Goal: Task Accomplishment & Management: Complete application form

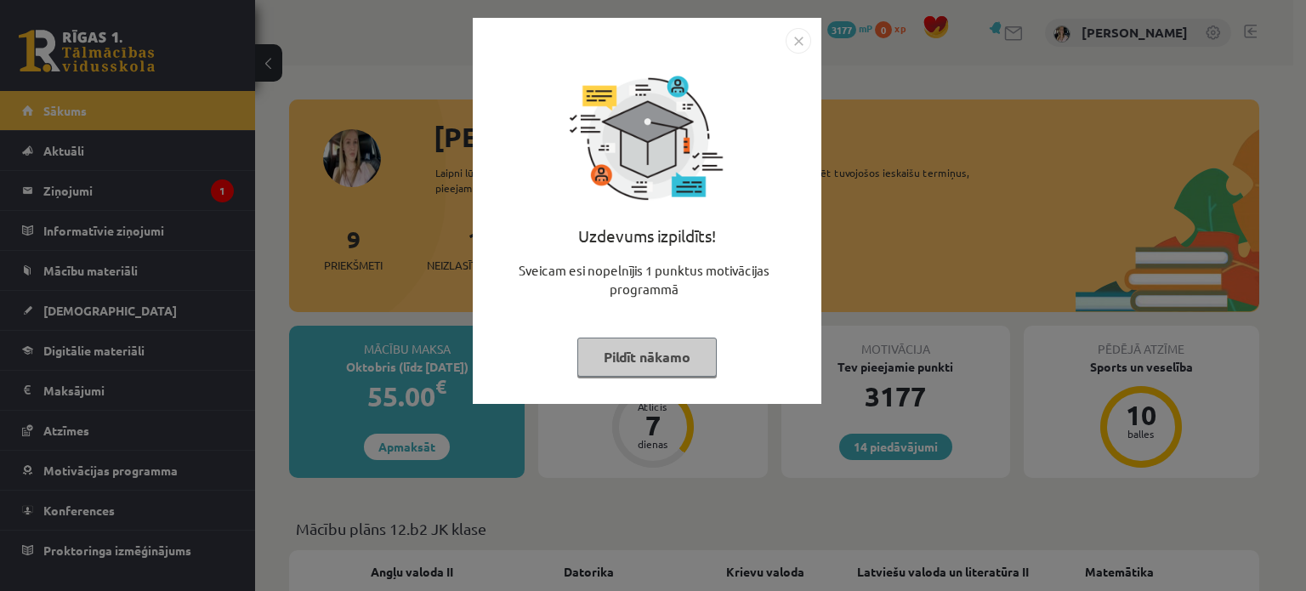
click at [690, 353] on button "Pildīt nākamo" at bounding box center [646, 357] width 139 height 39
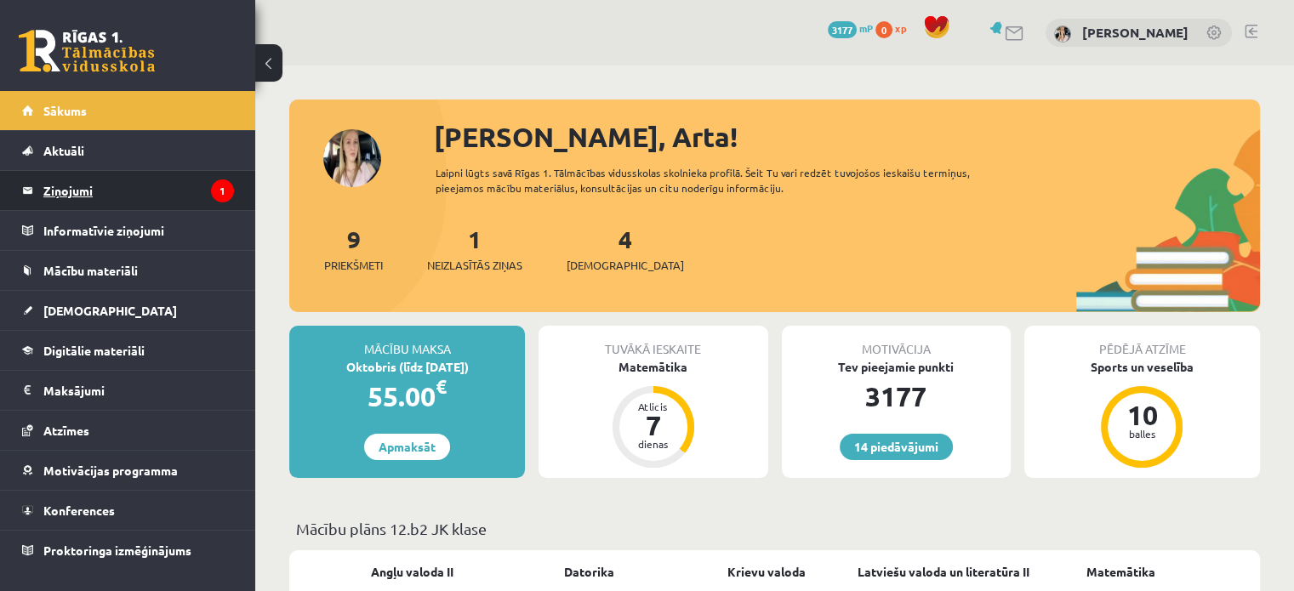
click at [181, 191] on legend "Ziņojumi 1" at bounding box center [138, 190] width 191 height 39
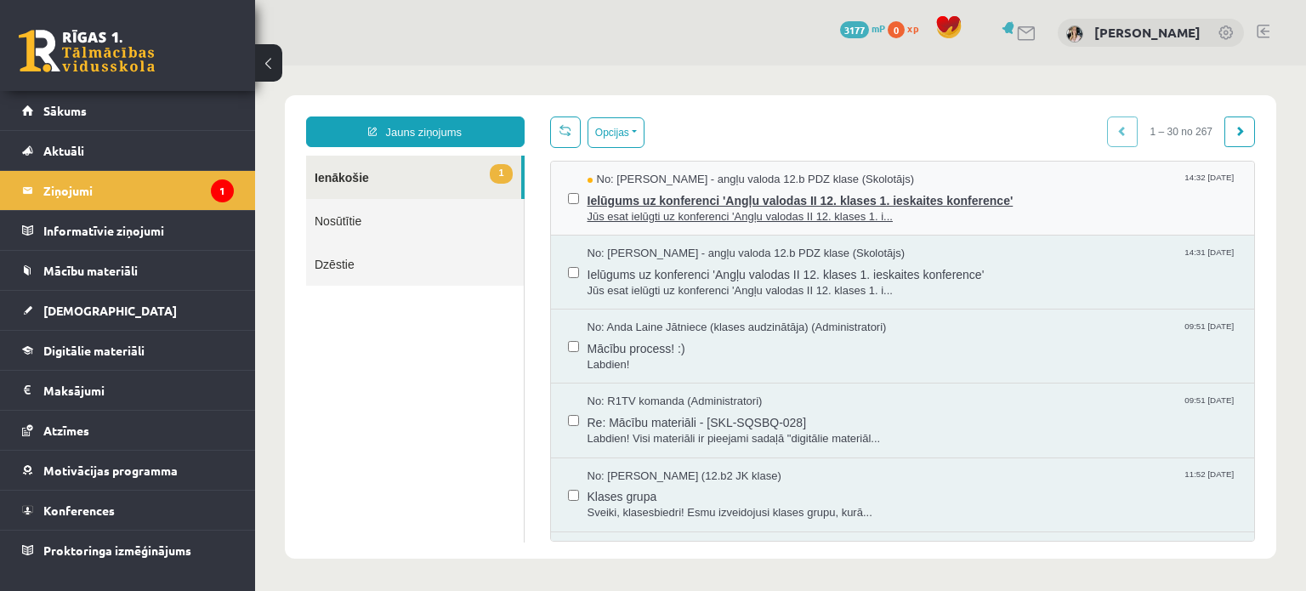
click at [948, 188] on span "Ielūgums uz konferenci 'Angļu valodas II 12. klases 1. ieskaites konference'" at bounding box center [913, 198] width 651 height 21
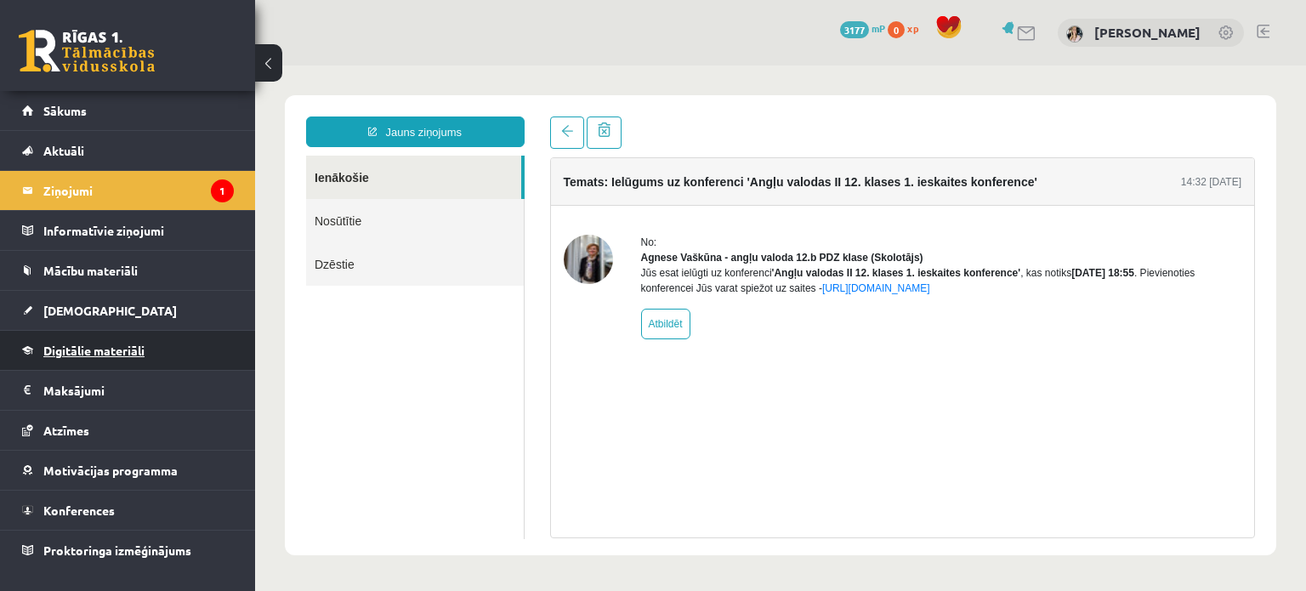
click at [92, 347] on span "Digitālie materiāli" at bounding box center [93, 350] width 101 height 15
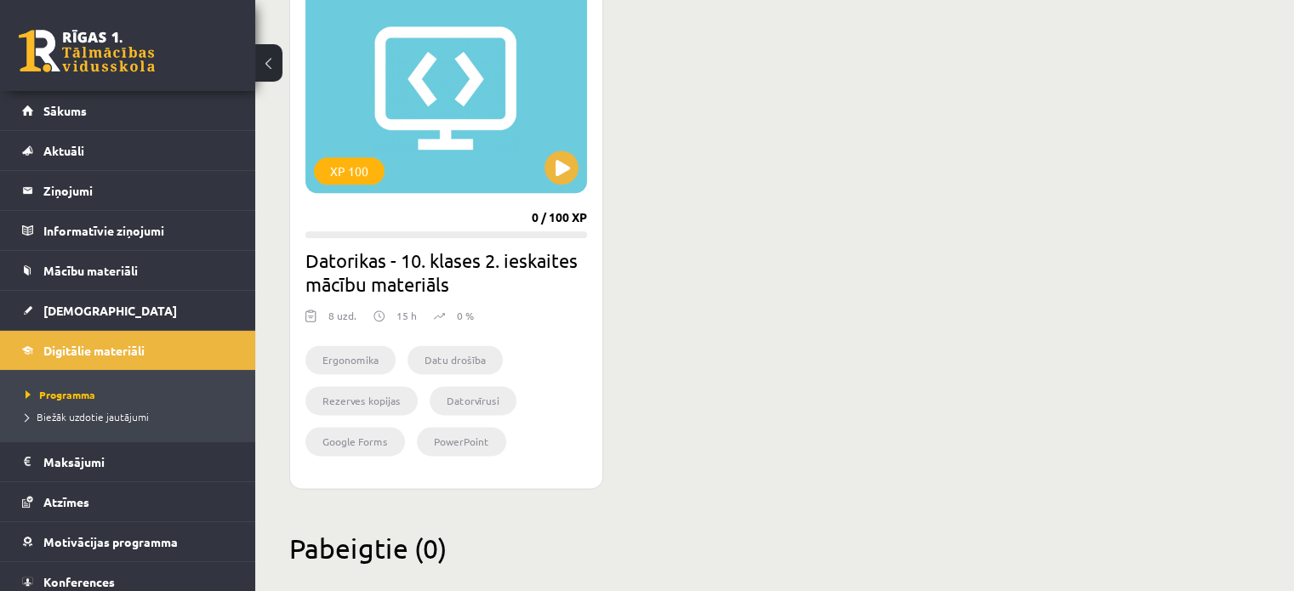
scroll to position [2164, 0]
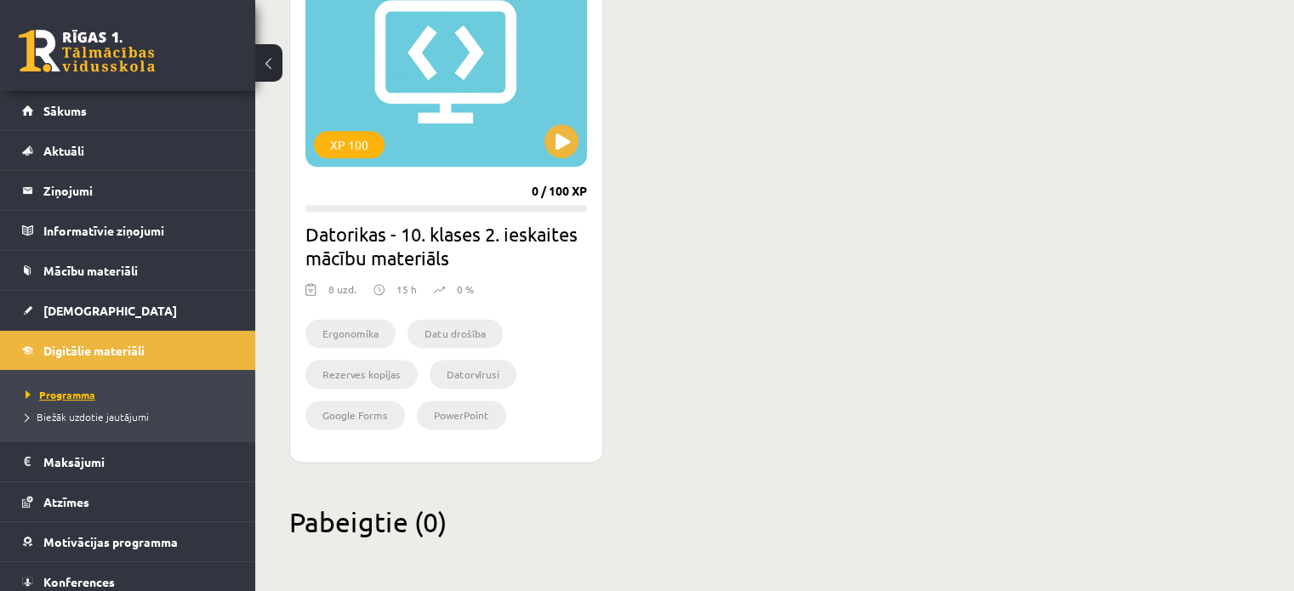
click at [55, 395] on span "Programma" at bounding box center [61, 395] width 70 height 14
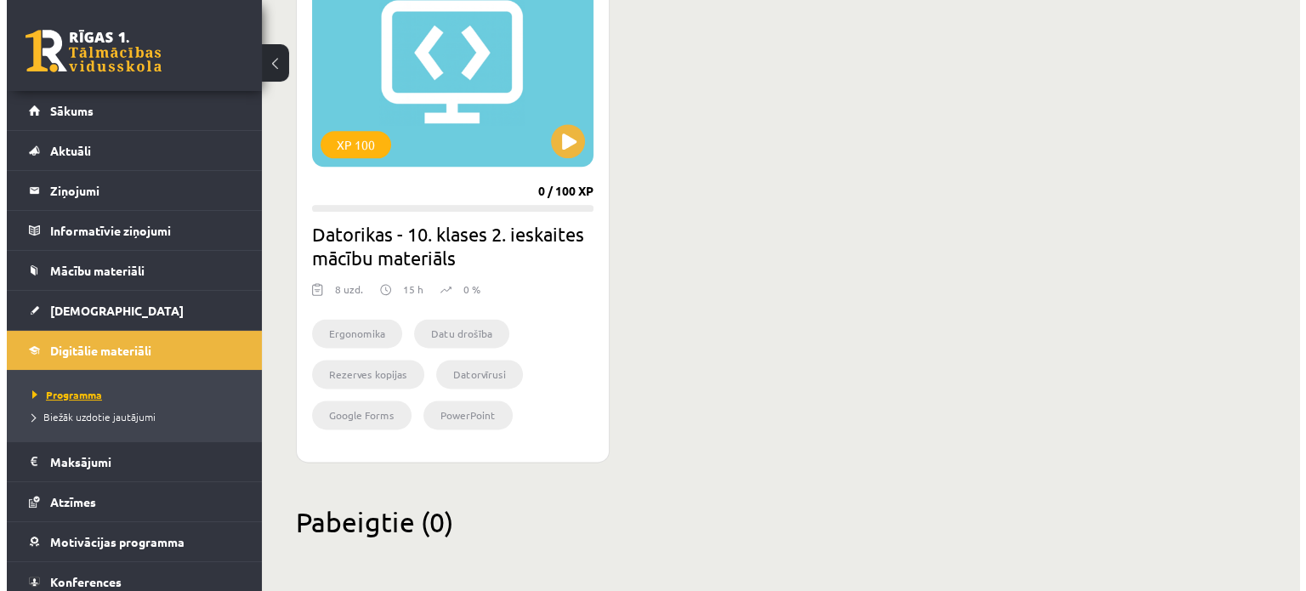
scroll to position [0, 0]
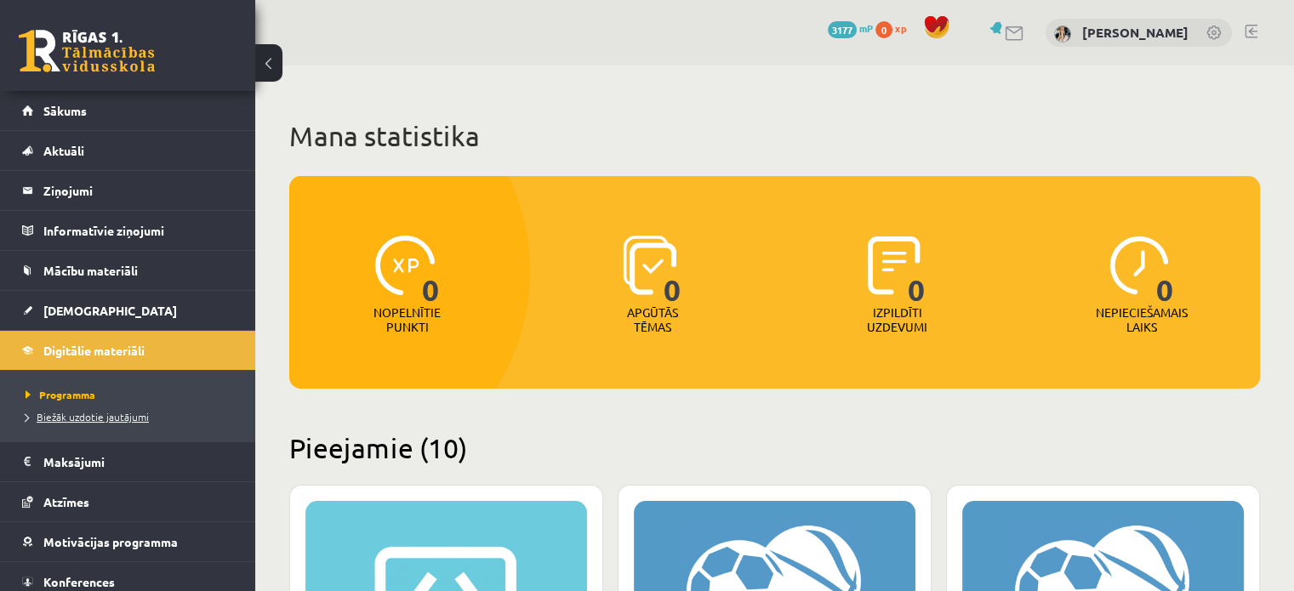
click at [59, 418] on span "Biežāk uzdotie jautājumi" at bounding box center [87, 417] width 123 height 14
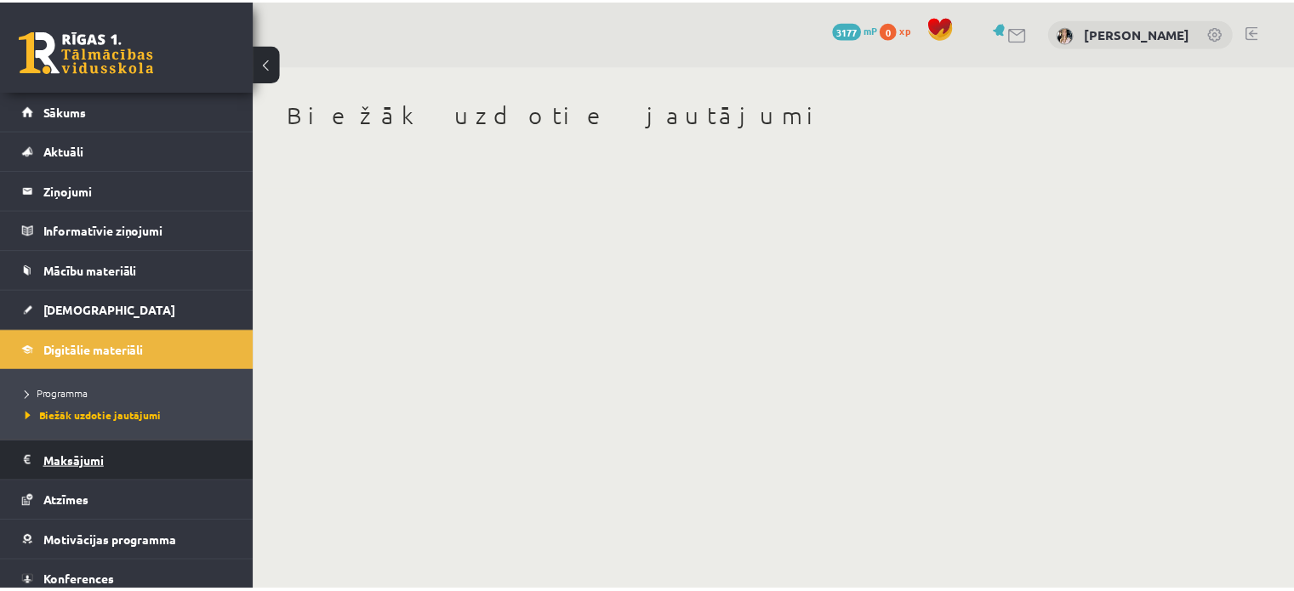
scroll to position [48, 0]
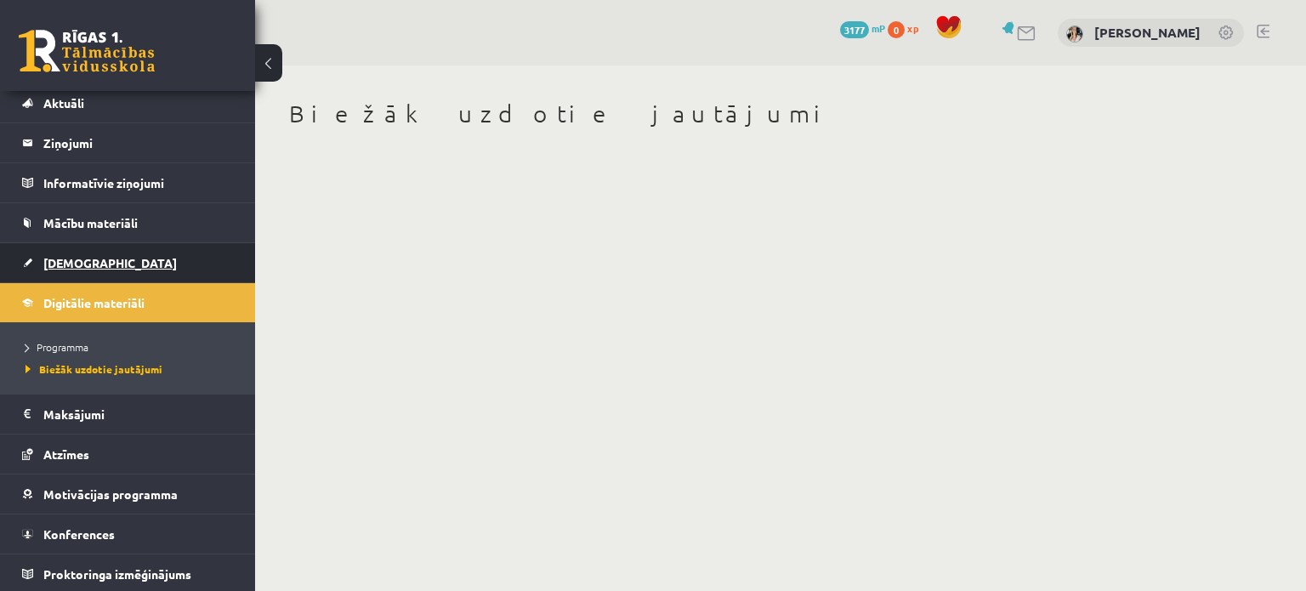
click at [67, 255] on span "[DEMOGRAPHIC_DATA]" at bounding box center [110, 262] width 134 height 15
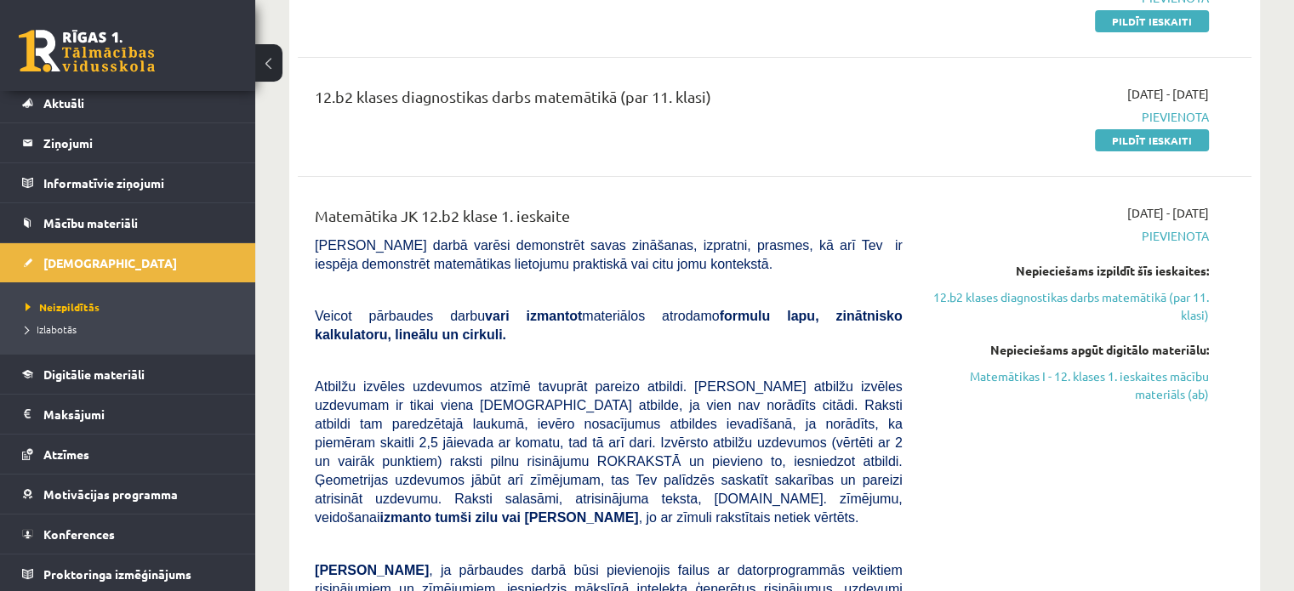
scroll to position [85, 0]
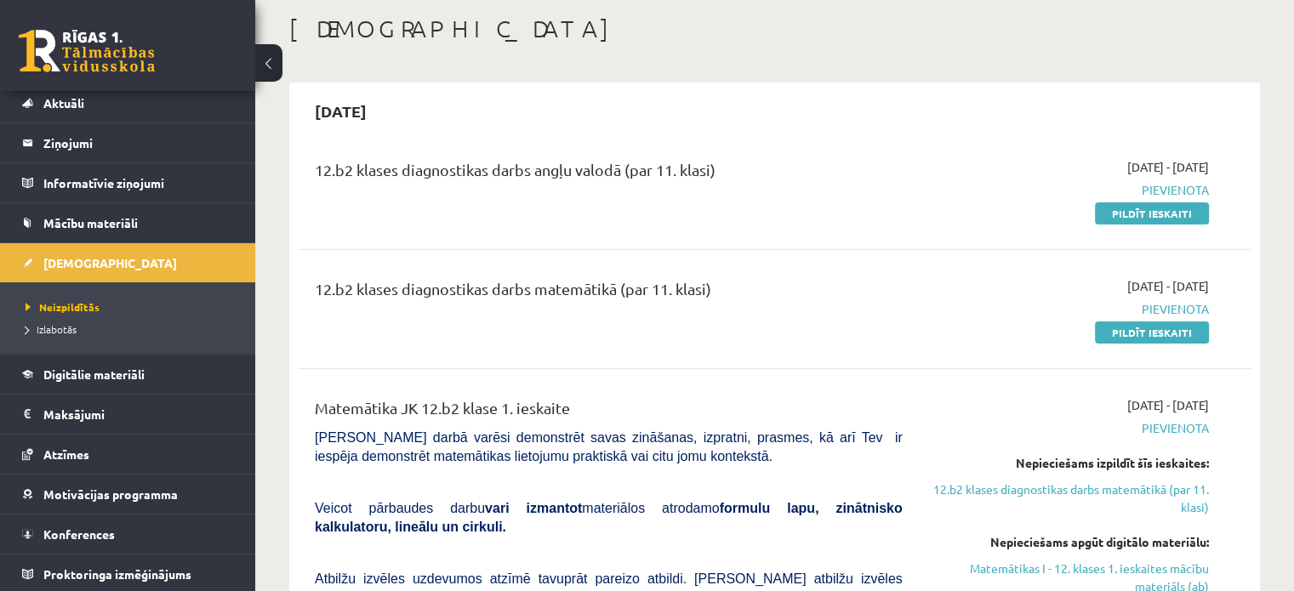
drag, startPoint x: 1172, startPoint y: 213, endPoint x: 738, endPoint y: 57, distance: 460.8
click at [1172, 213] on link "Pildīt ieskaiti" at bounding box center [1152, 213] width 114 height 22
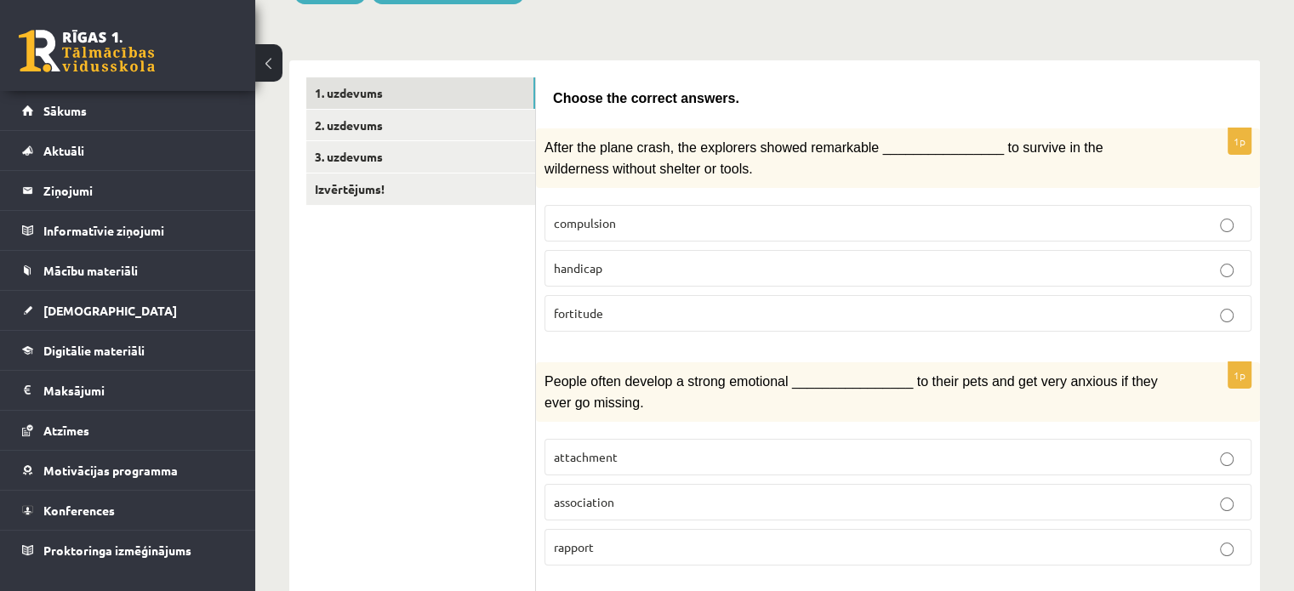
scroll to position [313, 0]
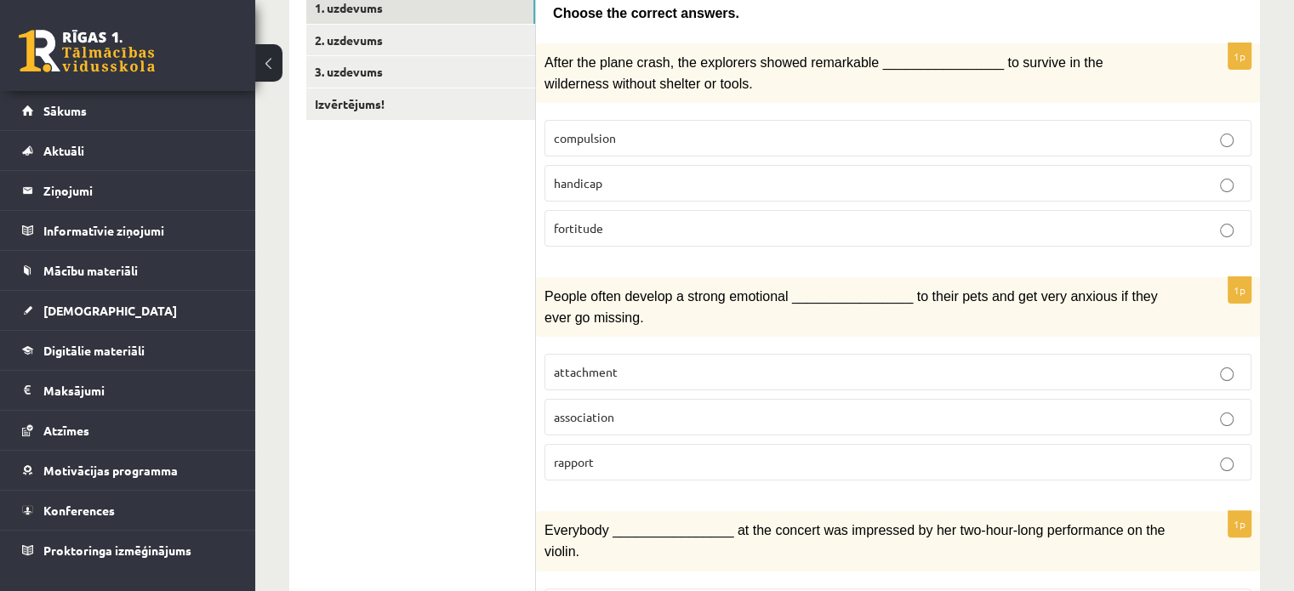
click at [722, 220] on p "fortitude" at bounding box center [898, 228] width 688 height 18
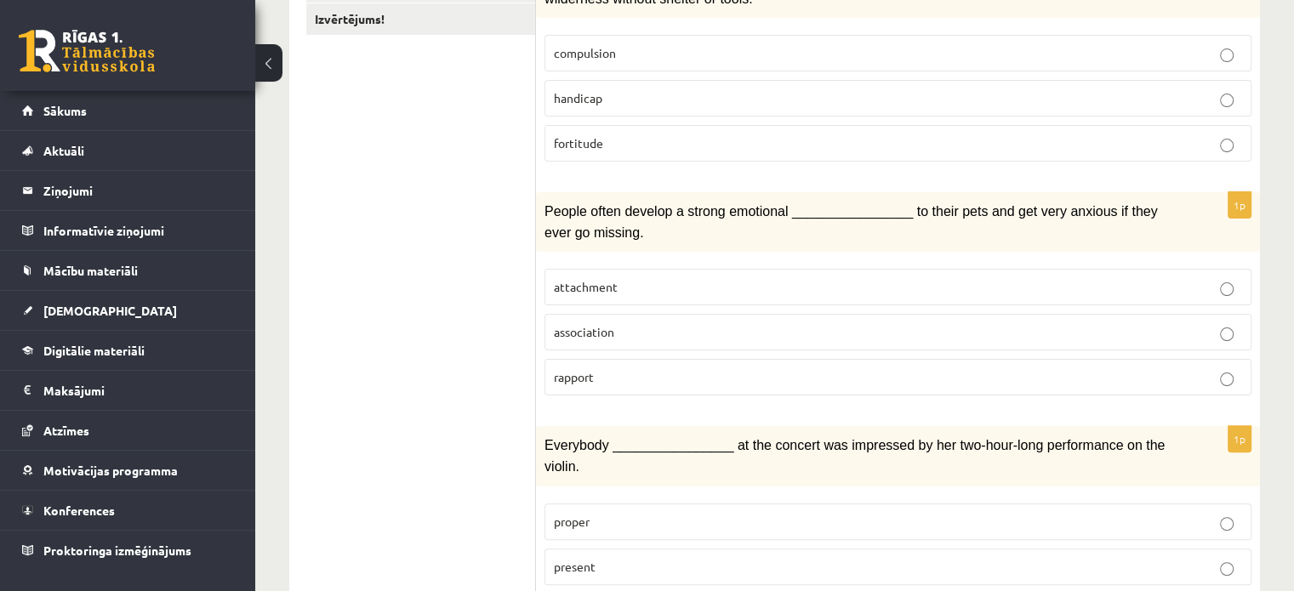
scroll to position [398, 0]
click at [651, 278] on p "attachment" at bounding box center [898, 287] width 688 height 18
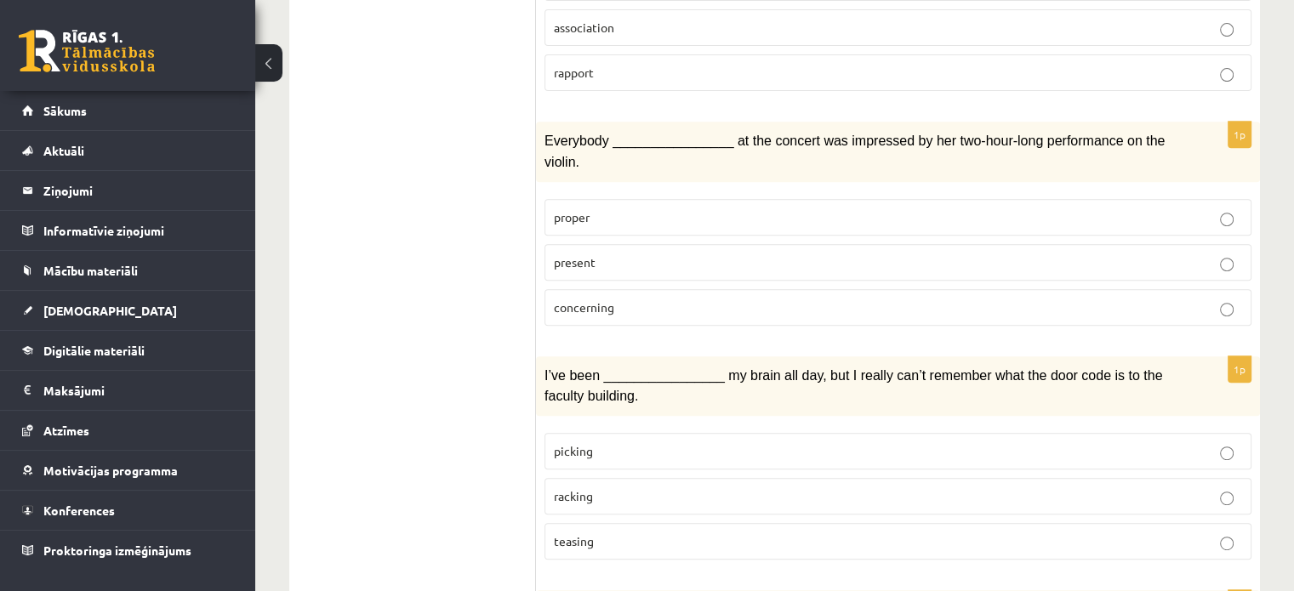
scroll to position [675, 0]
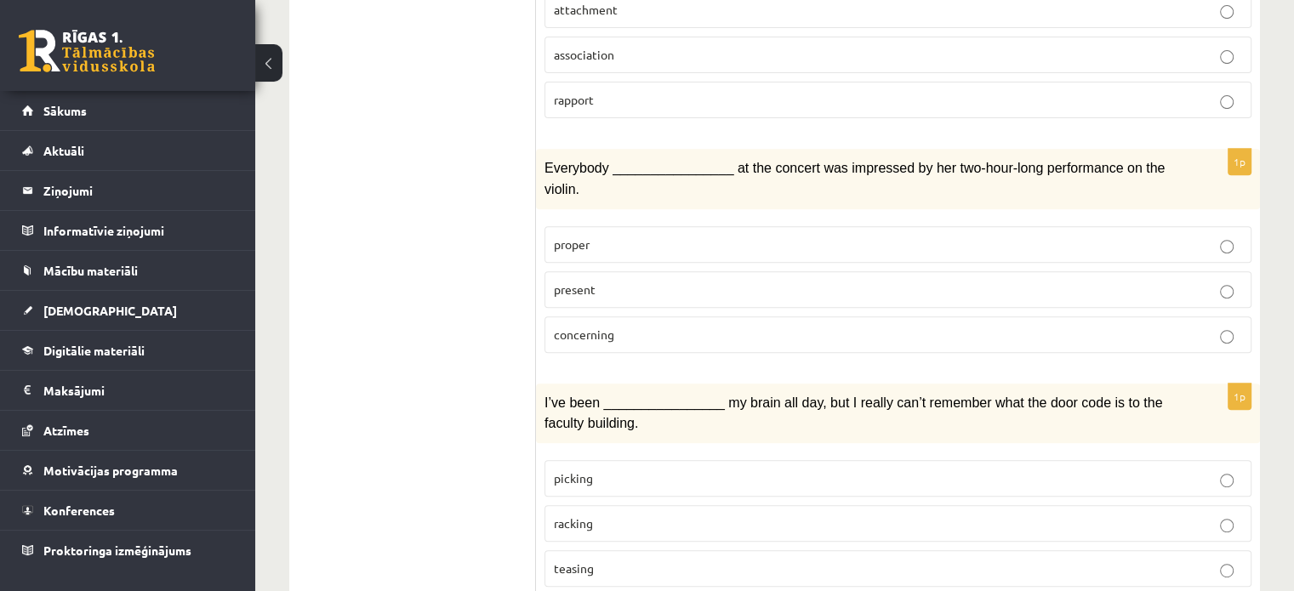
click at [597, 281] on p "present" at bounding box center [898, 290] width 688 height 18
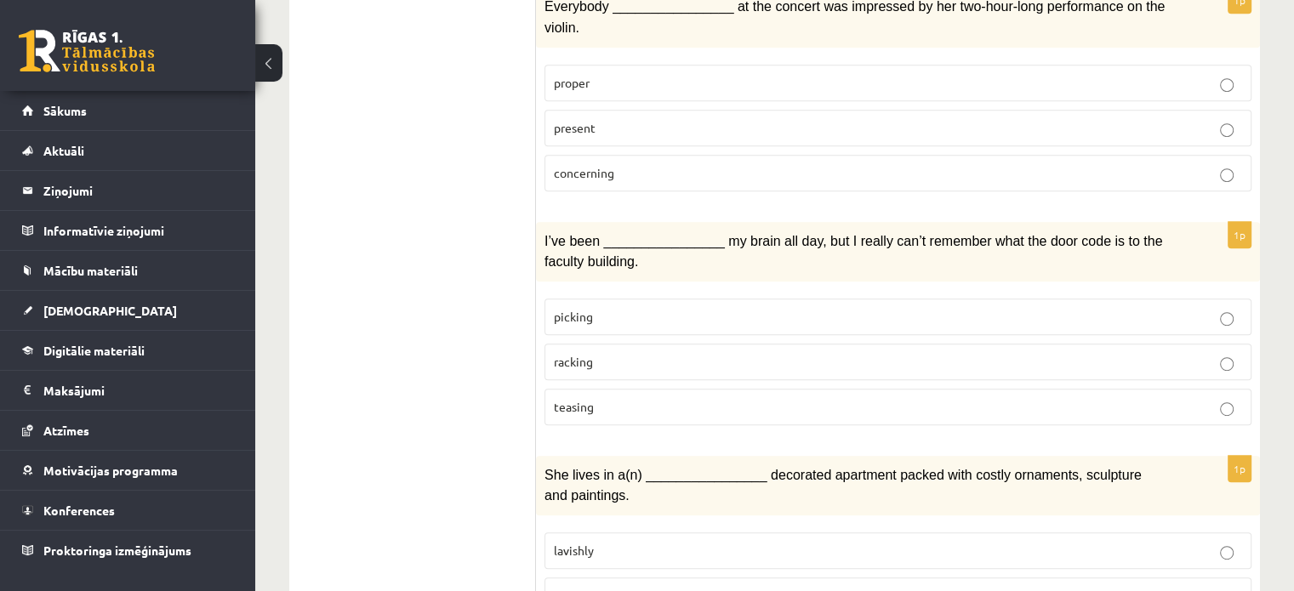
scroll to position [930, 0]
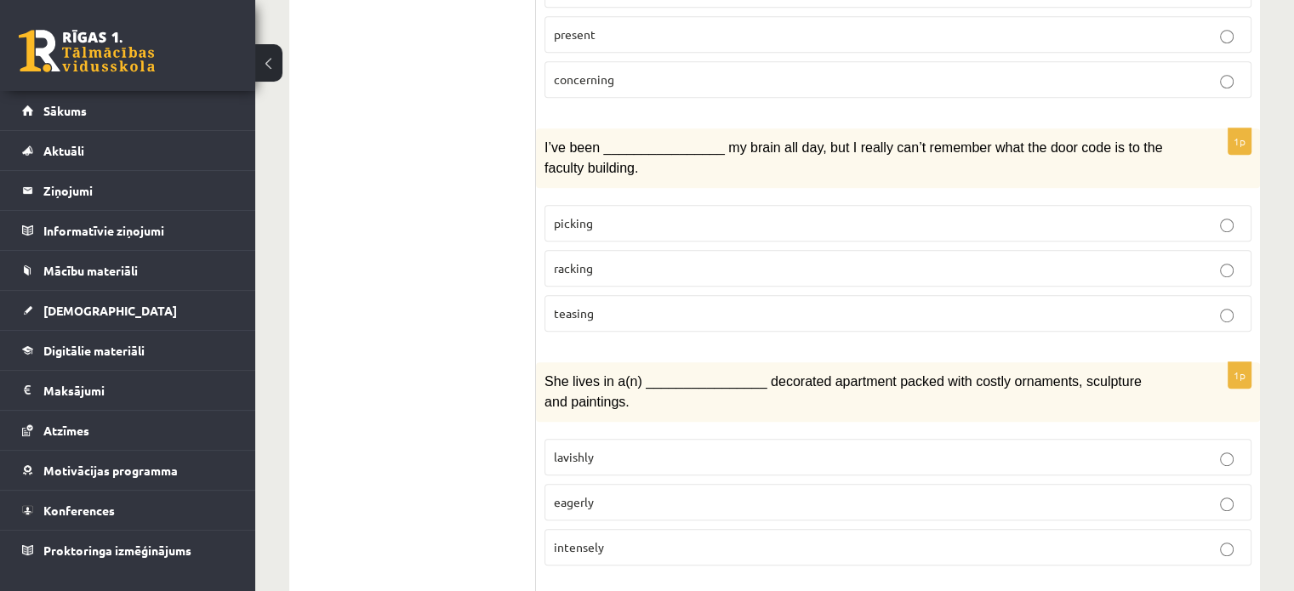
click at [698, 259] on p "racking" at bounding box center [898, 268] width 688 height 18
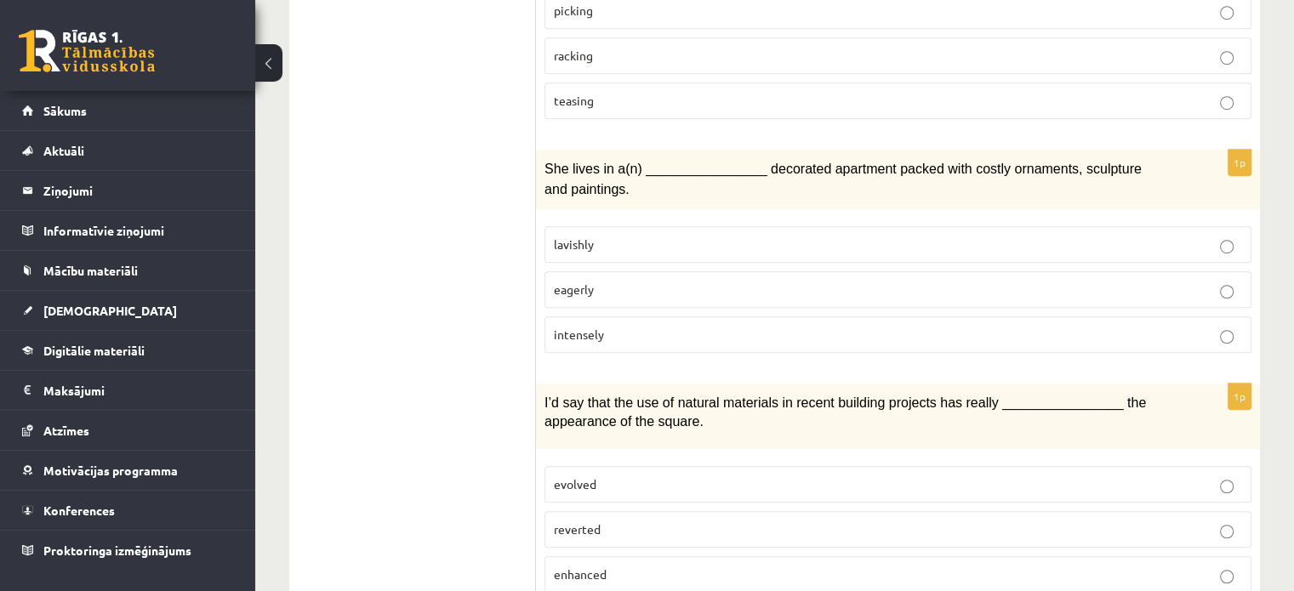
scroll to position [1140, 0]
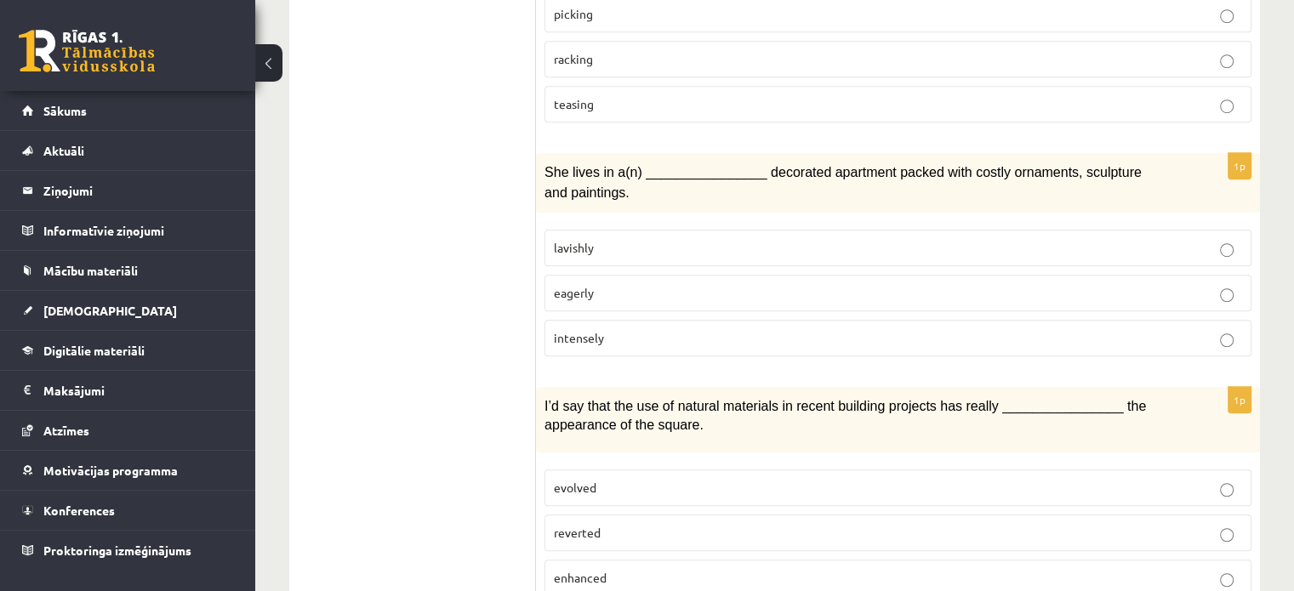
click at [589, 239] on p "lavishly" at bounding box center [898, 248] width 688 height 18
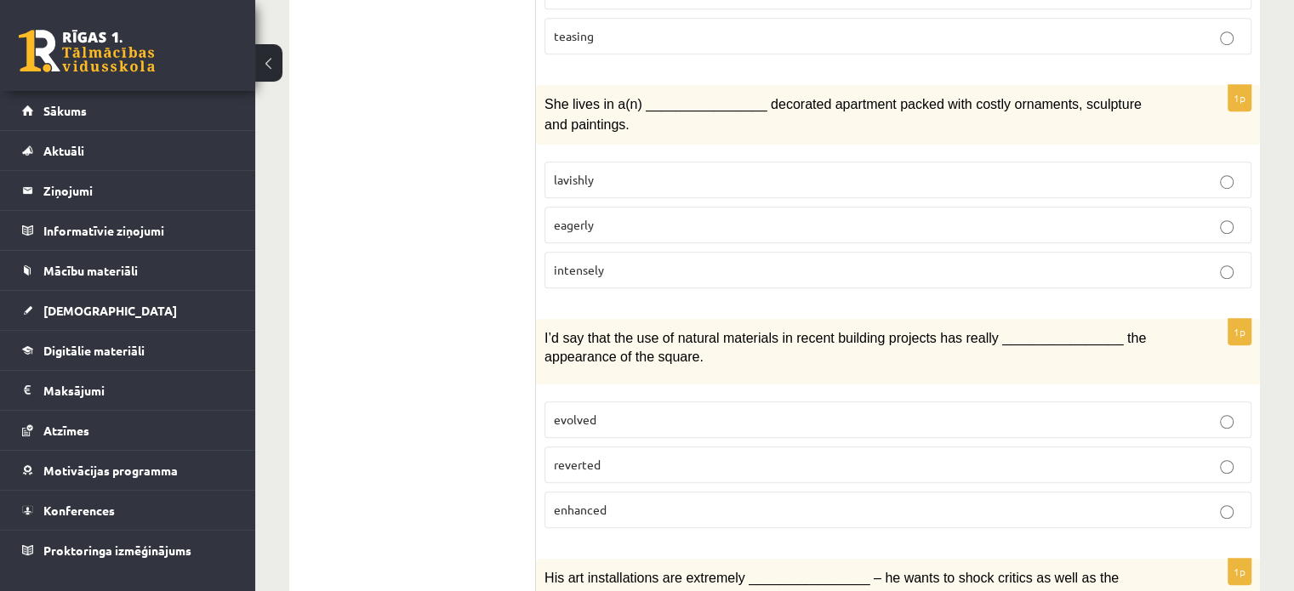
scroll to position [1310, 0]
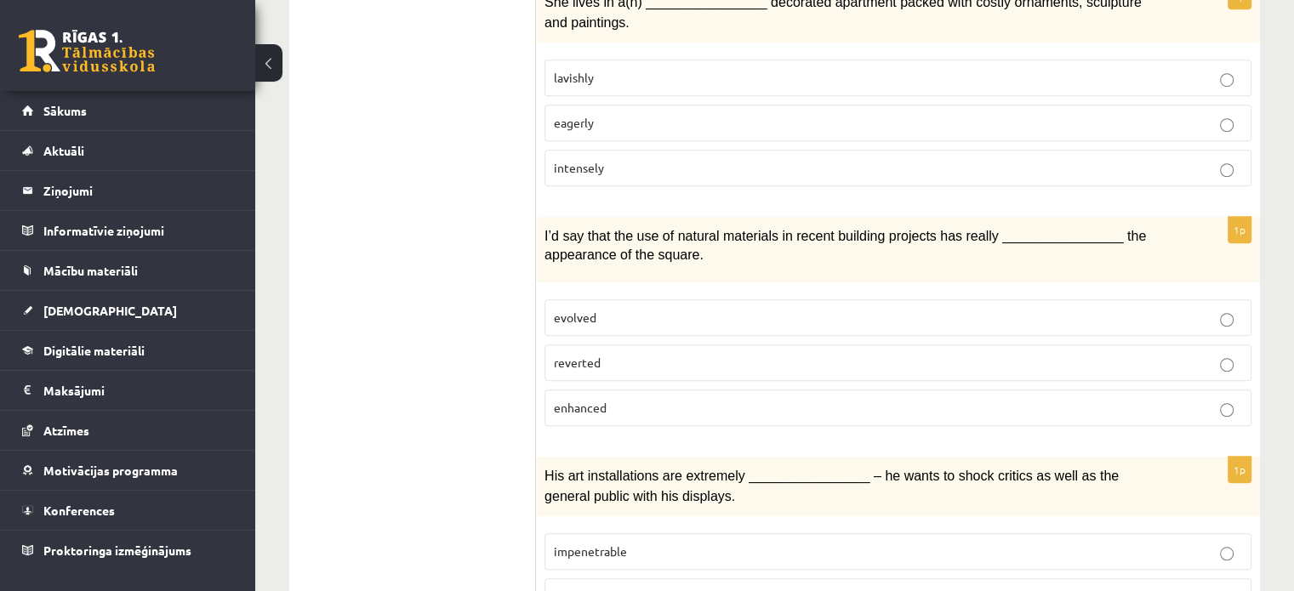
click at [737, 390] on label "enhanced" at bounding box center [897, 408] width 707 height 37
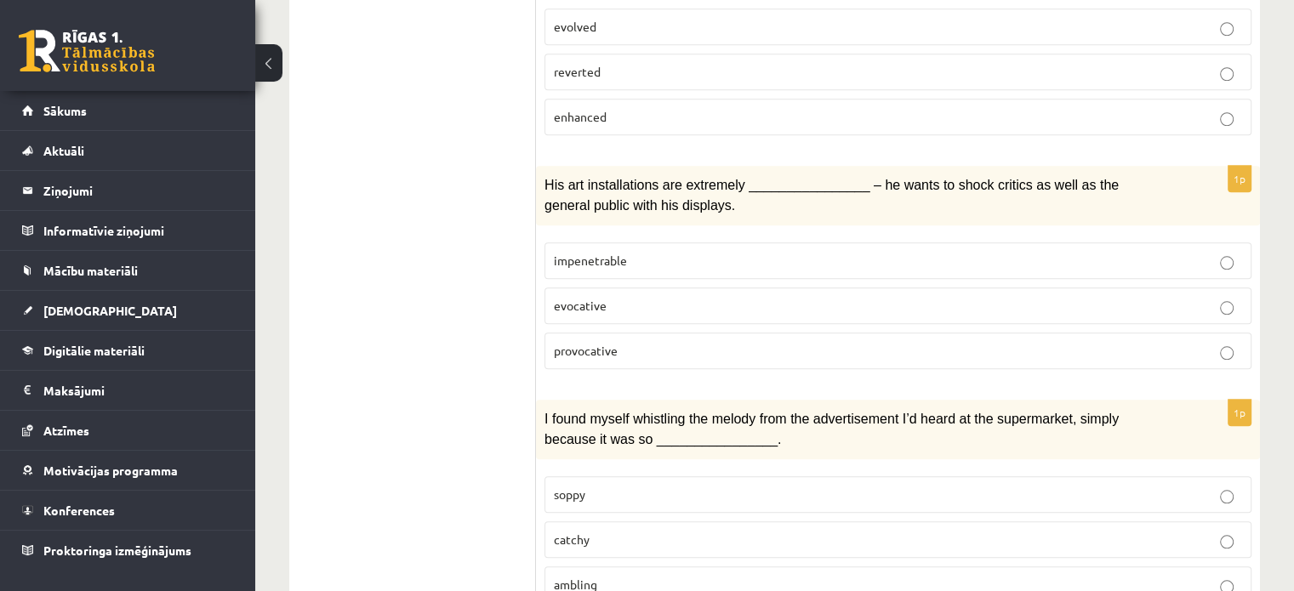
scroll to position [1609, 0]
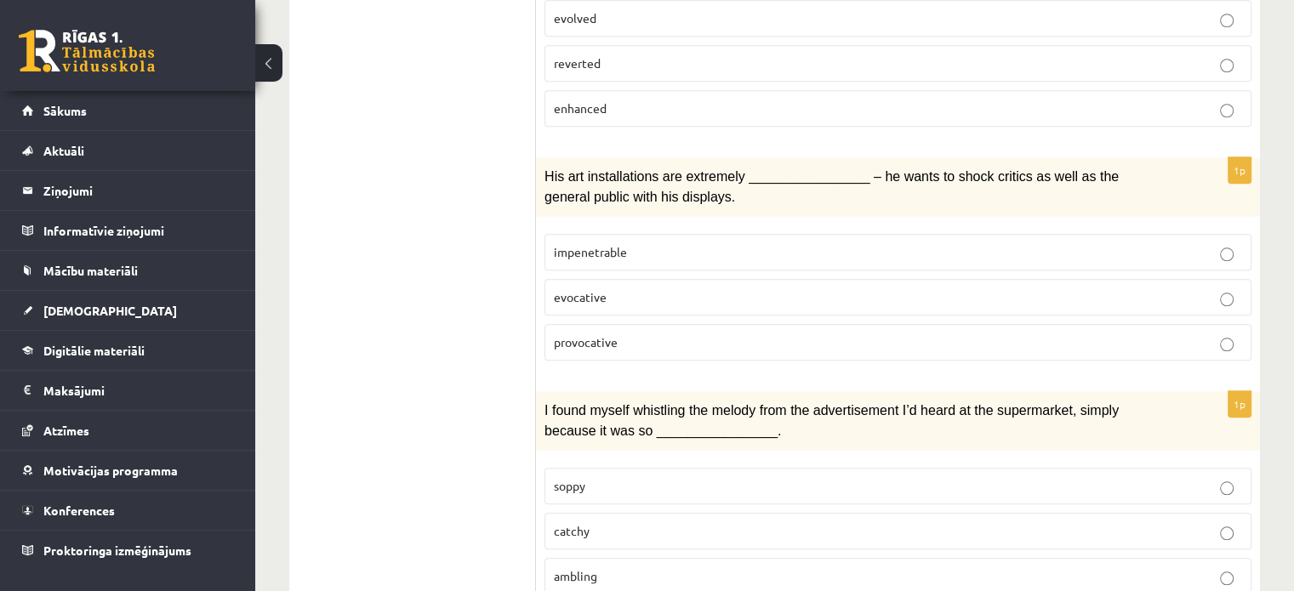
click at [674, 324] on label "provocative" at bounding box center [897, 342] width 707 height 37
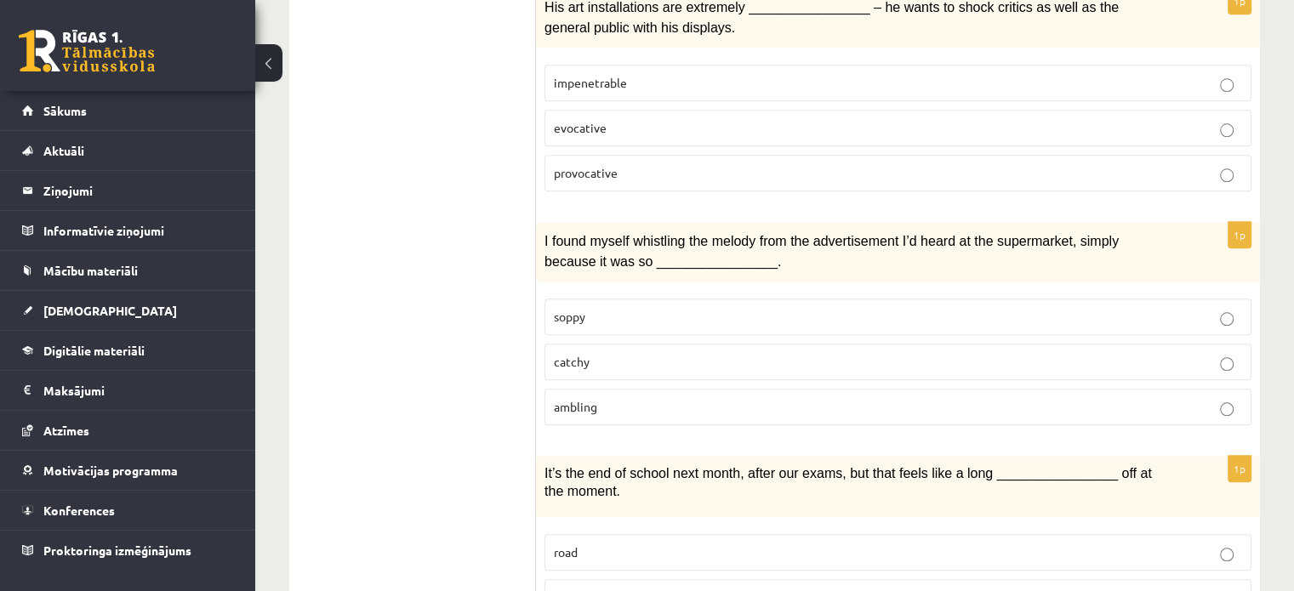
scroll to position [1779, 0]
click at [668, 352] on p "catchy" at bounding box center [898, 361] width 688 height 18
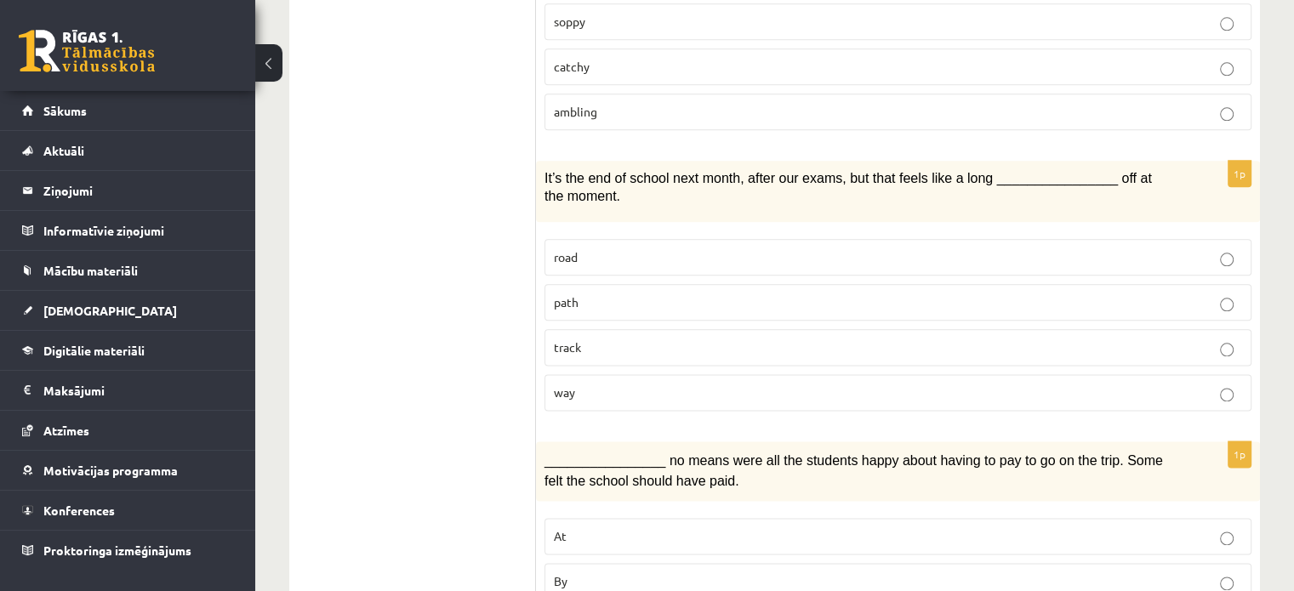
scroll to position [2119, 0]
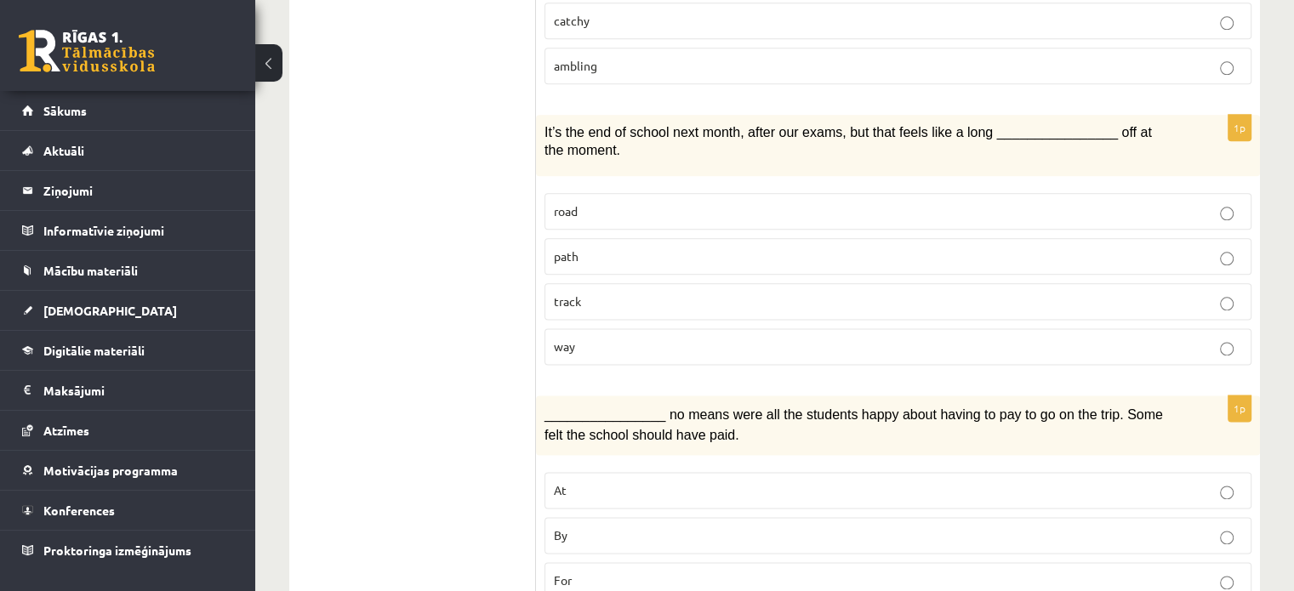
click at [657, 338] on p "way" at bounding box center [898, 347] width 688 height 18
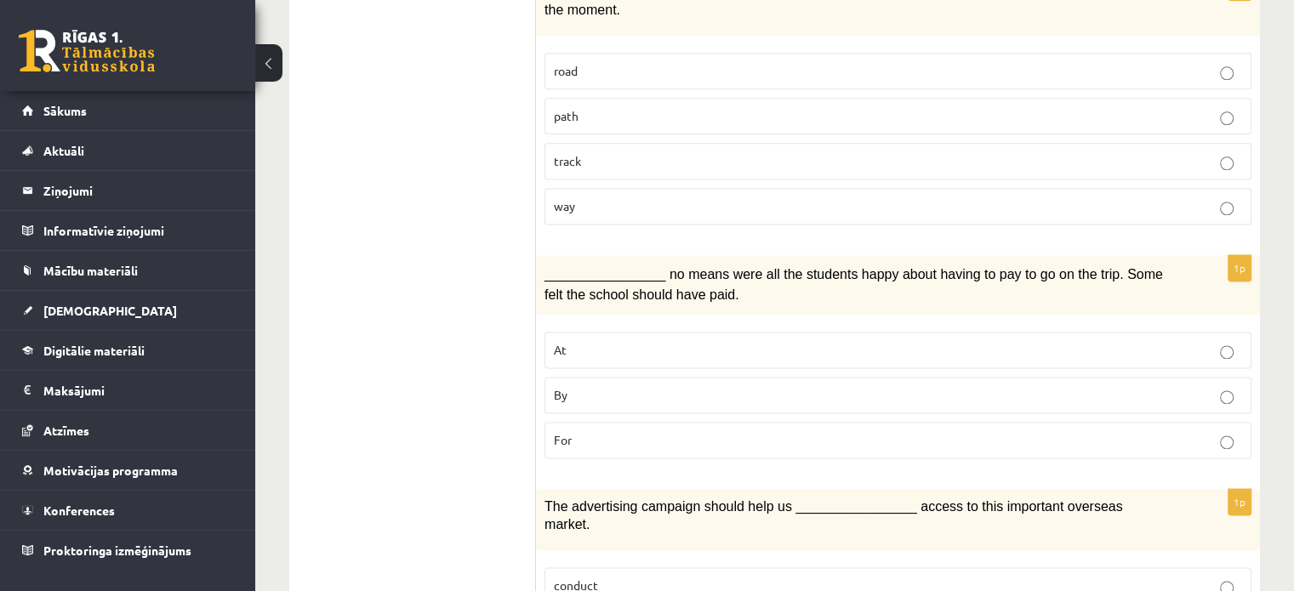
scroll to position [2290, 0]
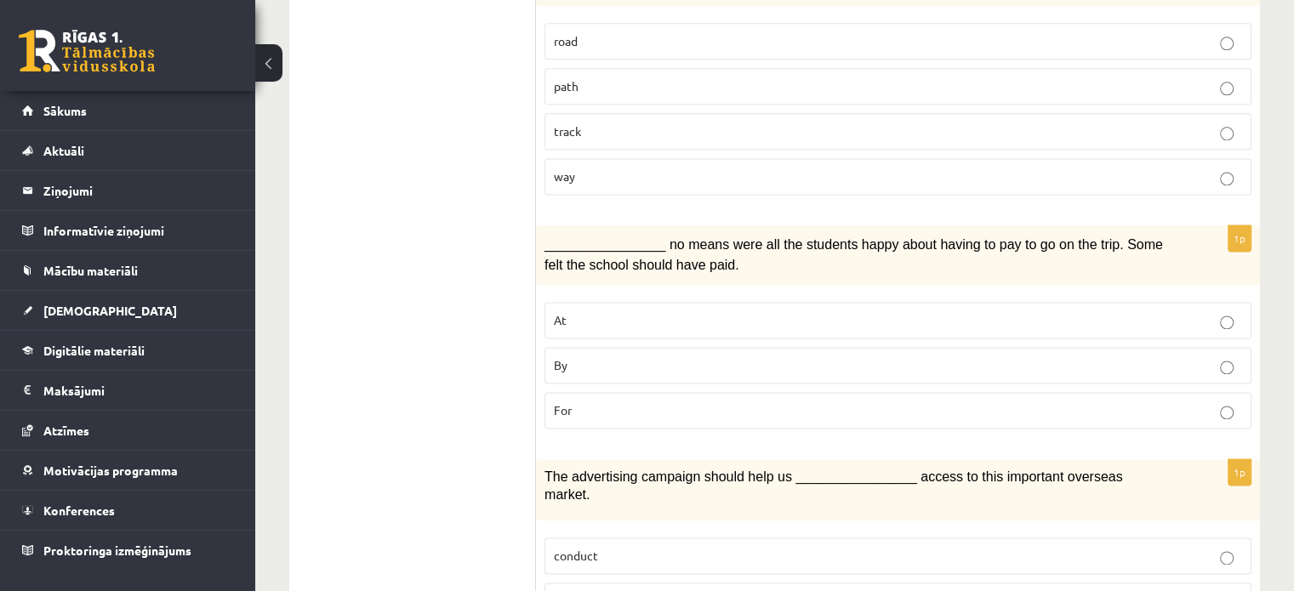
click at [693, 356] on p "By" at bounding box center [898, 365] width 688 height 18
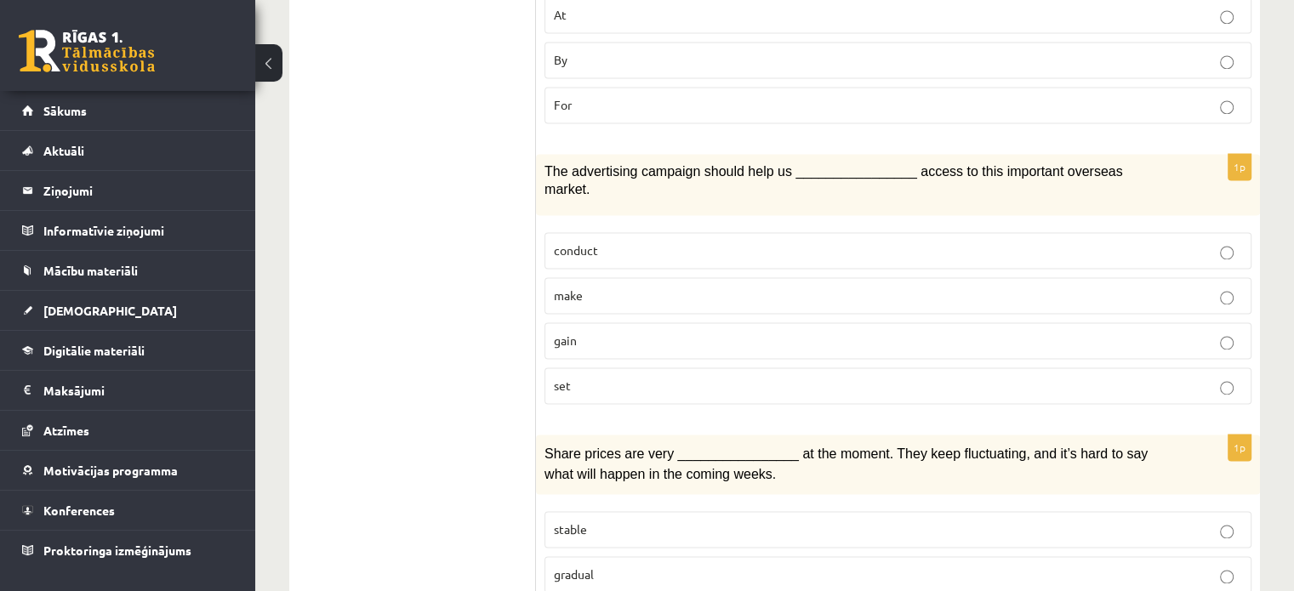
scroll to position [2624, 0]
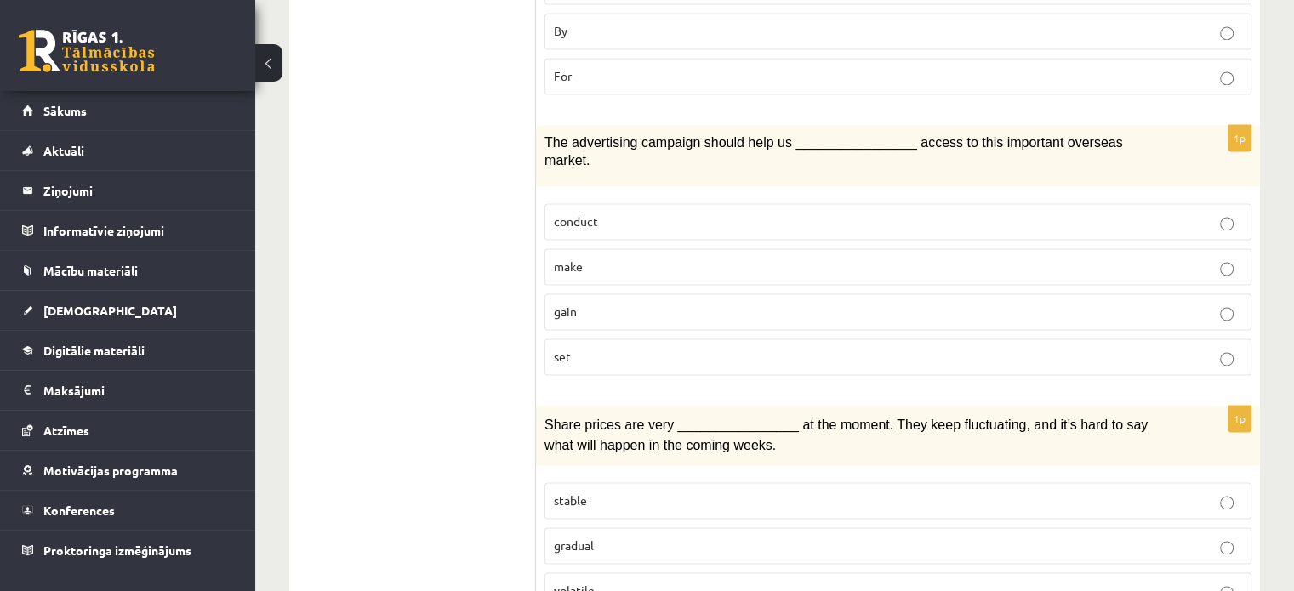
click at [611, 303] on p "gain" at bounding box center [898, 312] width 688 height 18
click at [687, 582] on p "volatile" at bounding box center [898, 591] width 688 height 18
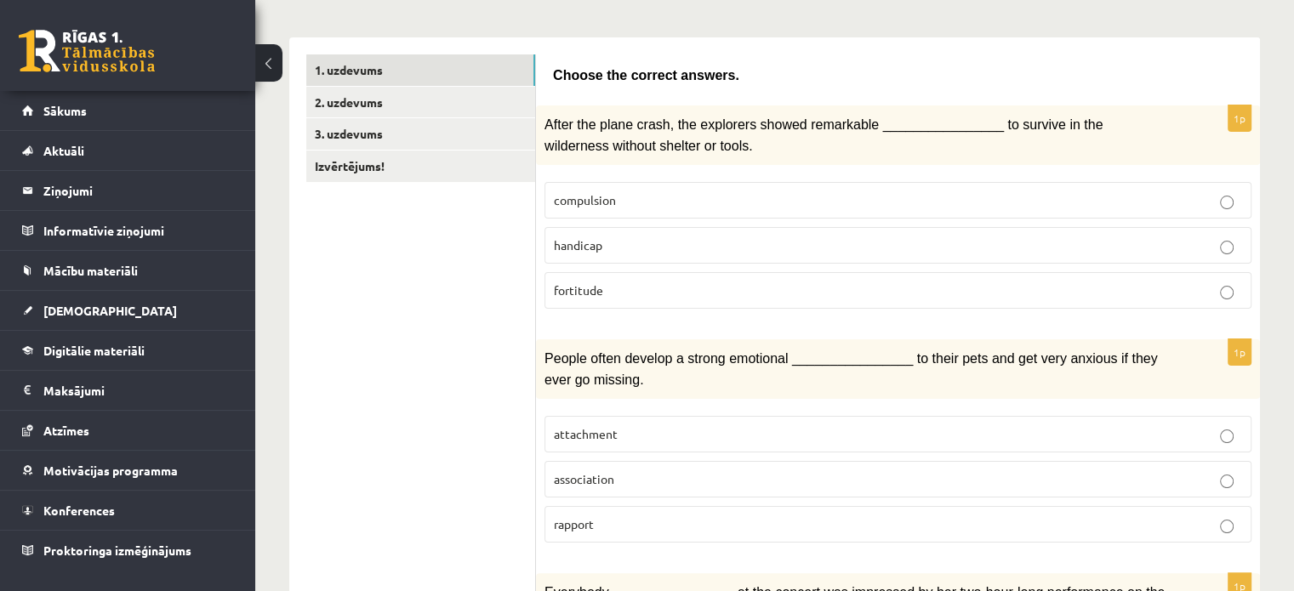
scroll to position [242, 0]
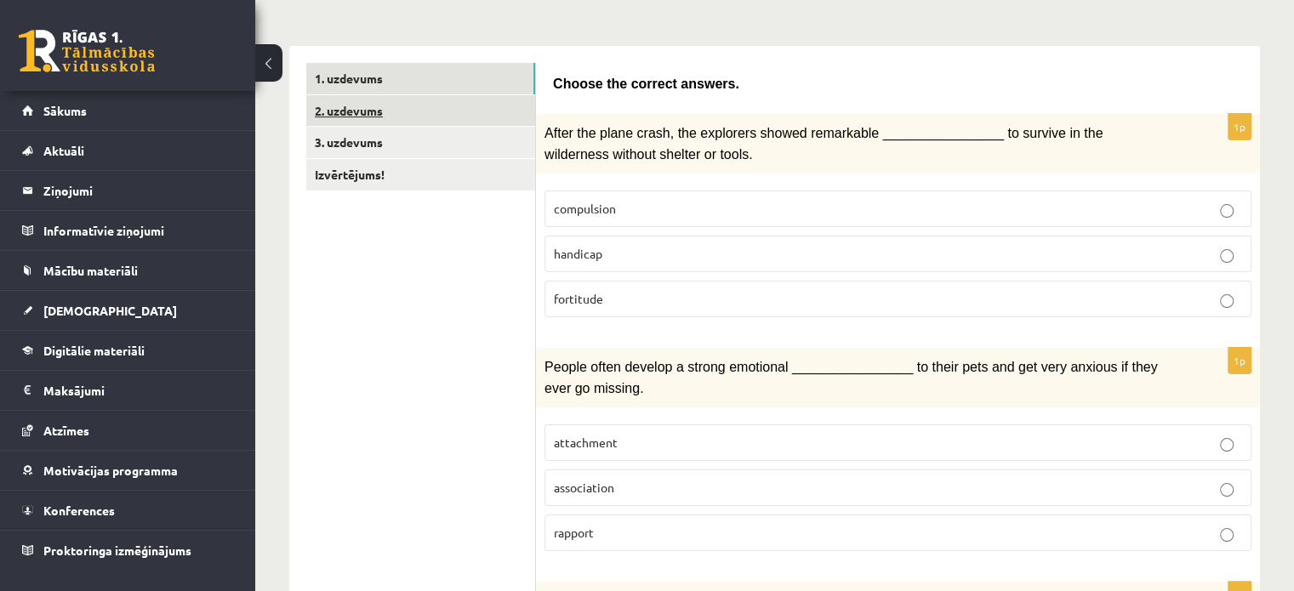
click at [371, 105] on link "2. uzdevums" at bounding box center [420, 110] width 229 height 31
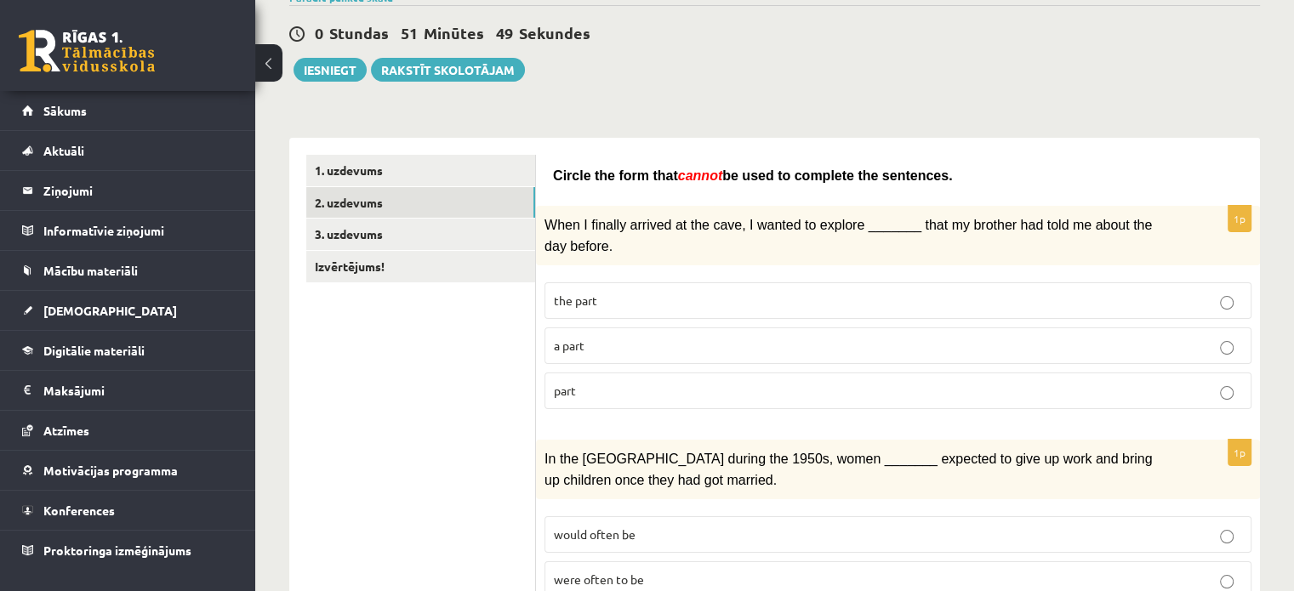
scroll to position [170, 0]
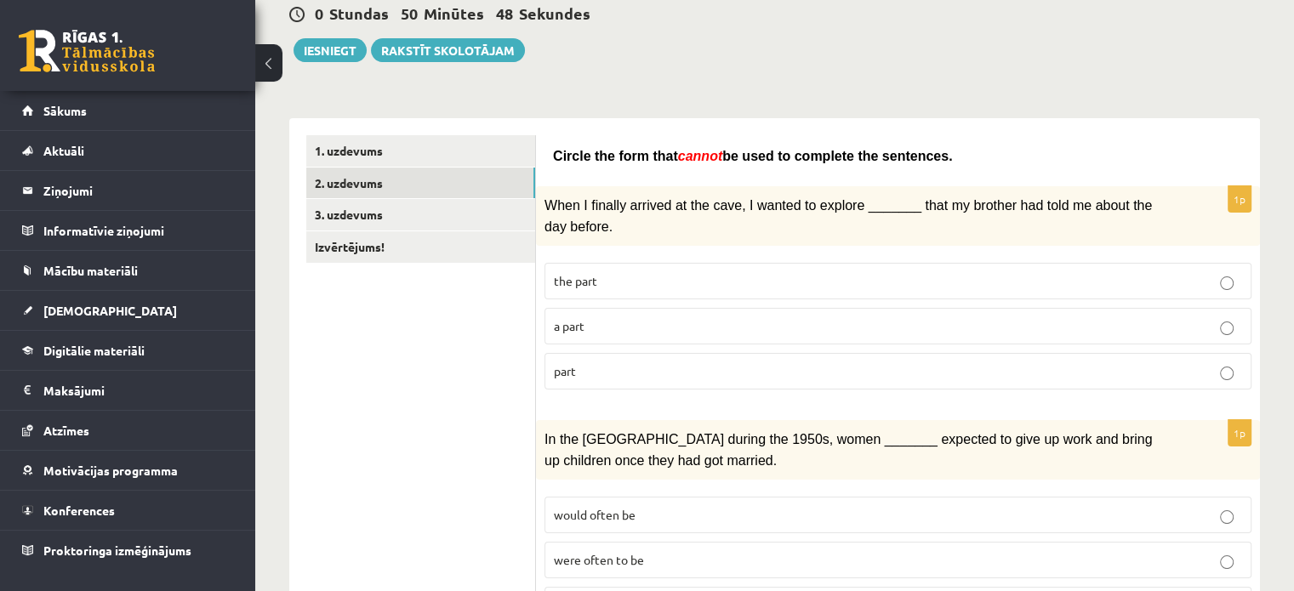
click at [566, 373] on p "part" at bounding box center [898, 371] width 688 height 18
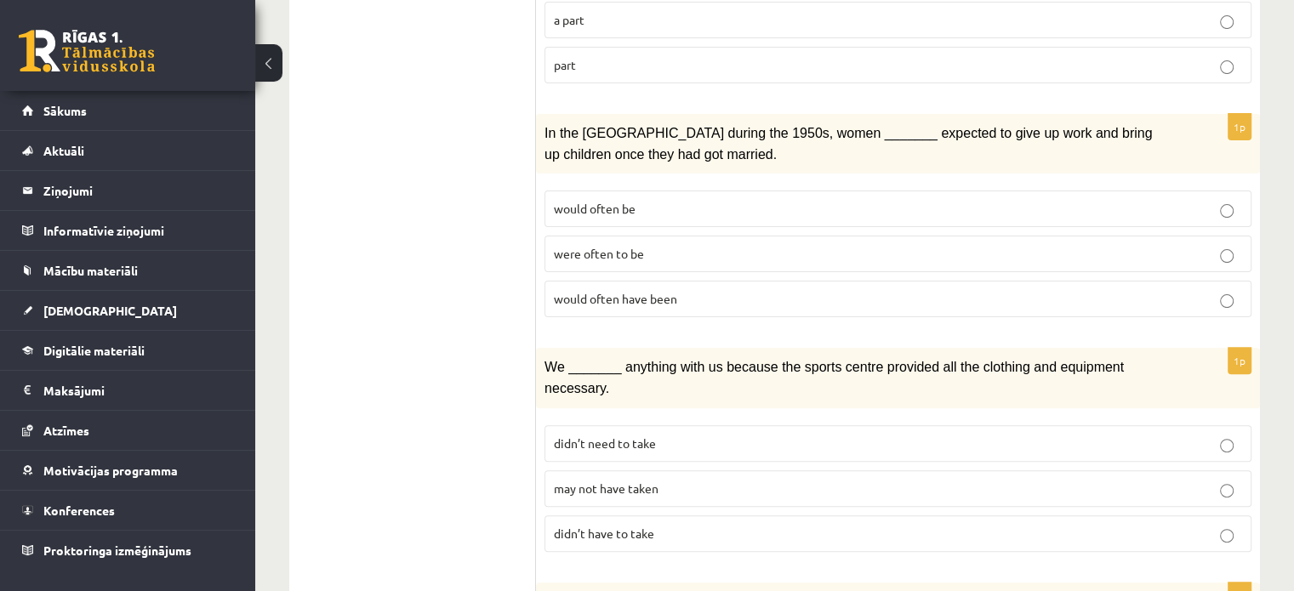
scroll to position [451, 0]
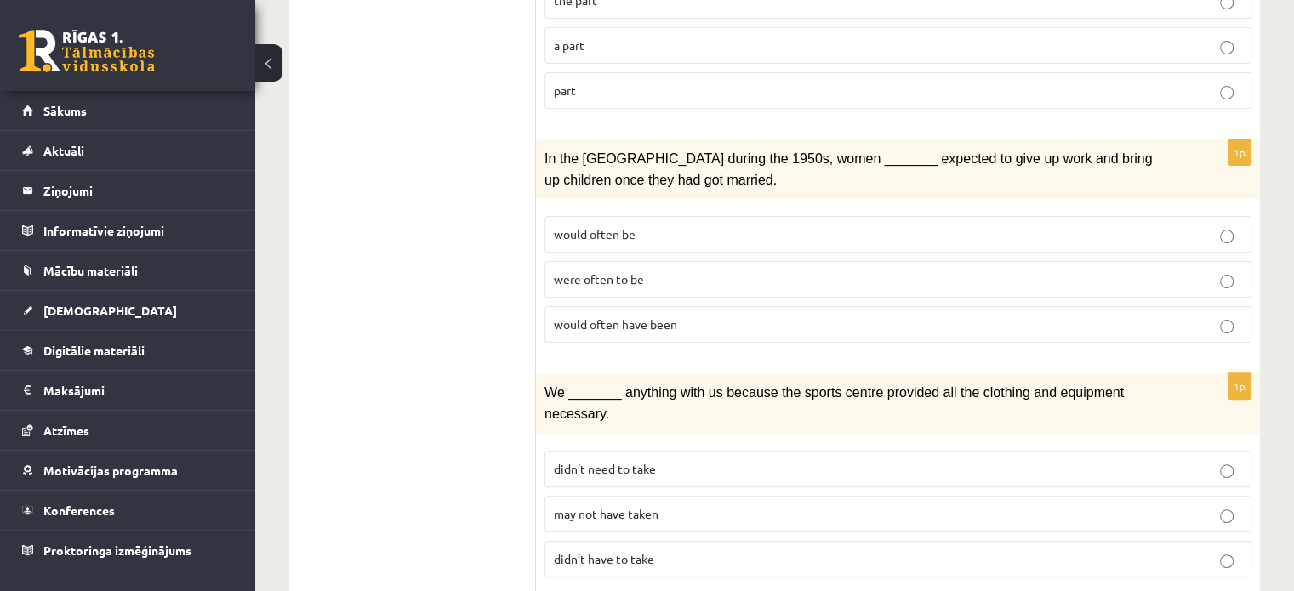
click at [721, 225] on p "would often be" at bounding box center [898, 234] width 688 height 18
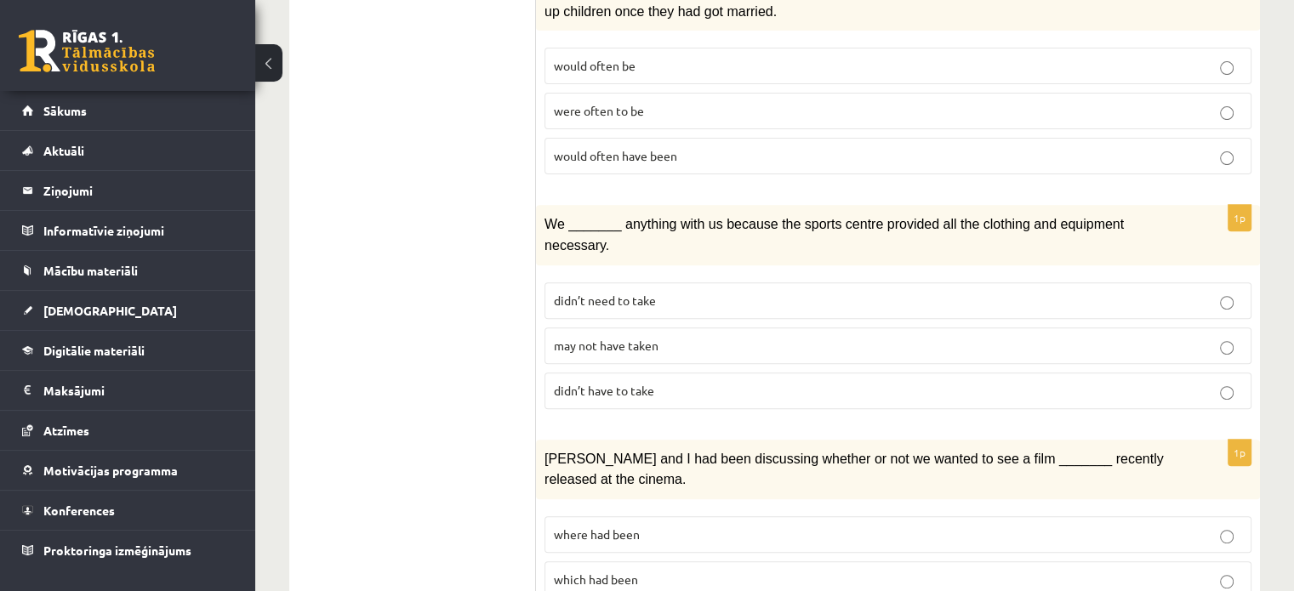
scroll to position [706, 0]
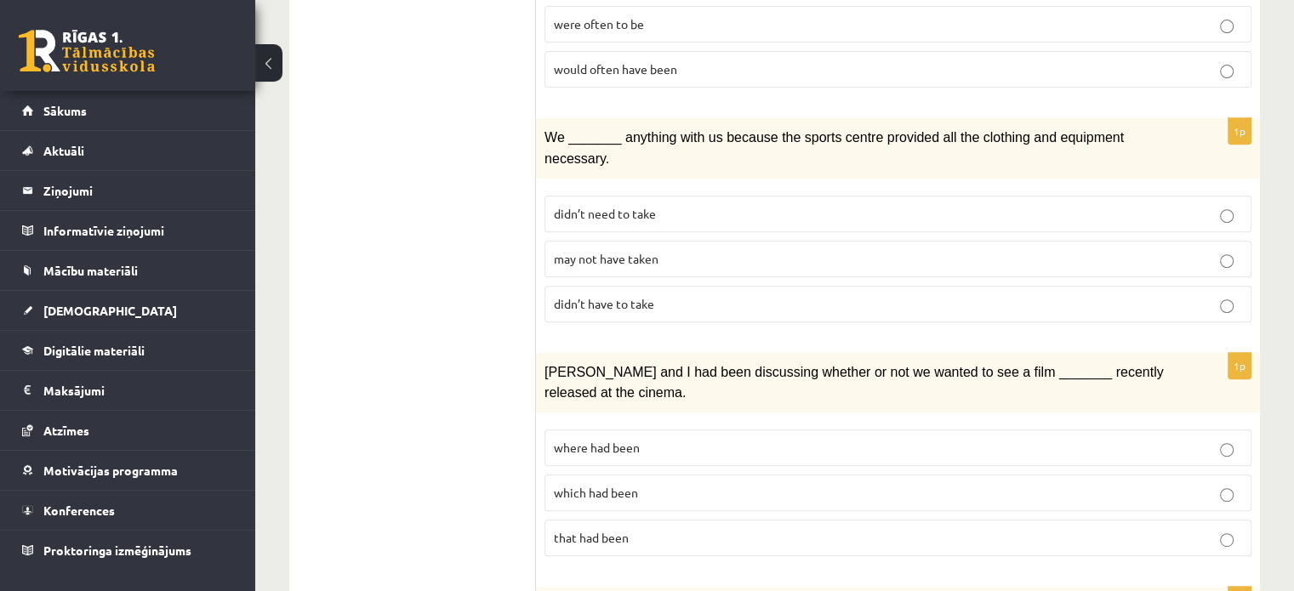
click at [739, 205] on p "didn’t need to take" at bounding box center [898, 214] width 688 height 18
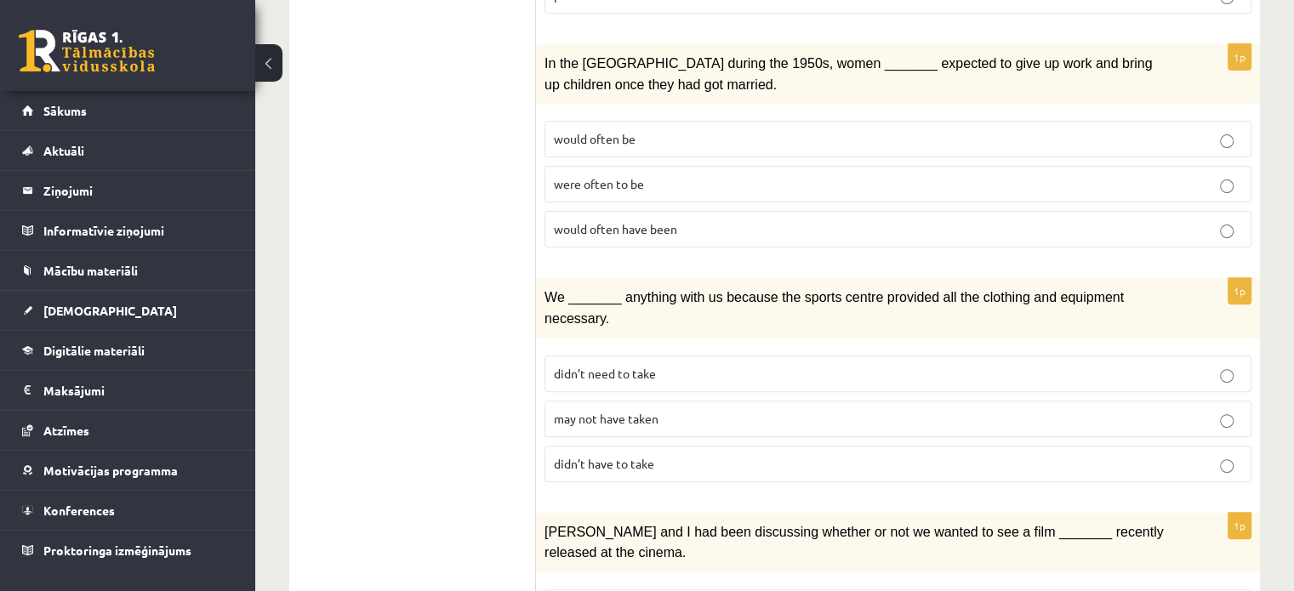
scroll to position [536, 0]
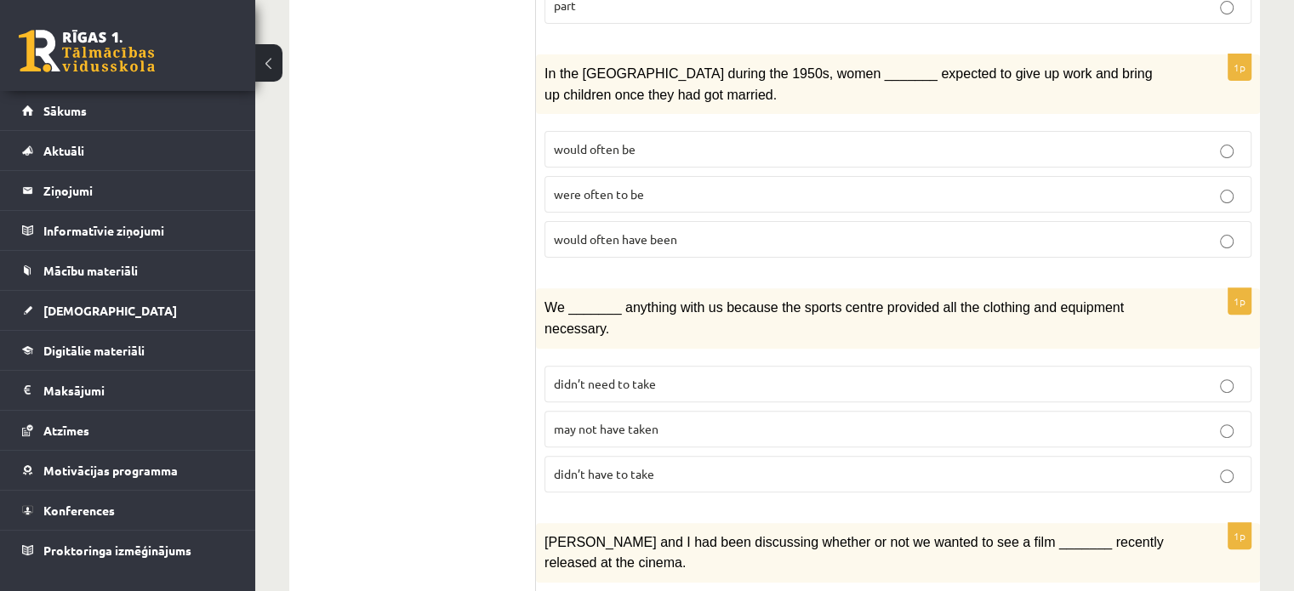
click at [776, 176] on label "were often to be" at bounding box center [897, 194] width 707 height 37
click at [683, 420] on p "may not have taken" at bounding box center [898, 429] width 688 height 18
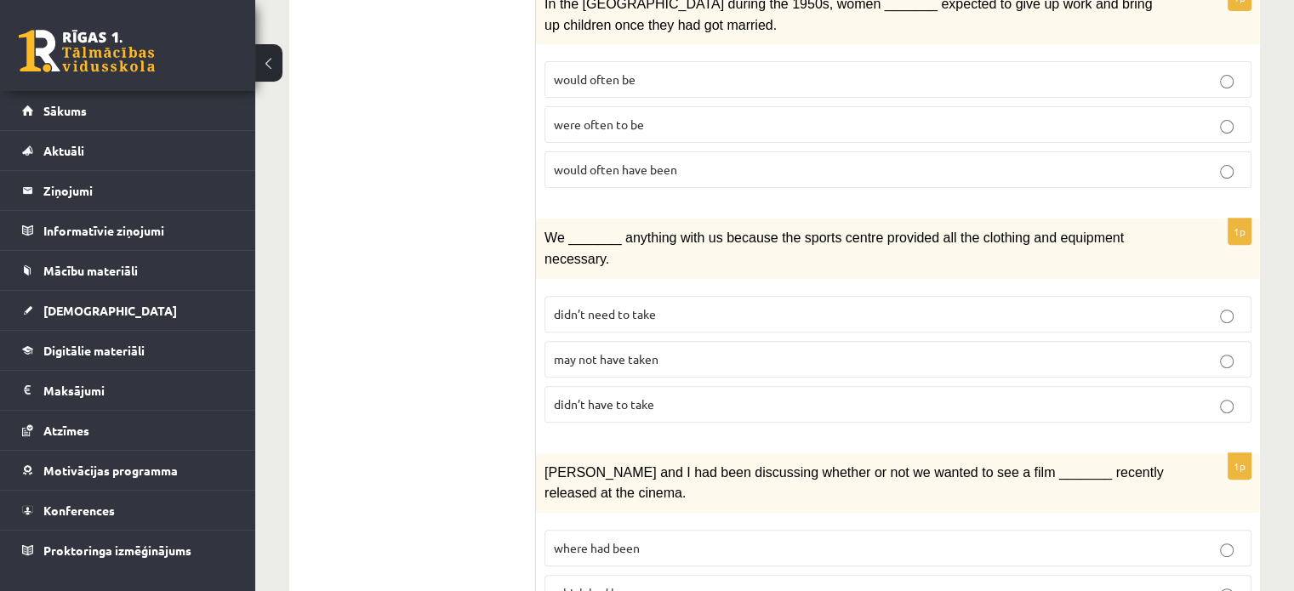
scroll to position [706, 0]
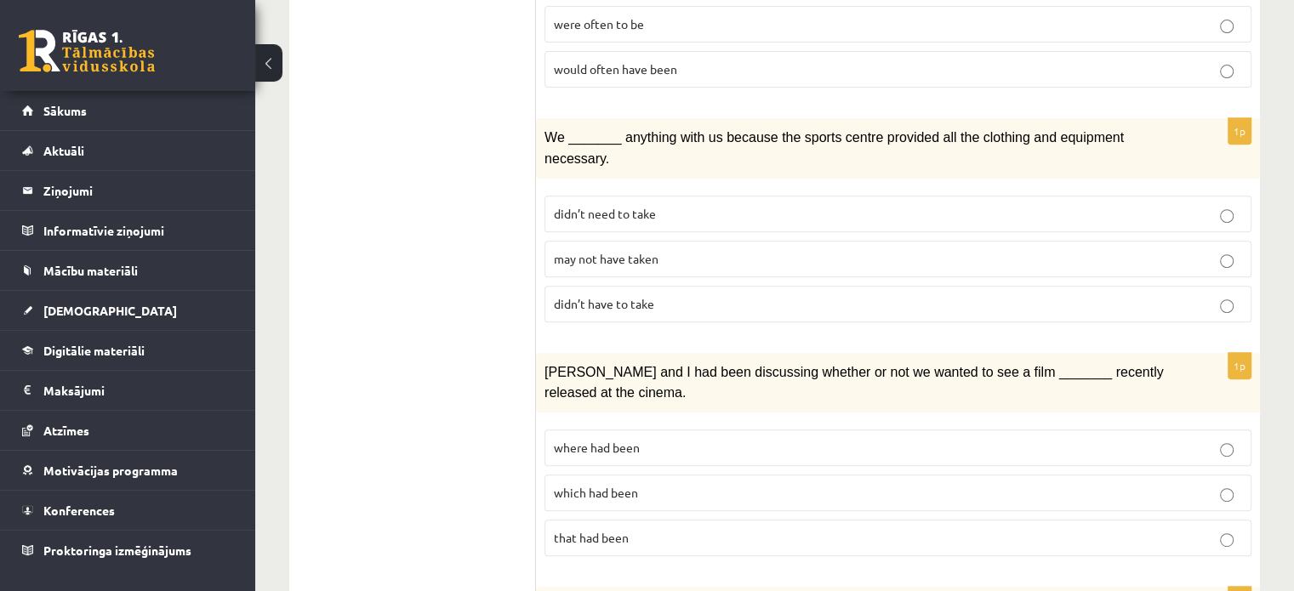
click at [780, 205] on p "didn’t need to take" at bounding box center [898, 214] width 688 height 18
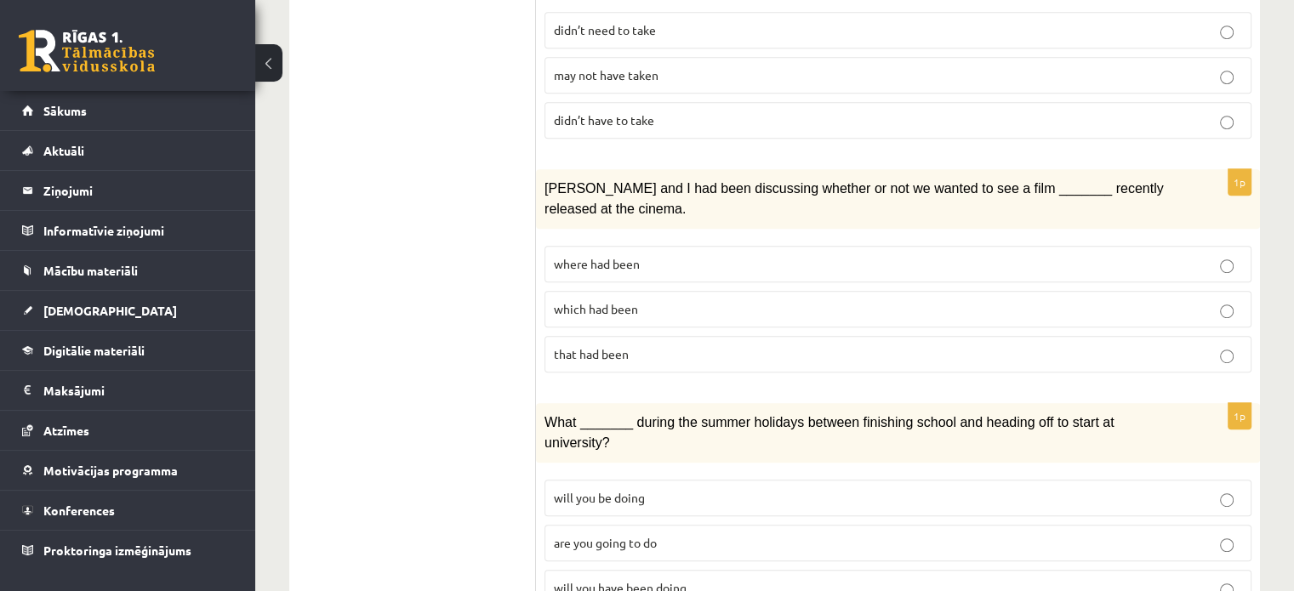
scroll to position [886, 0]
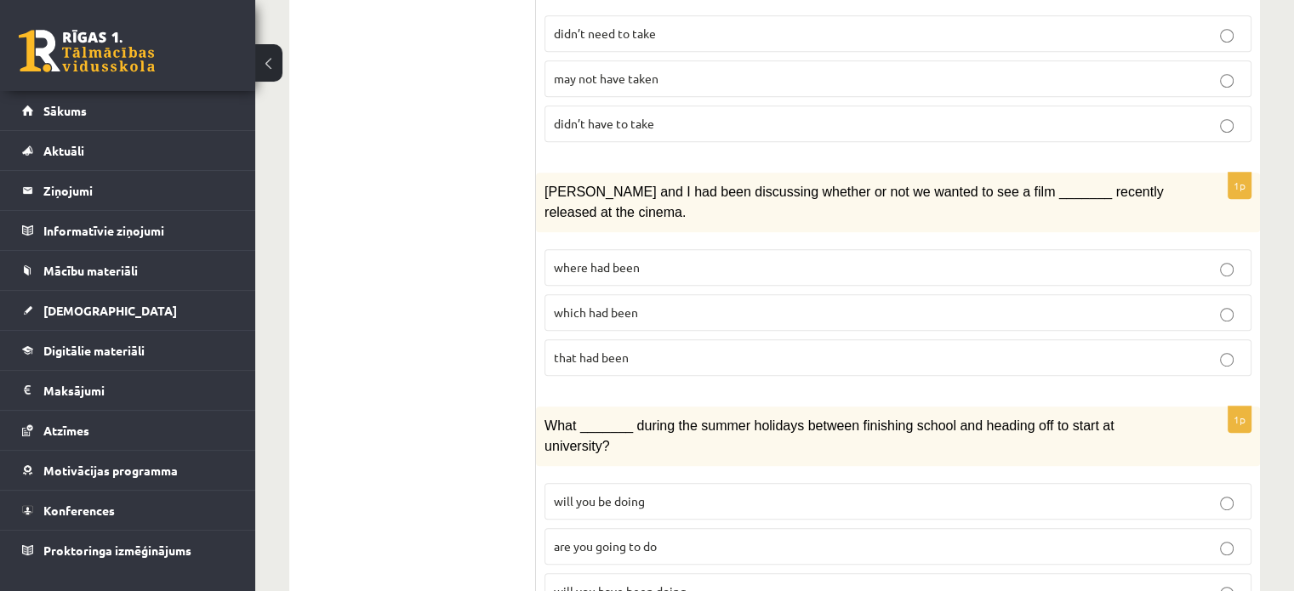
click at [768, 259] on p "where had been" at bounding box center [898, 268] width 688 height 18
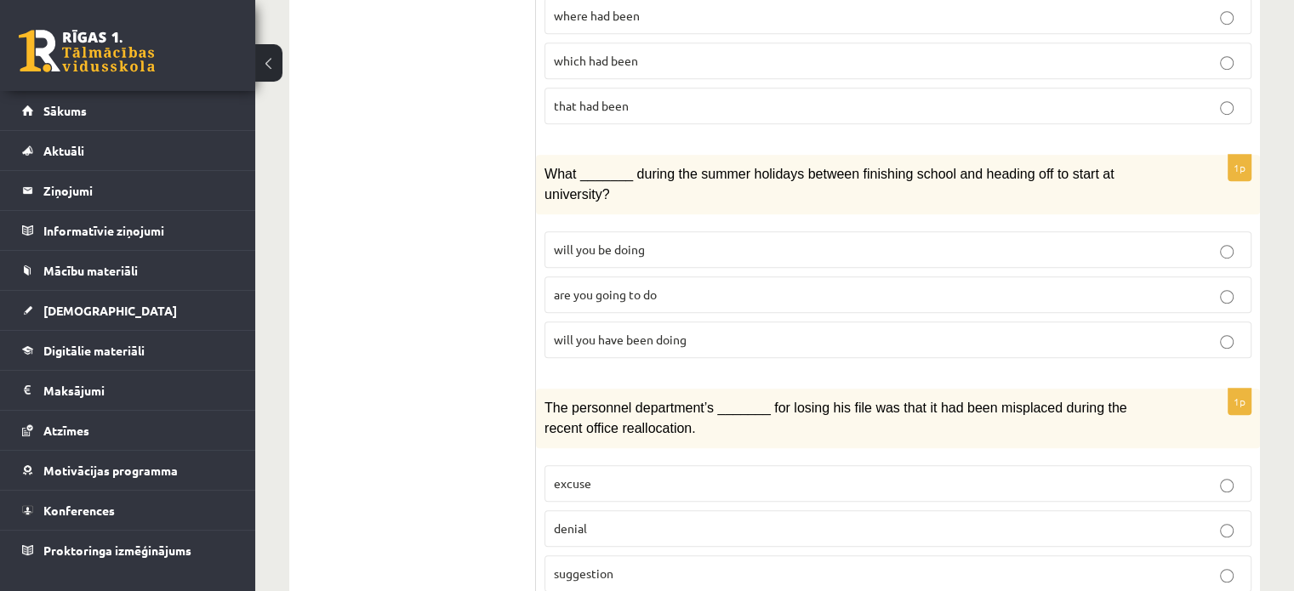
scroll to position [1141, 0]
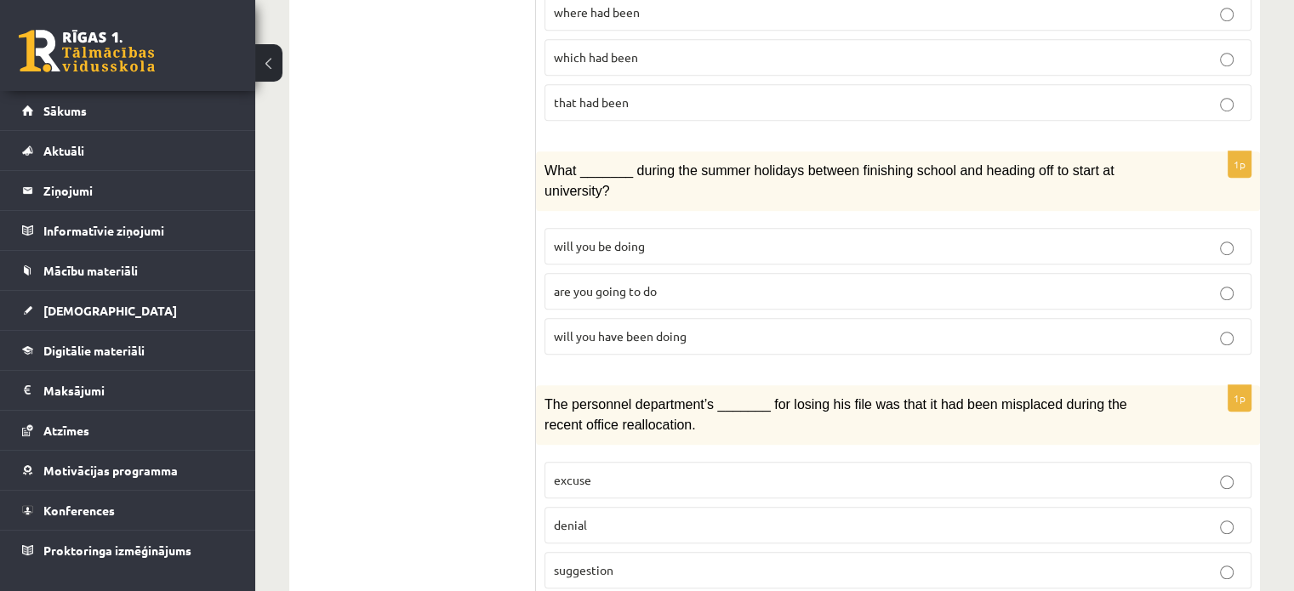
click at [816, 327] on p "will you have been doing" at bounding box center [898, 336] width 688 height 18
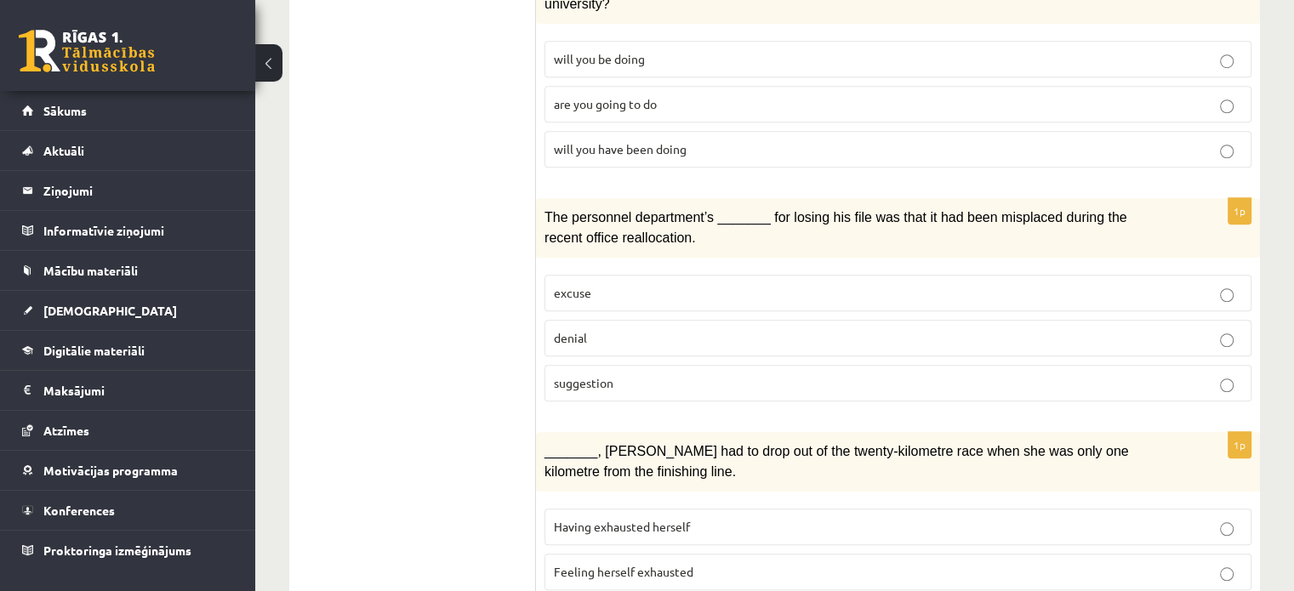
scroll to position [1334, 0]
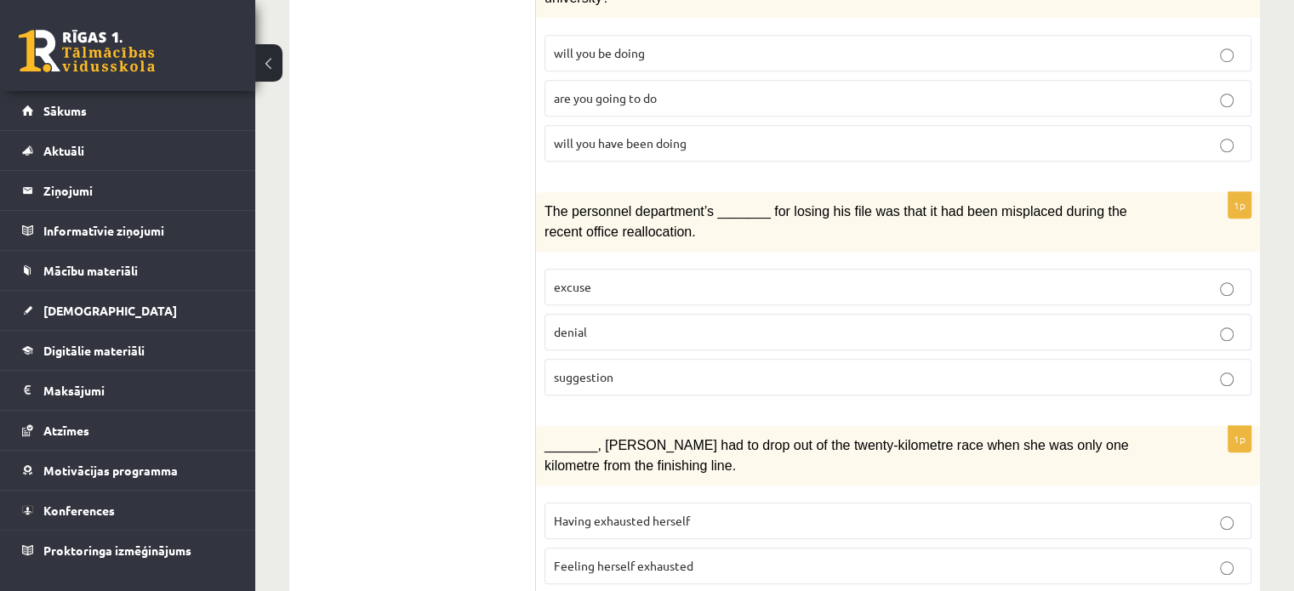
click at [665, 323] on p "denial" at bounding box center [898, 332] width 688 height 18
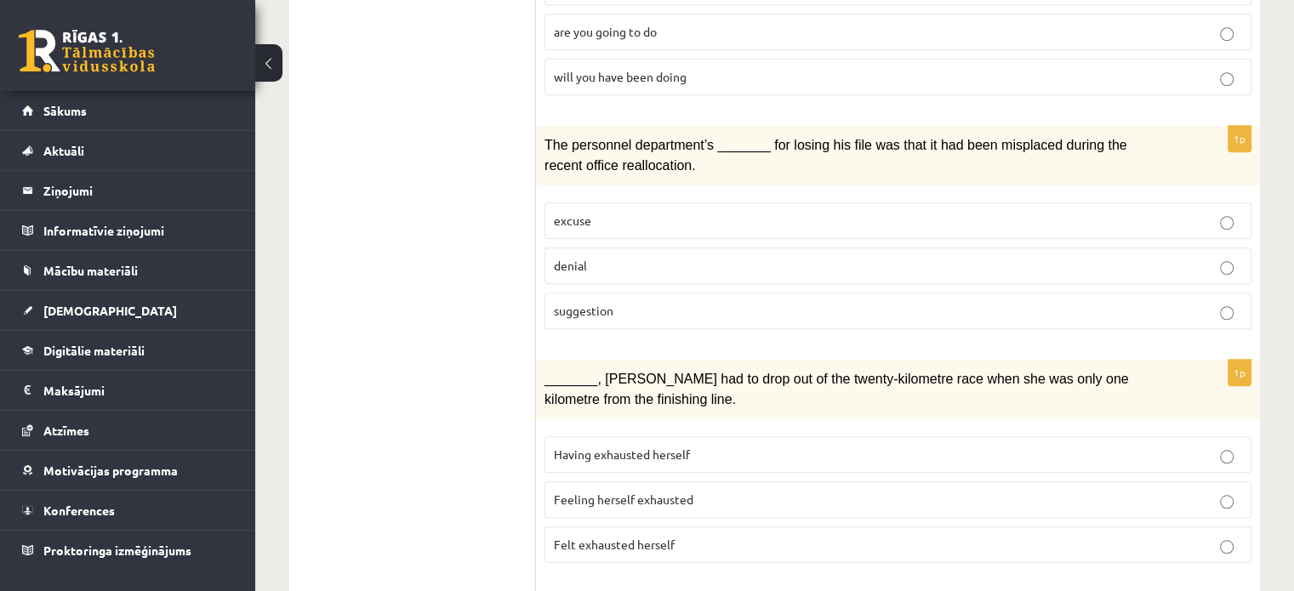
scroll to position [1419, 0]
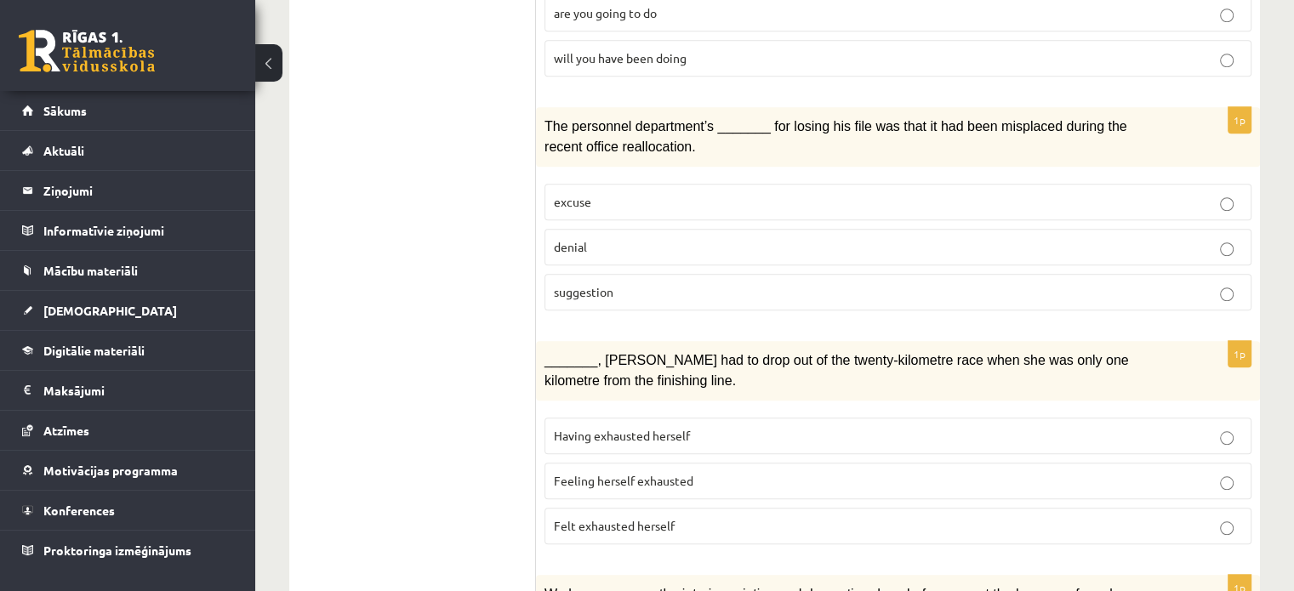
click at [667, 283] on p "suggestion" at bounding box center [898, 292] width 688 height 18
click at [687, 229] on label "denial" at bounding box center [897, 247] width 707 height 37
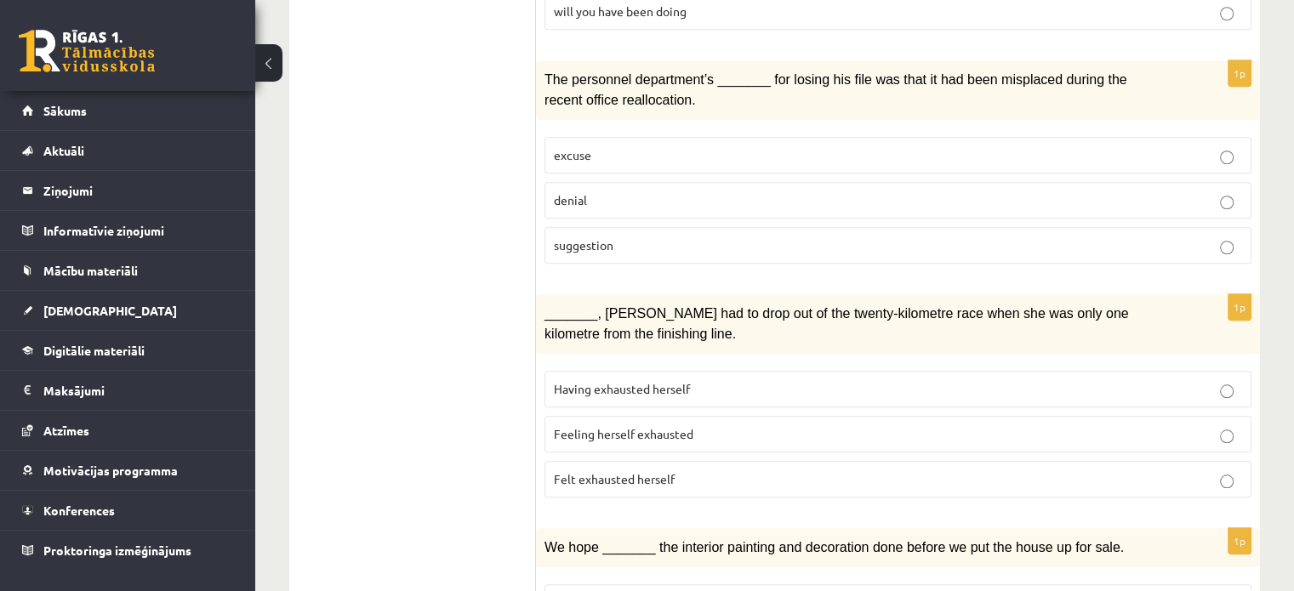
scroll to position [1505, 0]
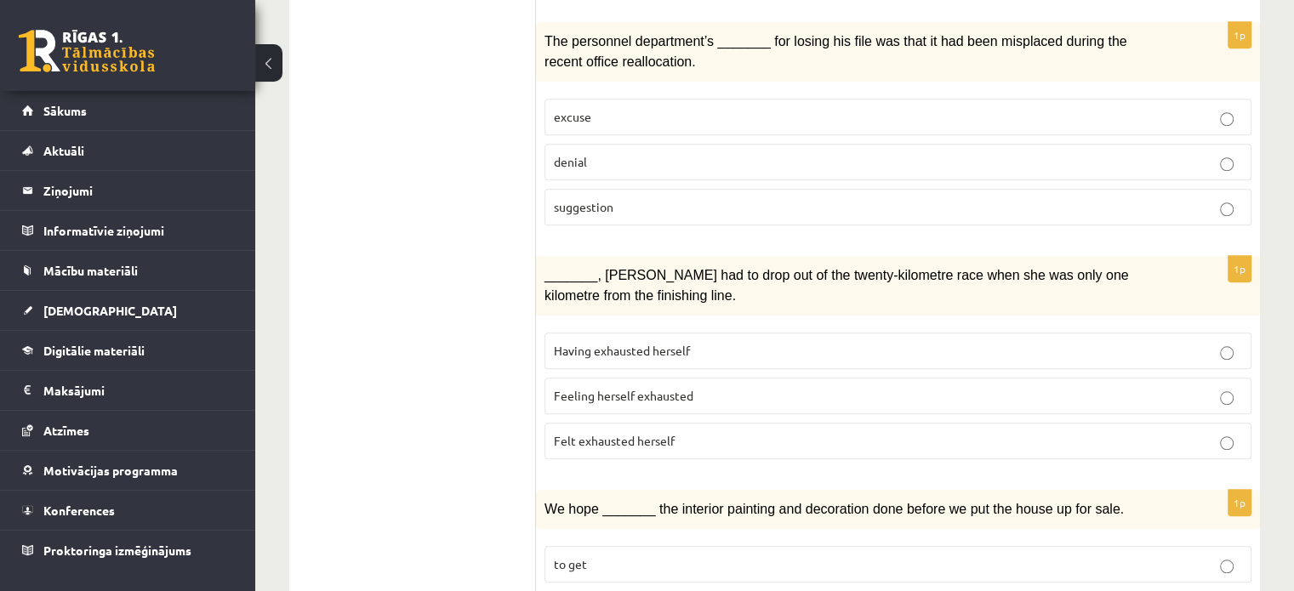
click at [678, 432] on p "Felt exhausted herself" at bounding box center [898, 441] width 688 height 18
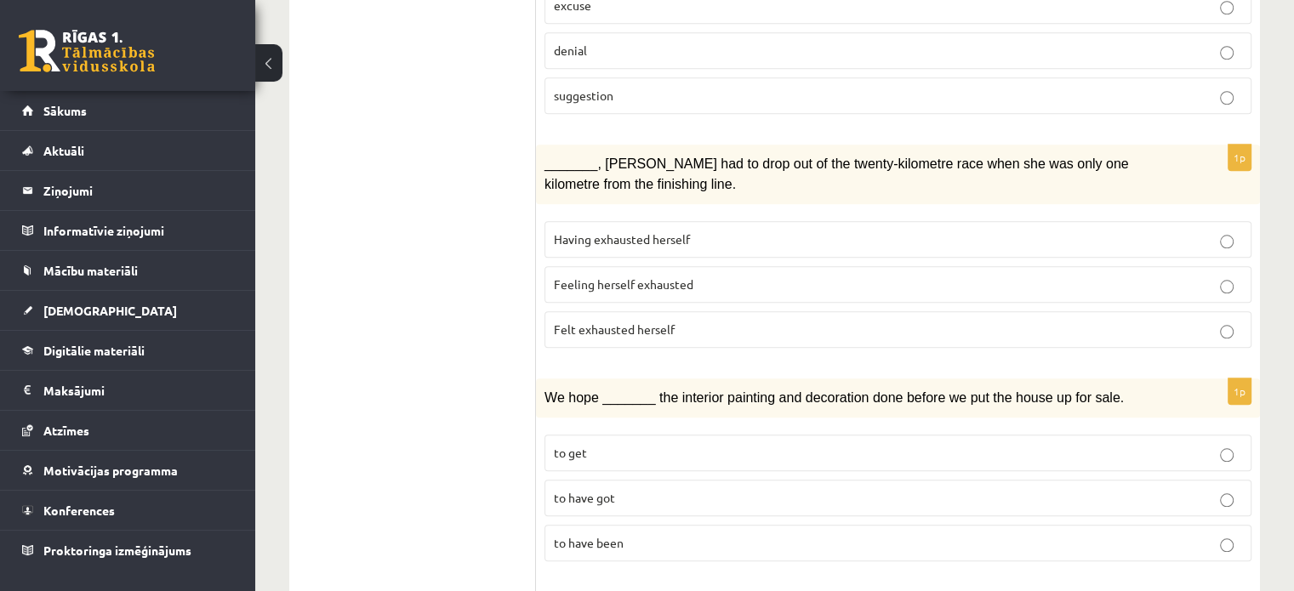
scroll to position [1786, 0]
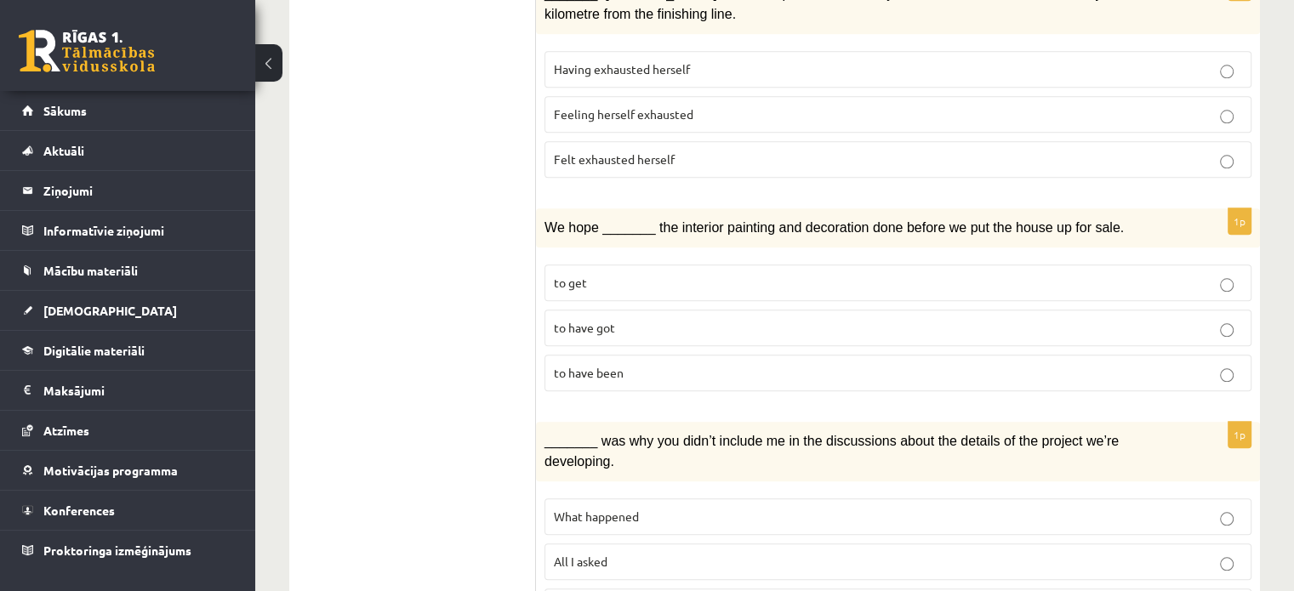
click at [706, 355] on label "to have been" at bounding box center [897, 373] width 707 height 37
click at [700, 364] on p "to have been" at bounding box center [898, 373] width 688 height 18
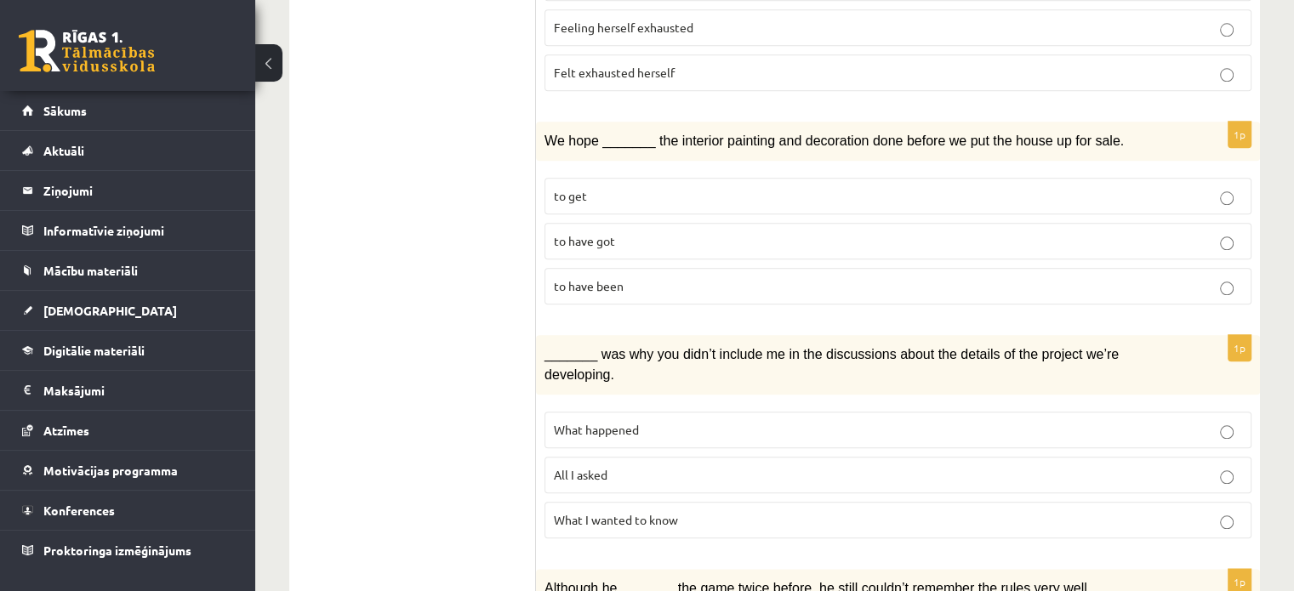
scroll to position [1956, 0]
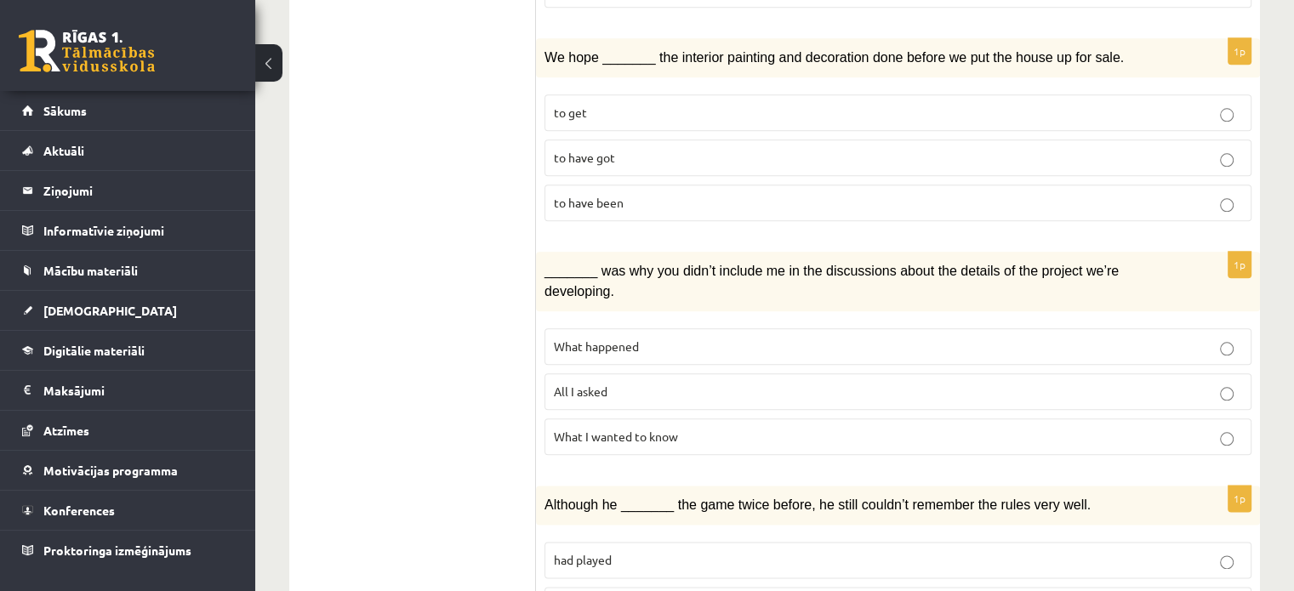
click at [765, 338] on p "What happened" at bounding box center [898, 347] width 688 height 18
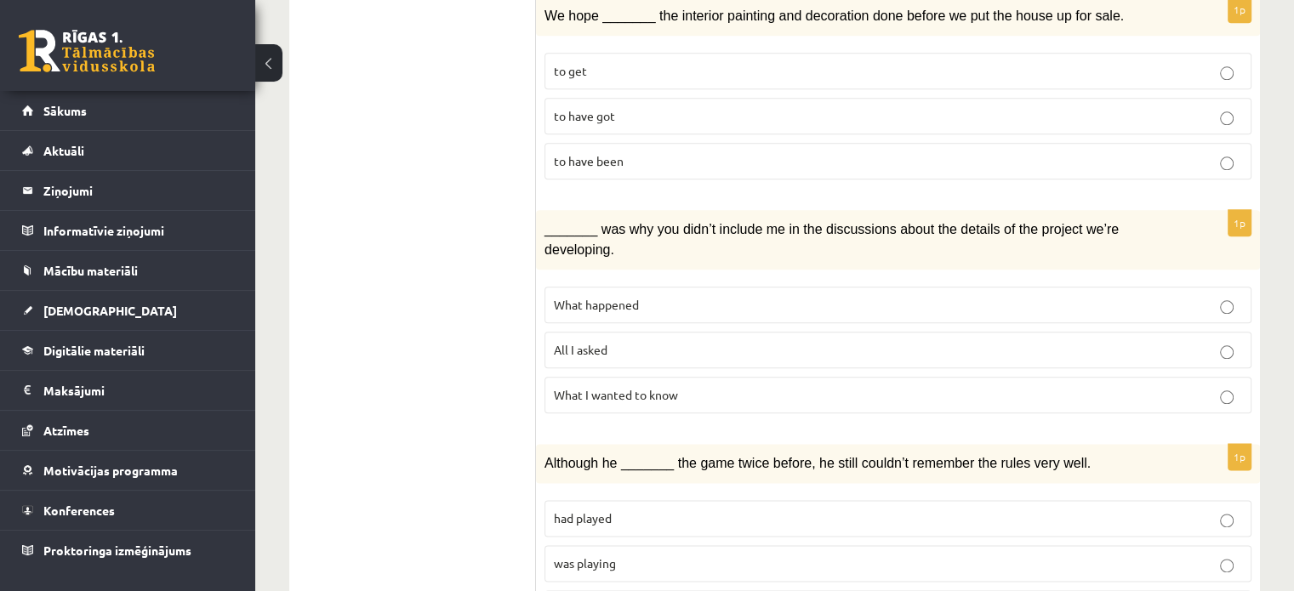
click at [830, 555] on p "was playing" at bounding box center [898, 564] width 688 height 18
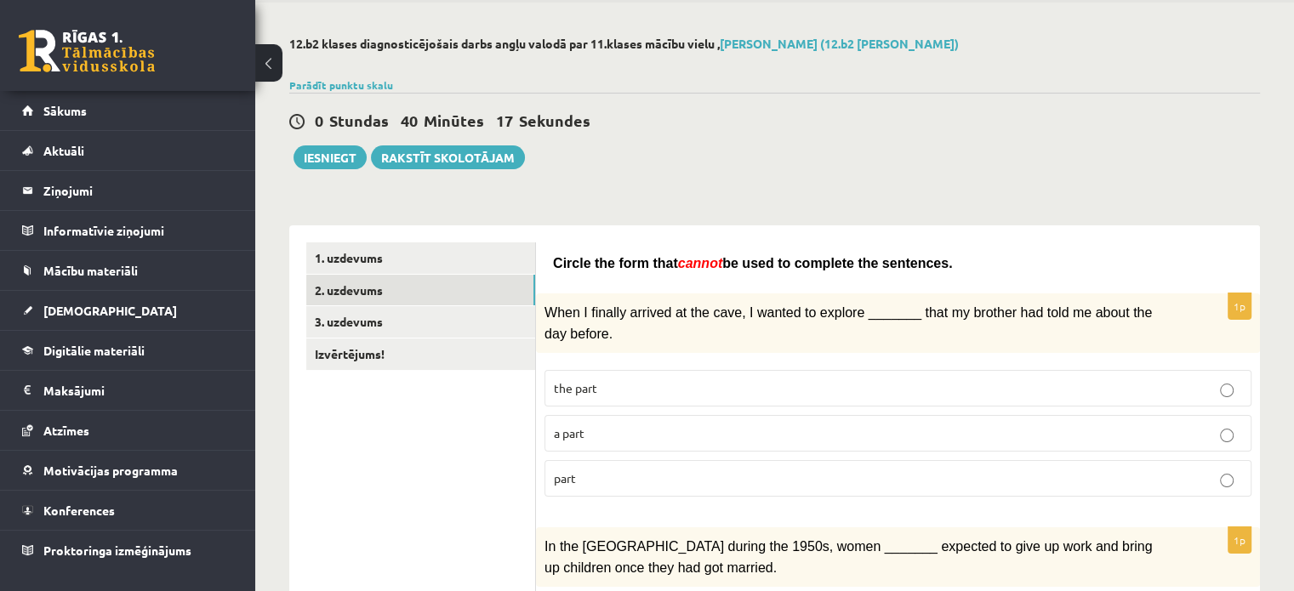
scroll to position [42, 0]
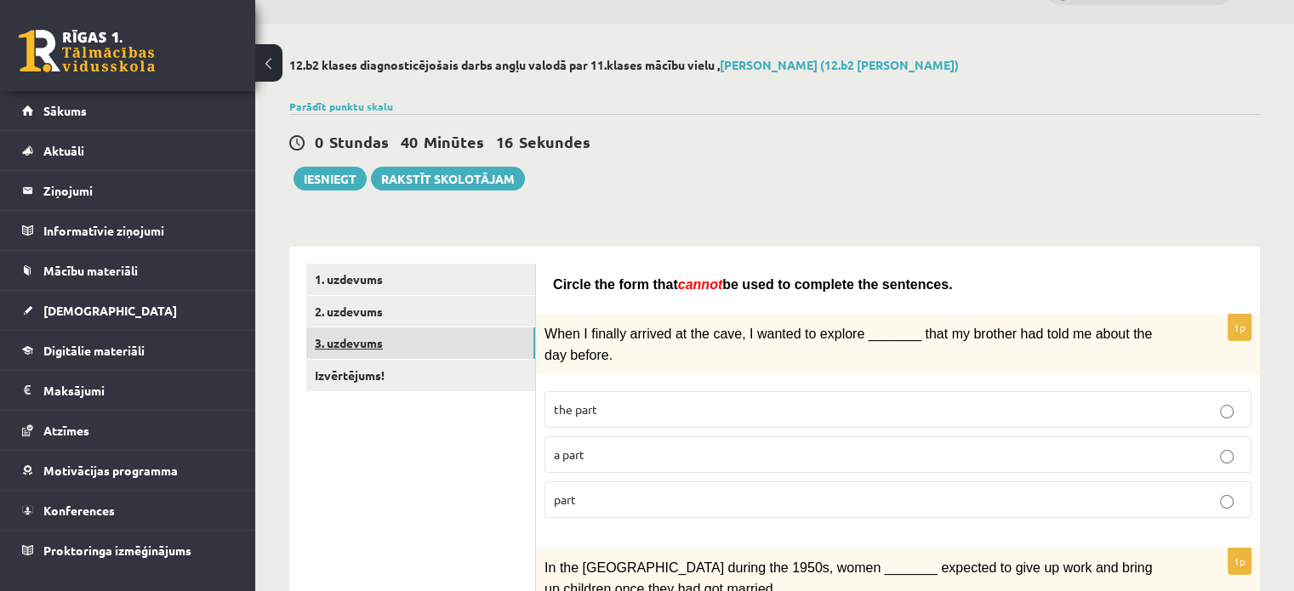
click at [354, 348] on link "3. uzdevums" at bounding box center [420, 342] width 229 height 31
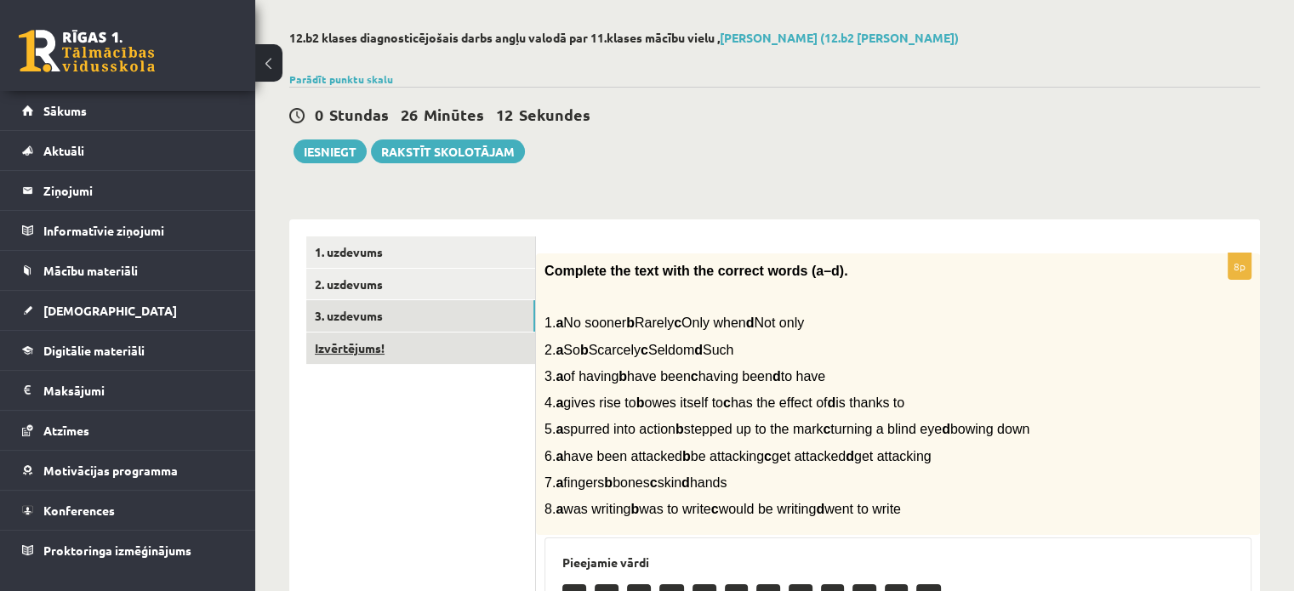
scroll to position [67, 0]
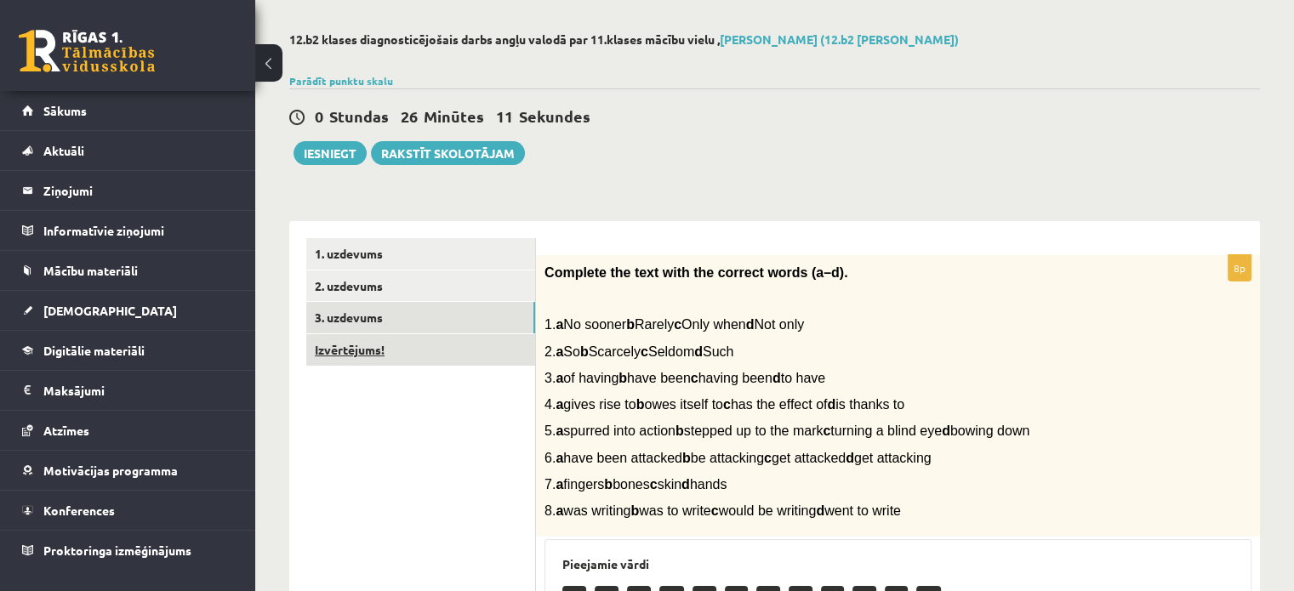
click at [357, 349] on link "Izvērtējums!" at bounding box center [420, 349] width 229 height 31
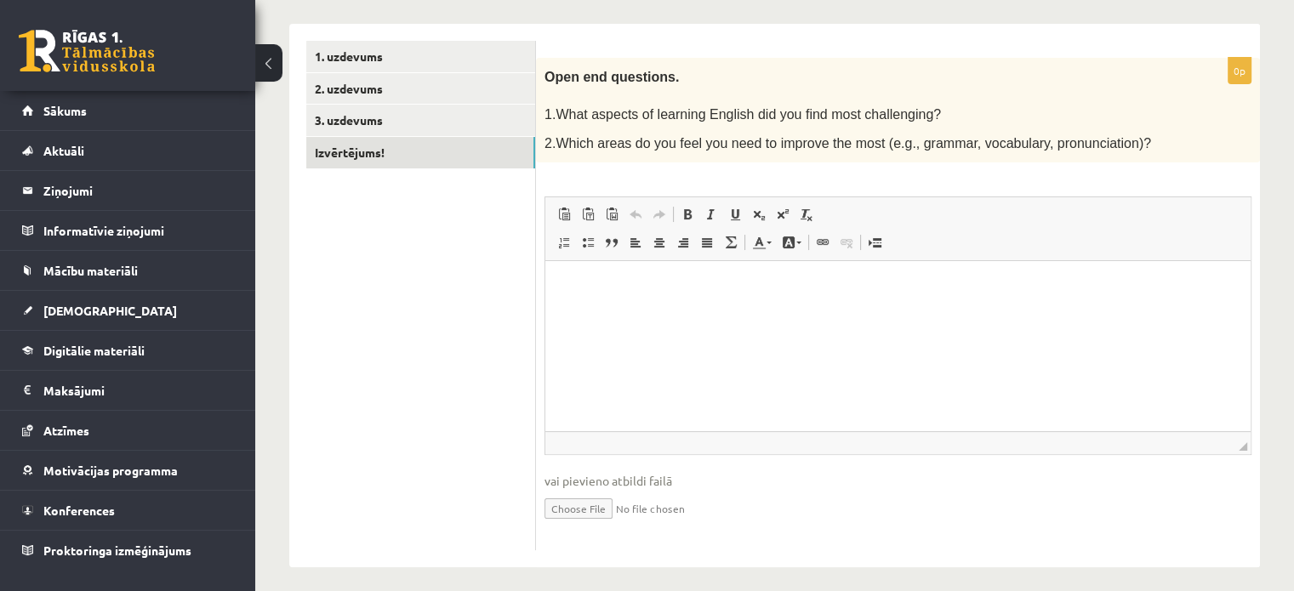
scroll to position [270, 0]
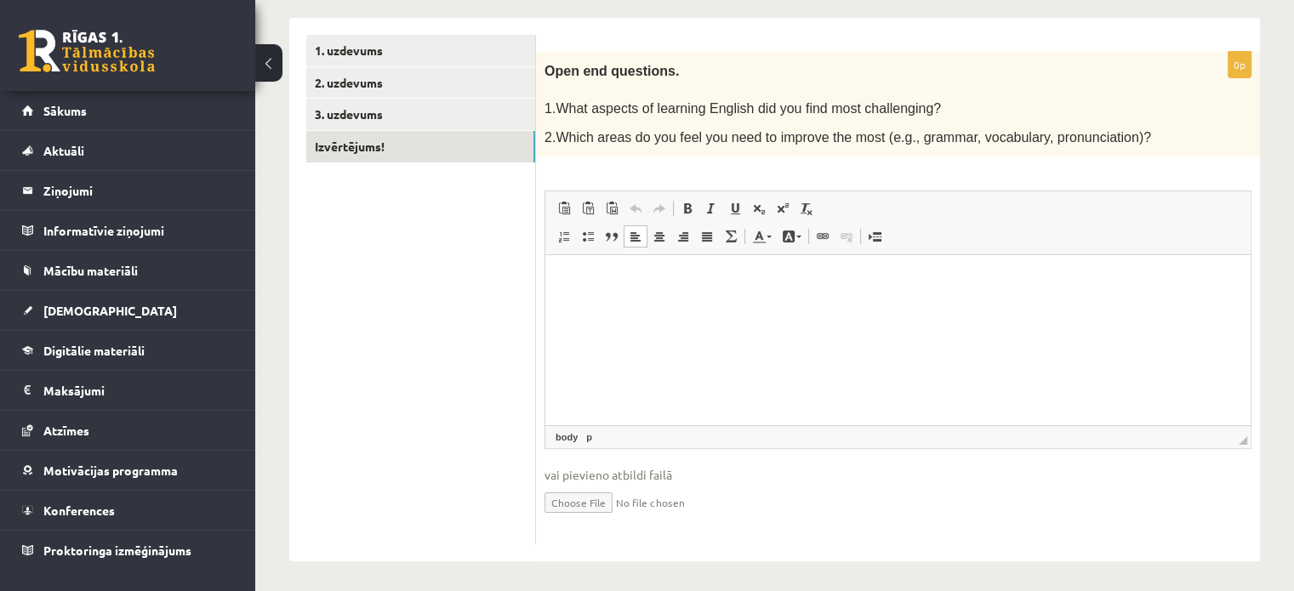
click at [623, 307] on html at bounding box center [897, 281] width 705 height 52
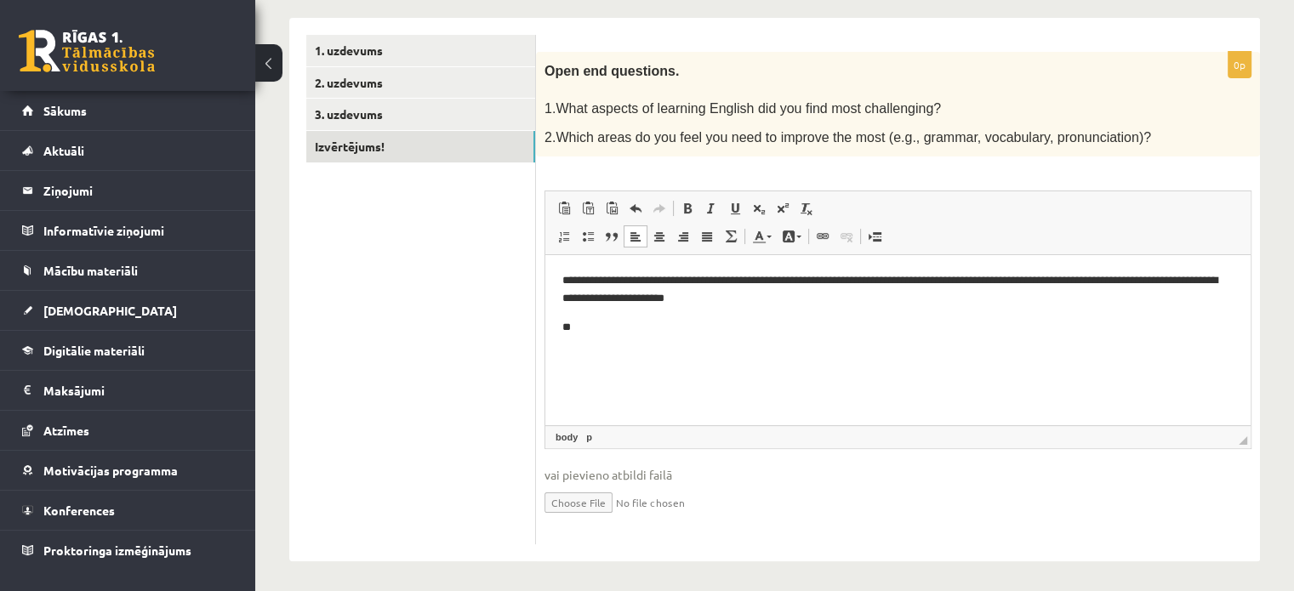
click at [556, 276] on html "**********" at bounding box center [897, 304] width 705 height 98
click at [577, 325] on p "**" at bounding box center [898, 328] width 672 height 18
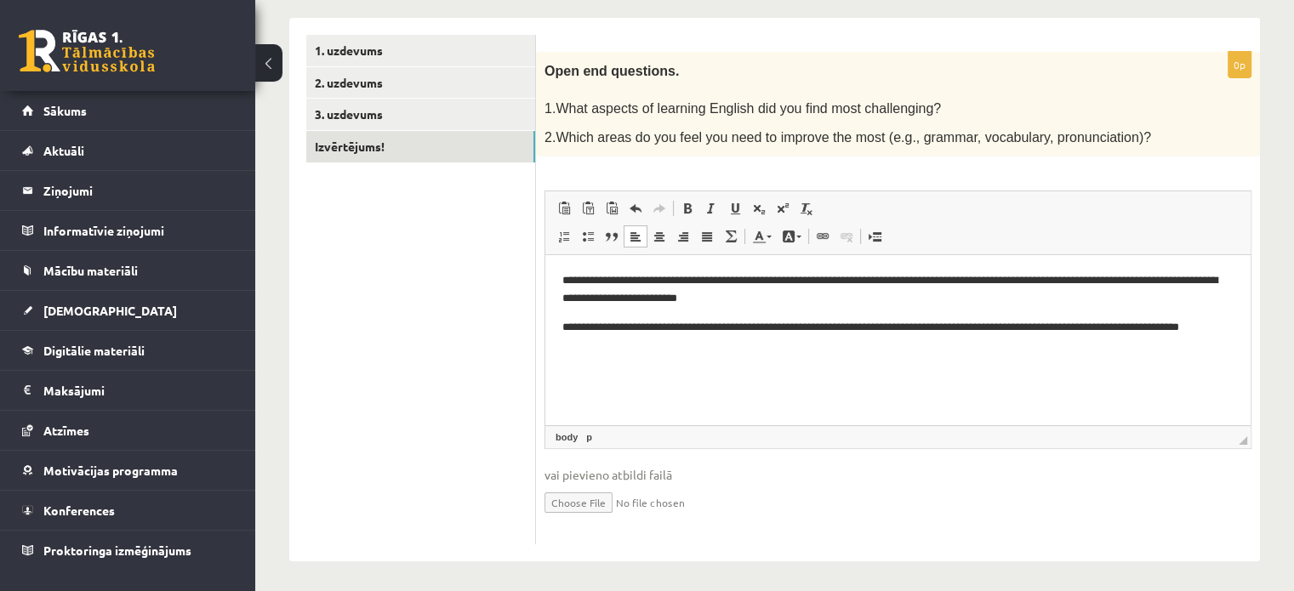
click at [945, 286] on p "**********" at bounding box center [898, 290] width 672 height 36
click at [656, 361] on html "**********" at bounding box center [897, 313] width 705 height 116
click at [395, 108] on link "3. uzdevums" at bounding box center [420, 114] width 229 height 31
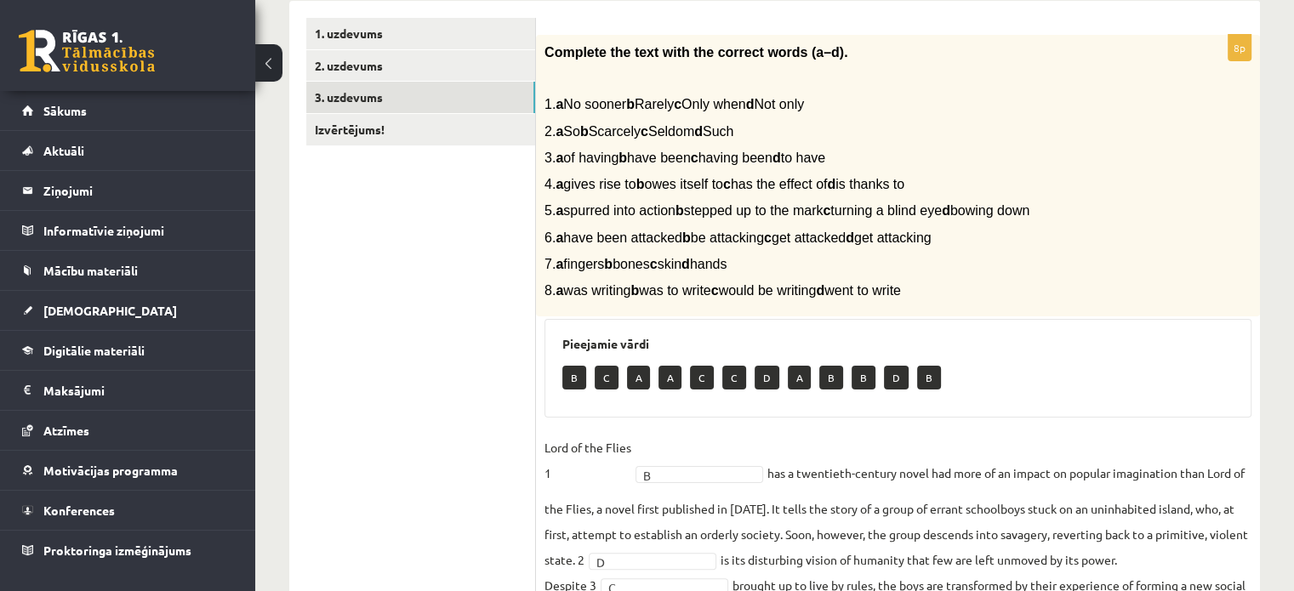
scroll to position [238, 0]
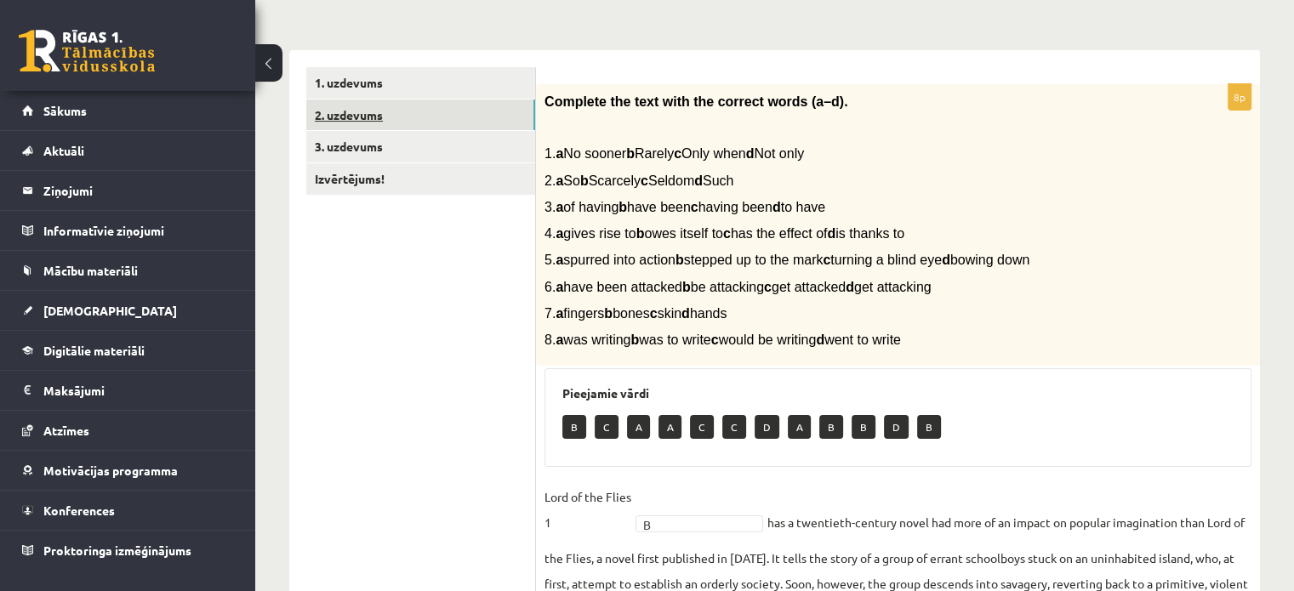
click at [334, 118] on link "2. uzdevums" at bounding box center [420, 115] width 229 height 31
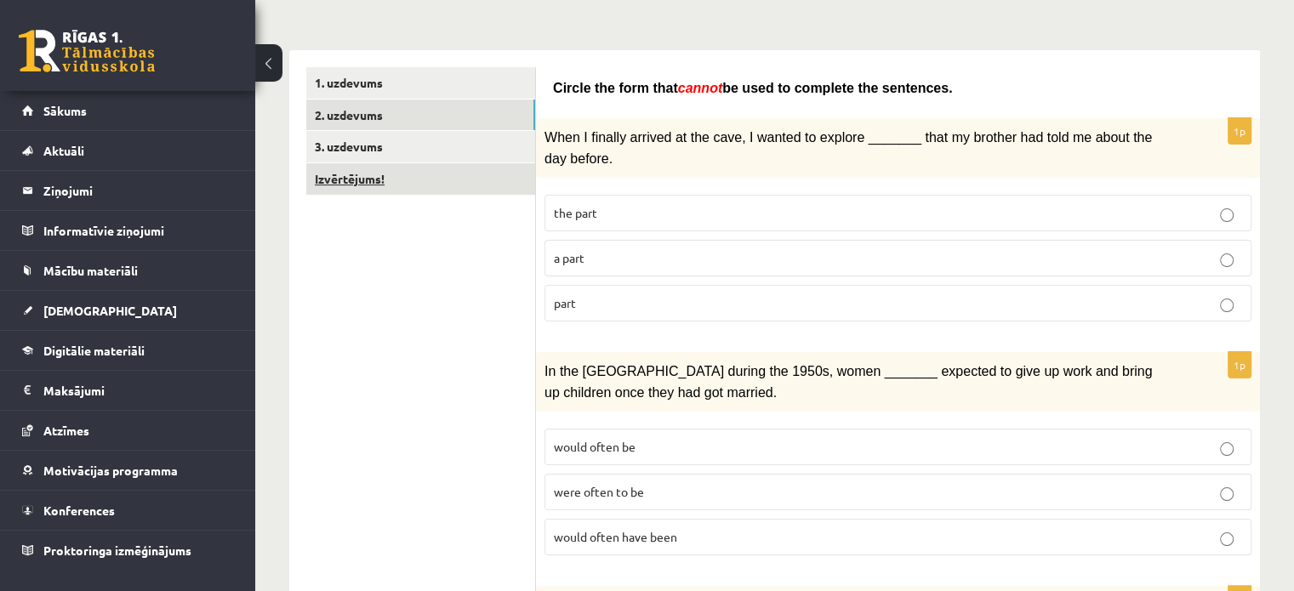
click at [409, 179] on link "Izvērtējums!" at bounding box center [420, 178] width 229 height 31
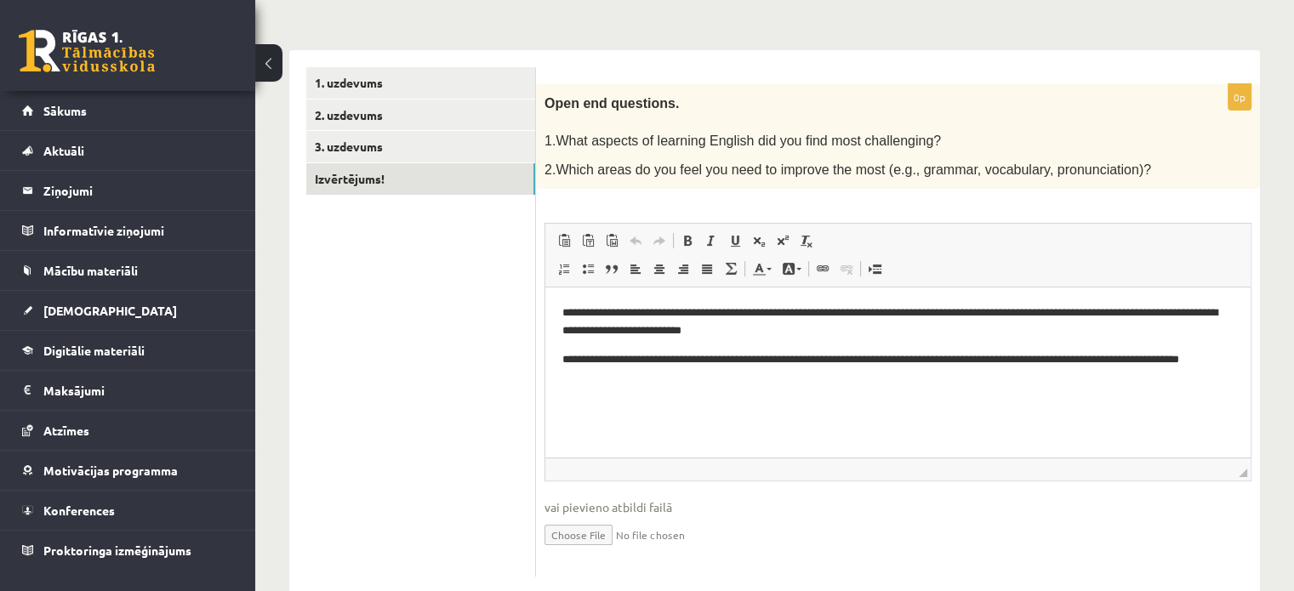
scroll to position [0, 0]
click at [897, 310] on p "**********" at bounding box center [898, 322] width 672 height 36
click at [1015, 311] on p "**********" at bounding box center [898, 322] width 672 height 36
click at [708, 385] on p "**********" at bounding box center [898, 369] width 672 height 36
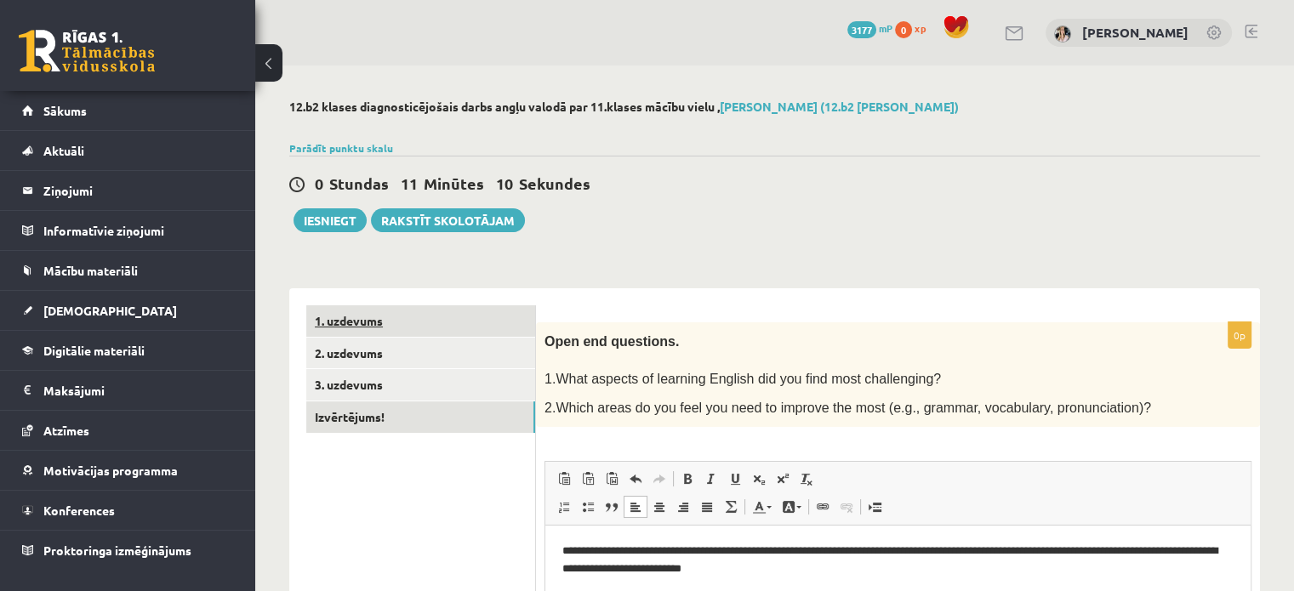
click at [357, 319] on link "1. uzdevums" at bounding box center [420, 320] width 229 height 31
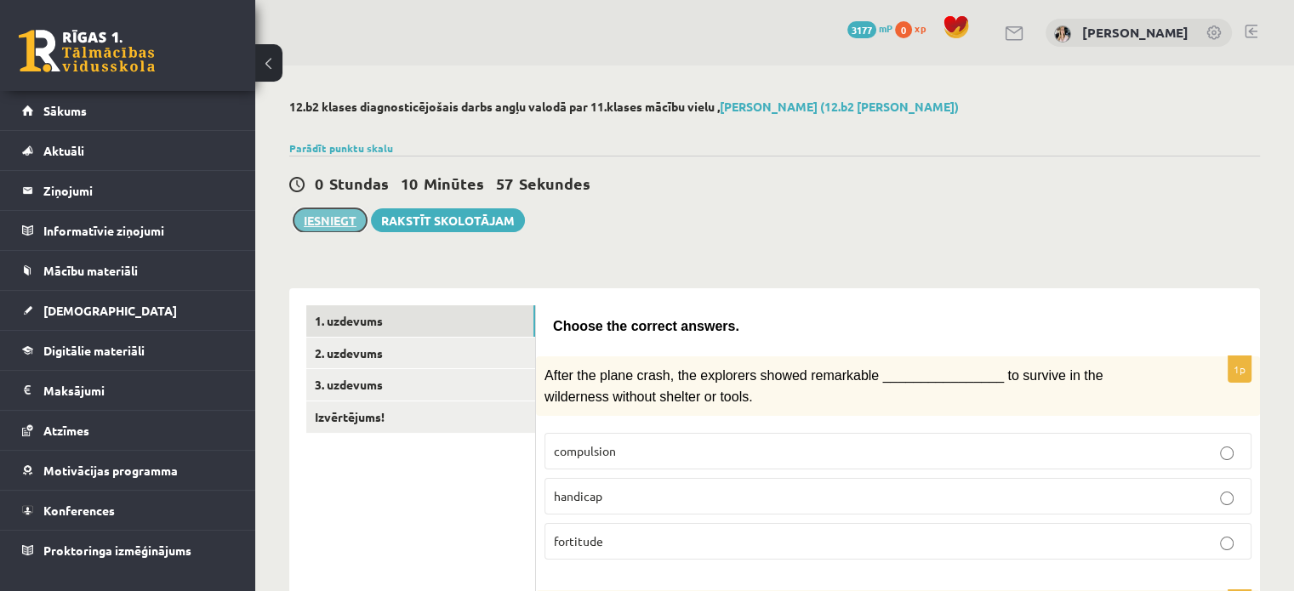
click at [327, 220] on button "Iesniegt" at bounding box center [329, 220] width 73 height 24
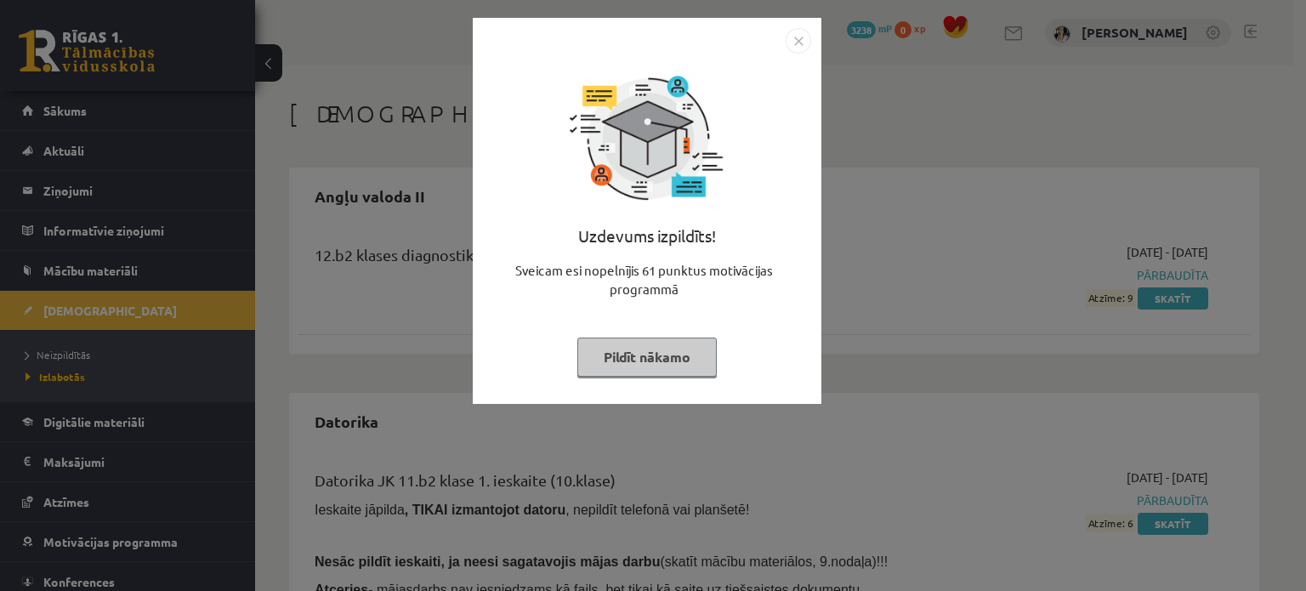
click at [681, 356] on button "Pildīt nākamo" at bounding box center [646, 357] width 139 height 39
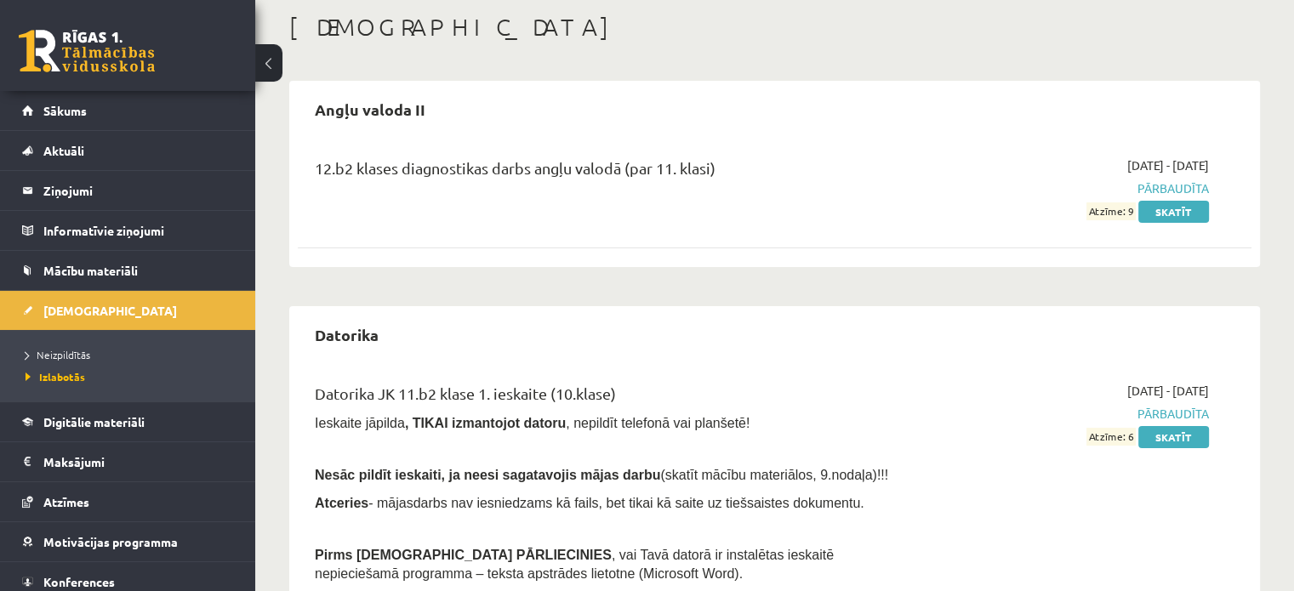
scroll to position [85, 0]
click at [1175, 217] on link "Skatīt" at bounding box center [1173, 213] width 71 height 22
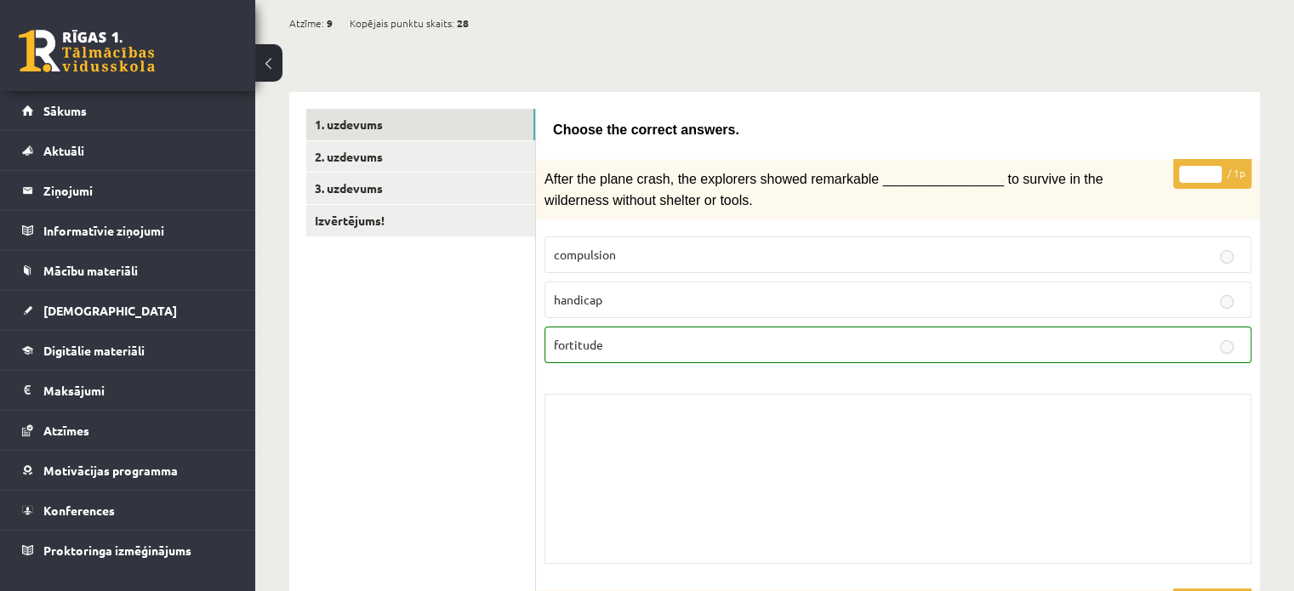
scroll to position [117, 0]
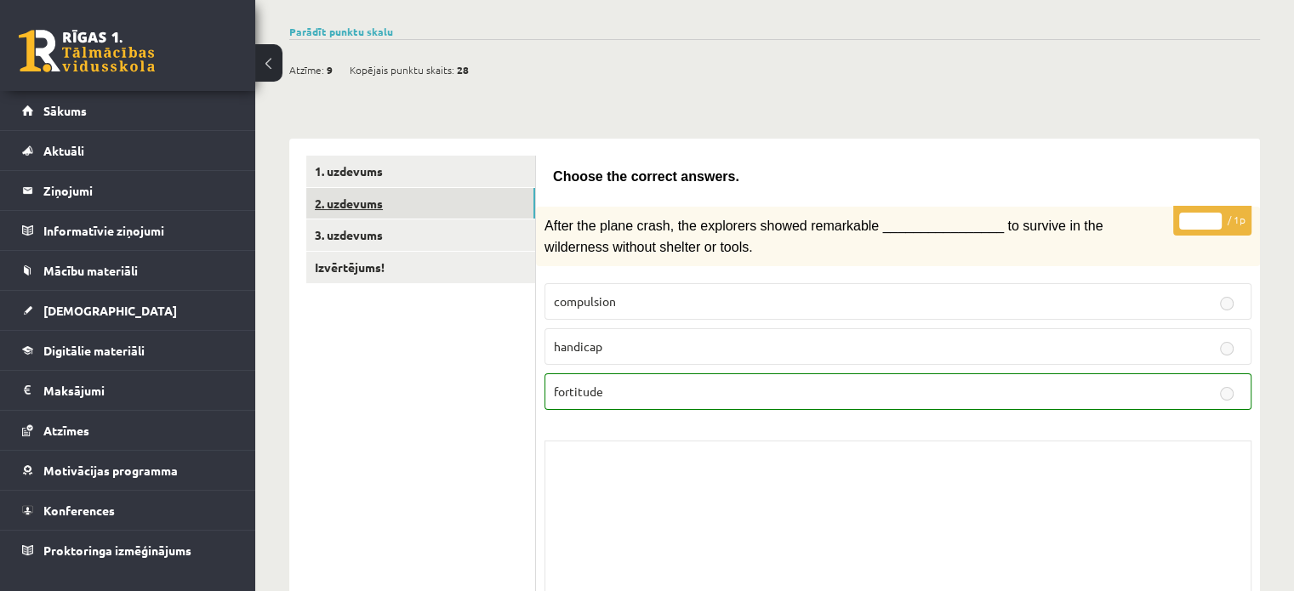
click at [372, 208] on link "2. uzdevums" at bounding box center [420, 203] width 229 height 31
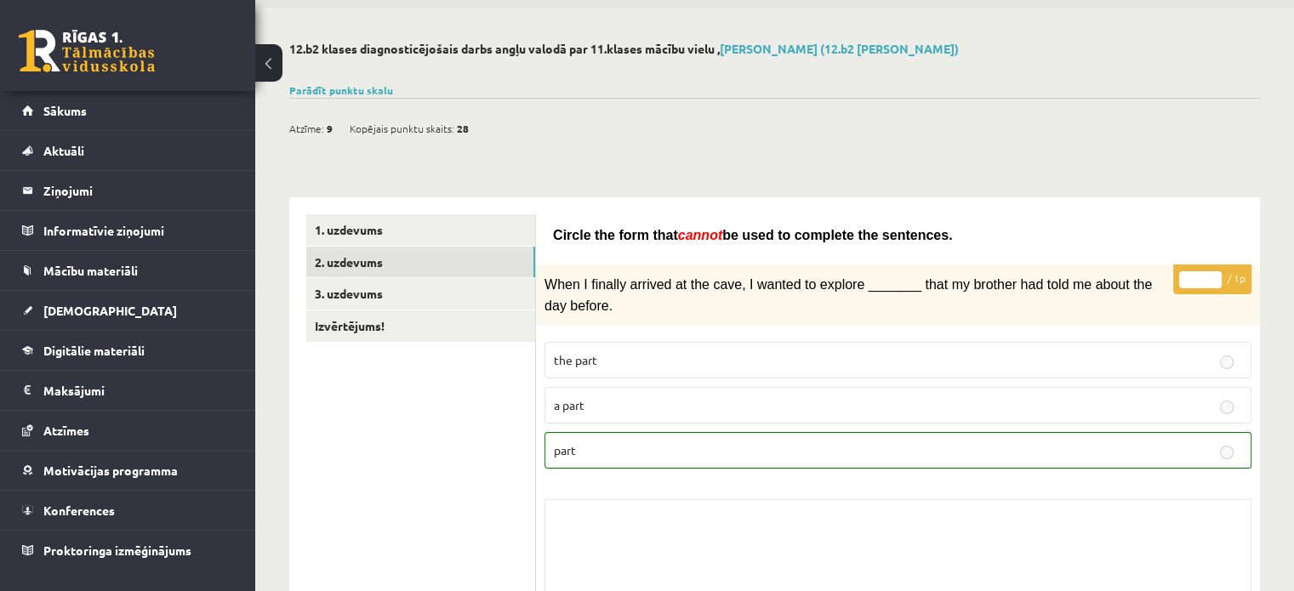
scroll to position [25, 0]
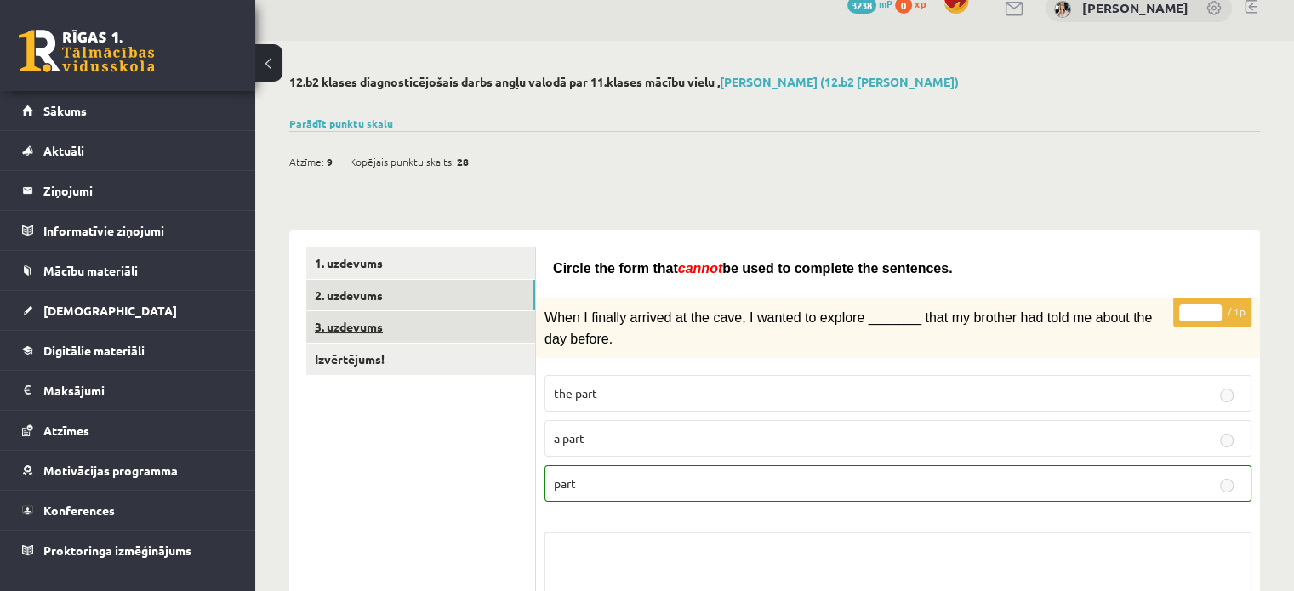
click at [363, 325] on link "3. uzdevums" at bounding box center [420, 326] width 229 height 31
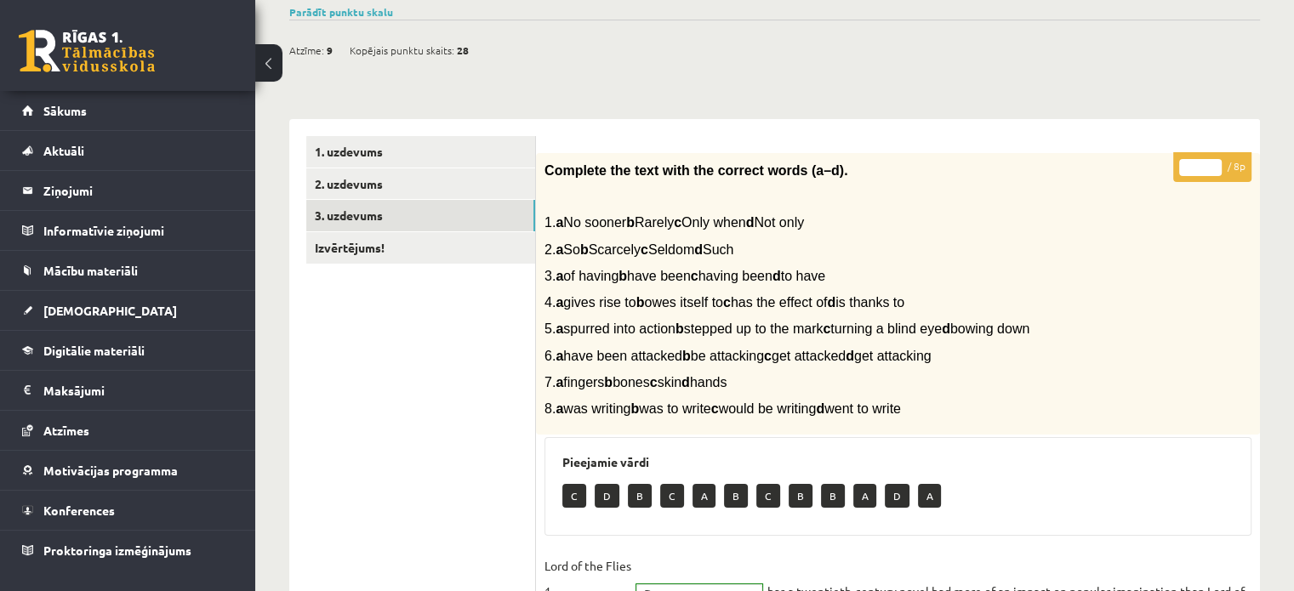
scroll to position [128, 0]
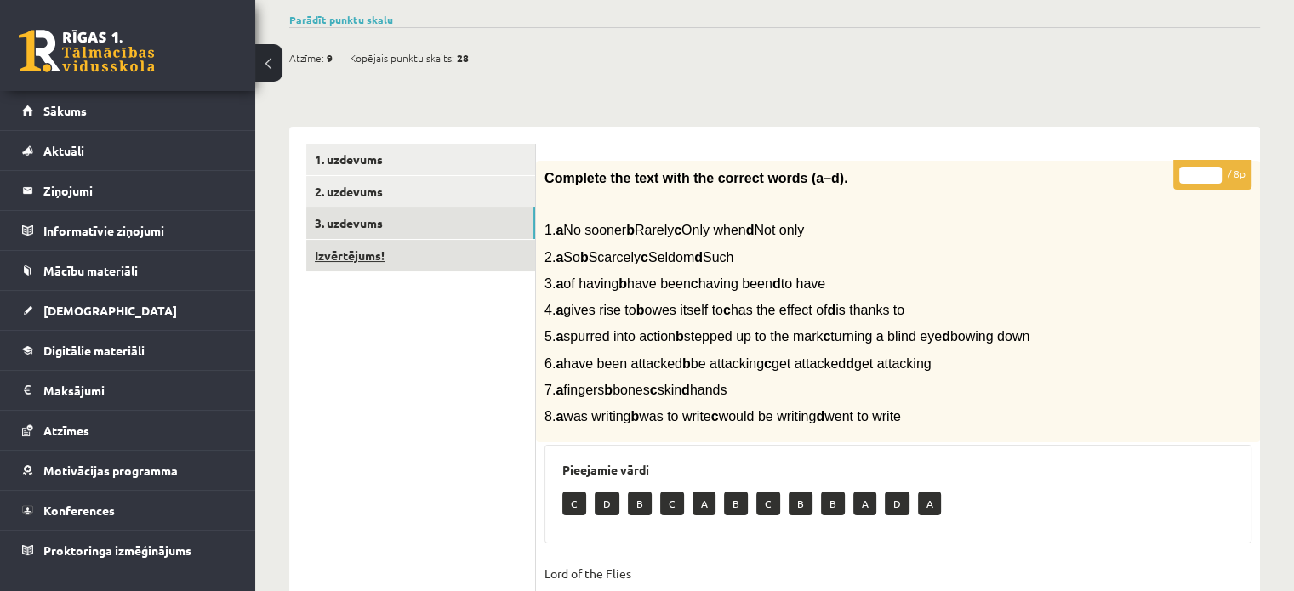
click at [352, 254] on link "Izvērtējums!" at bounding box center [420, 255] width 229 height 31
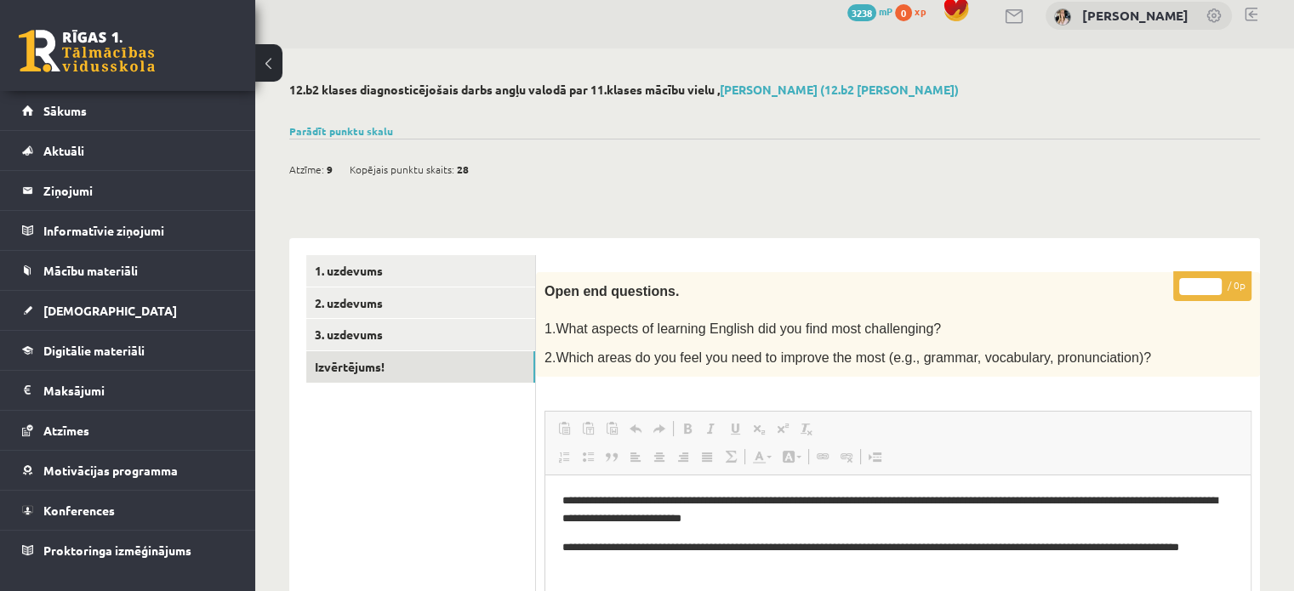
scroll to position [12, 0]
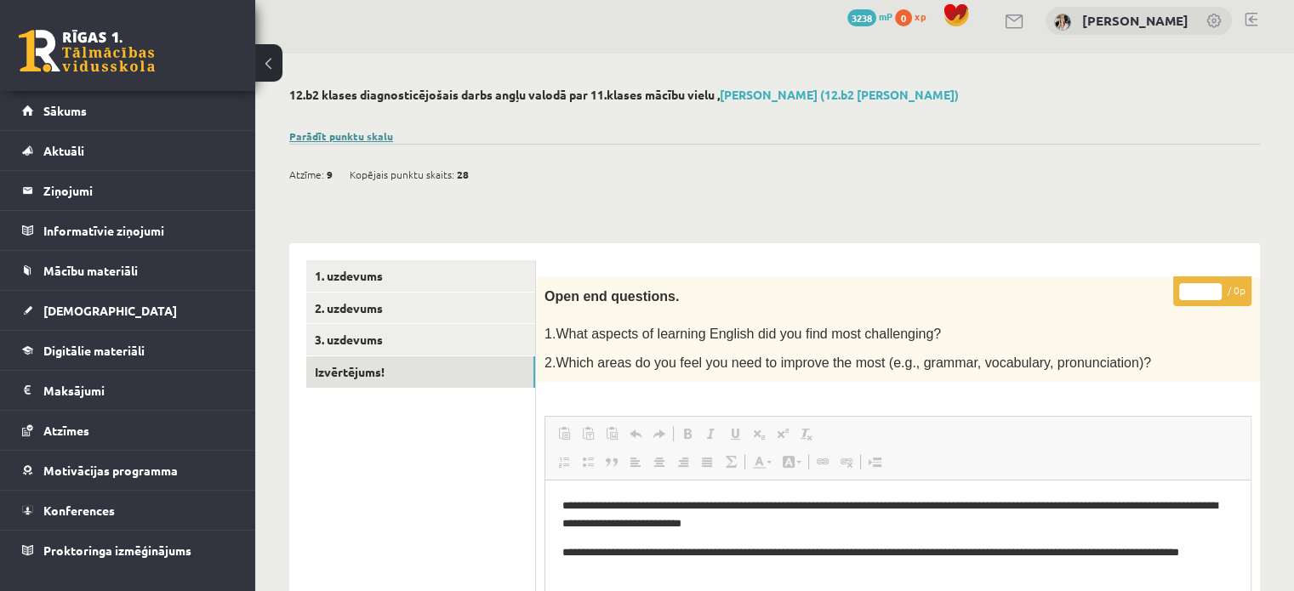
click at [337, 134] on link "Parādīt punktu skalu" at bounding box center [341, 136] width 104 height 14
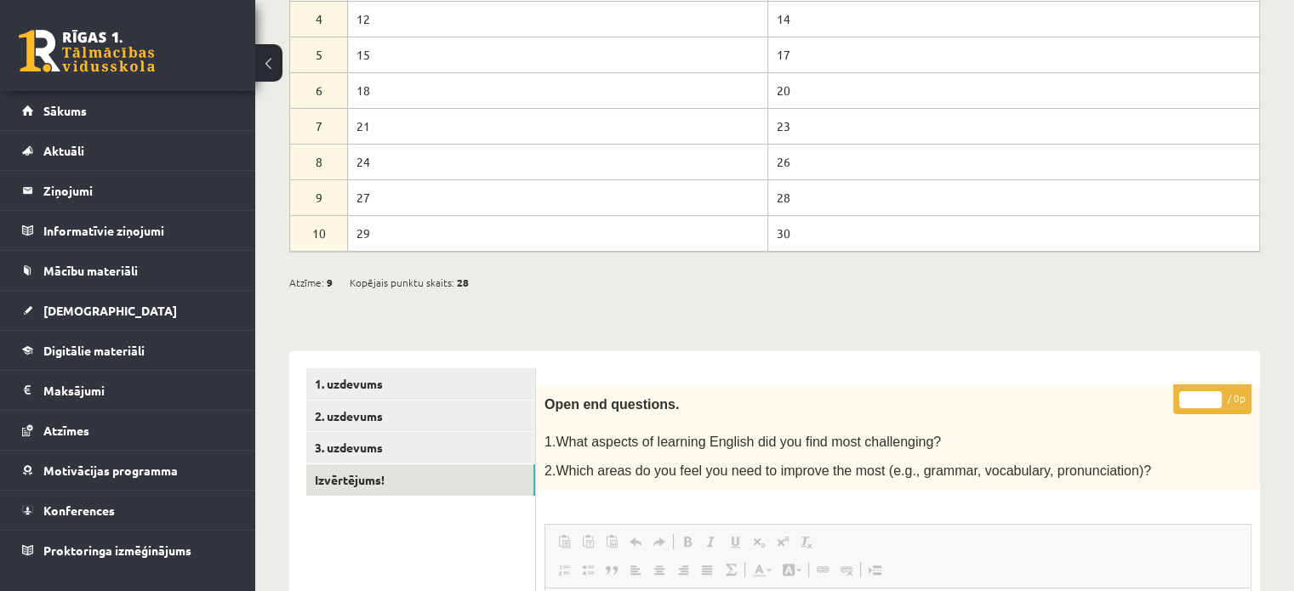
scroll to position [340, 0]
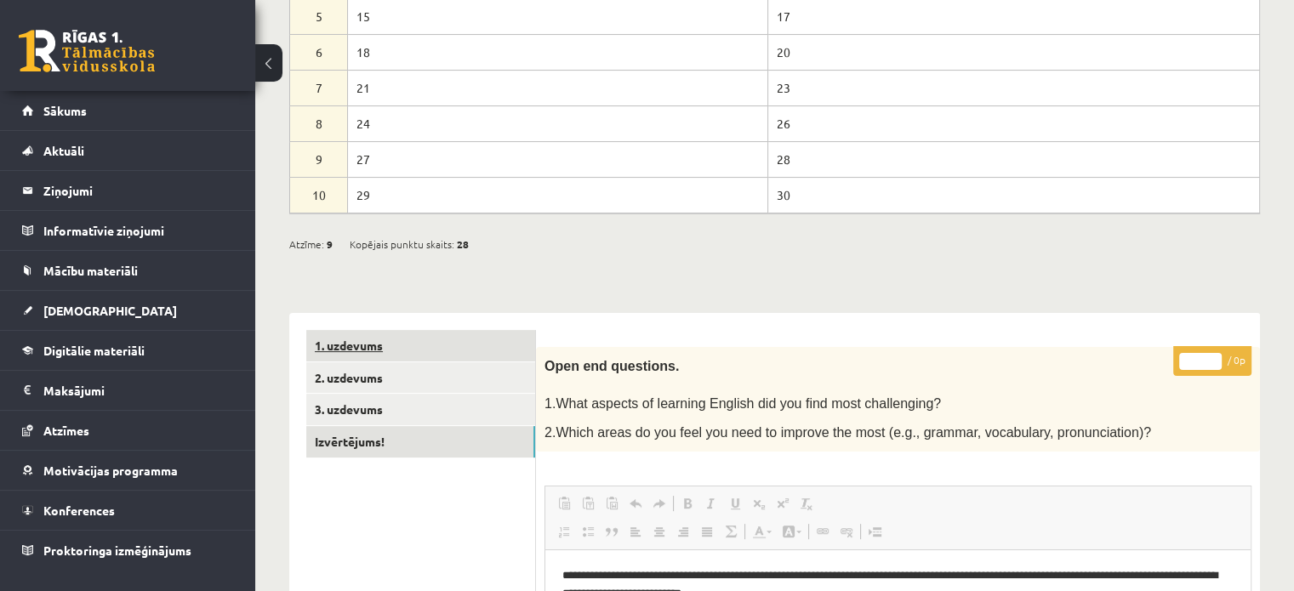
click at [439, 344] on link "1. uzdevums" at bounding box center [420, 345] width 229 height 31
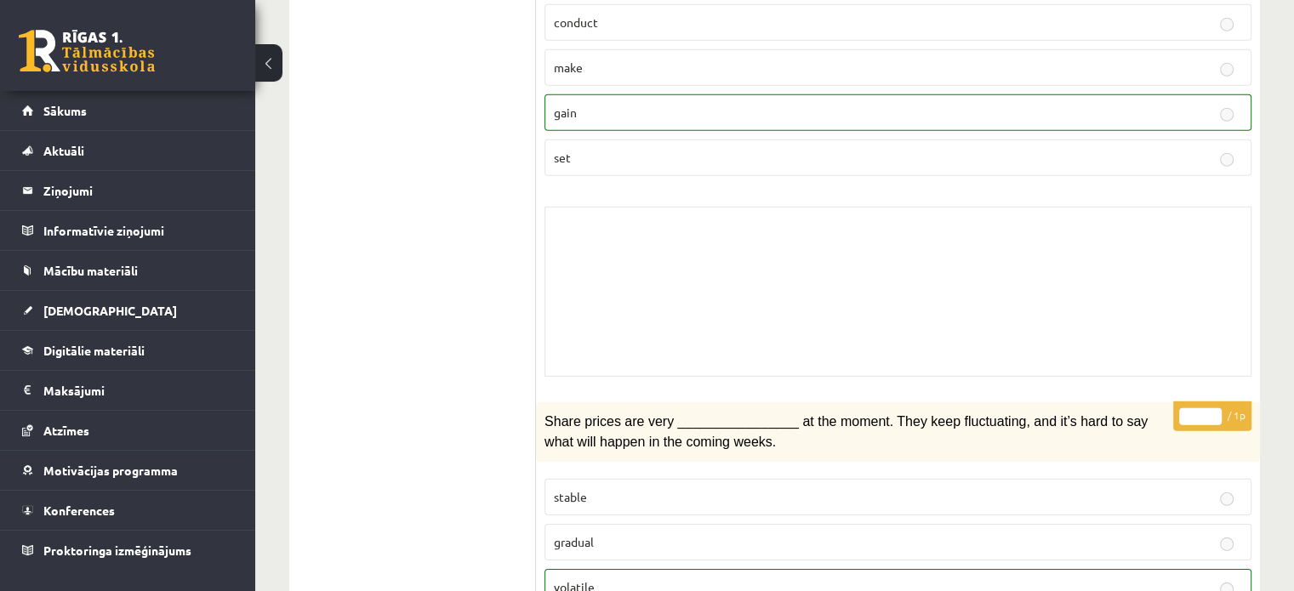
scroll to position [5334, 0]
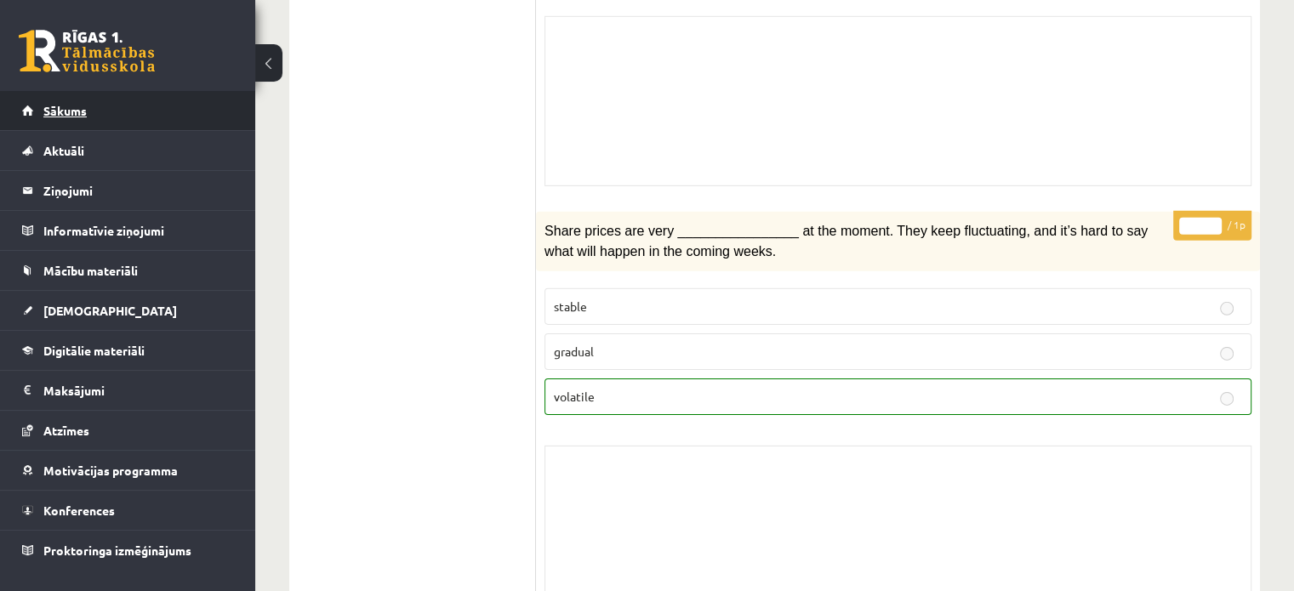
click at [70, 105] on span "Sākums" at bounding box center [64, 110] width 43 height 15
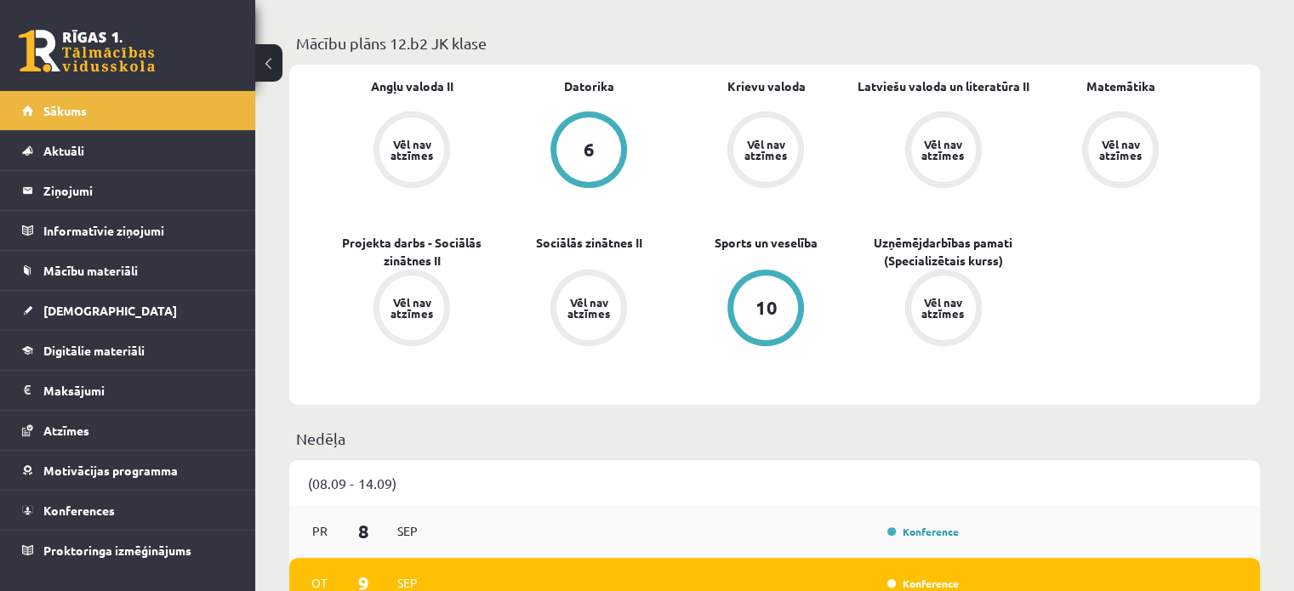
scroll to position [456, 0]
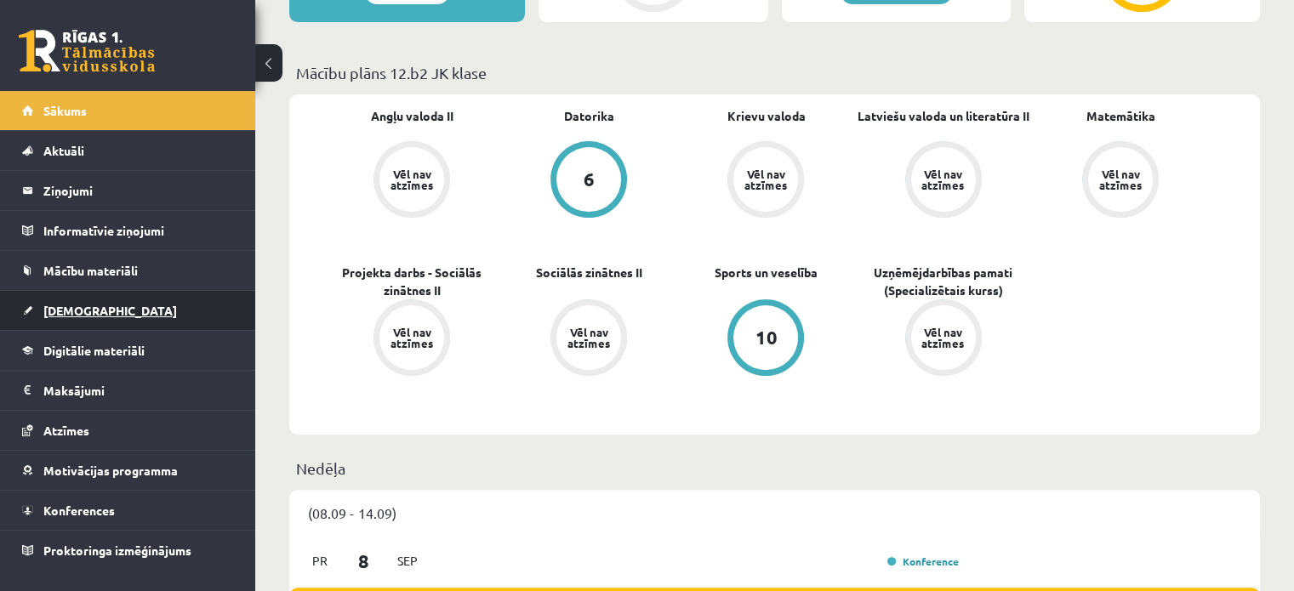
click at [74, 312] on span "[DEMOGRAPHIC_DATA]" at bounding box center [110, 310] width 134 height 15
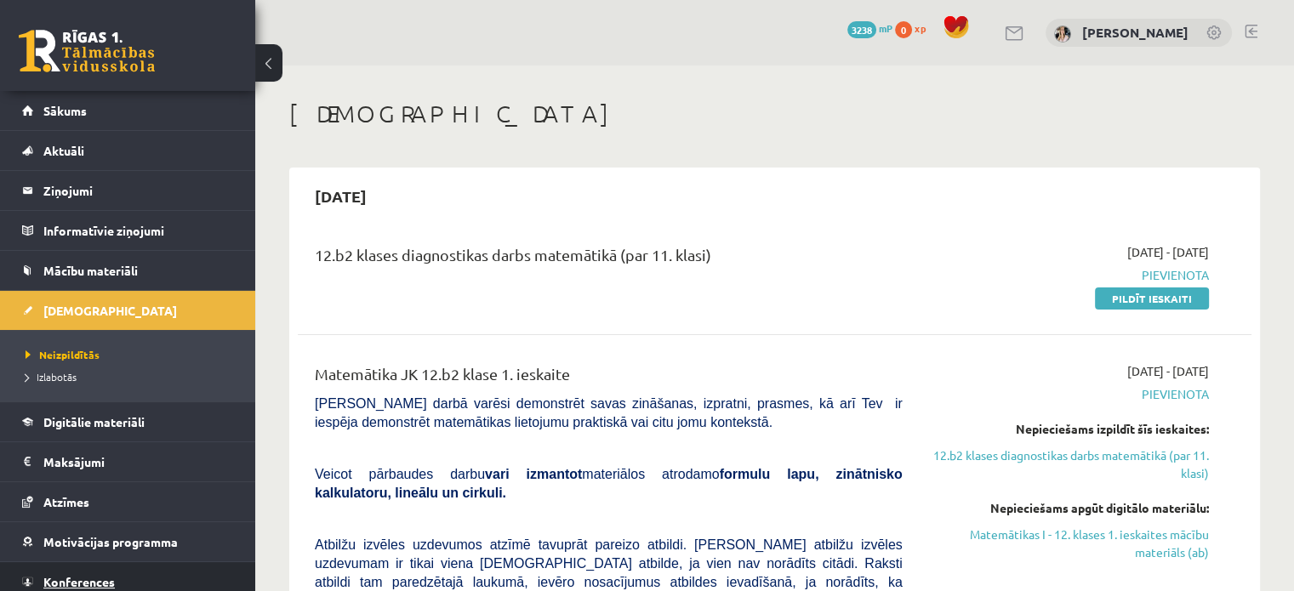
click at [61, 574] on span "Konferences" at bounding box center [78, 581] width 71 height 15
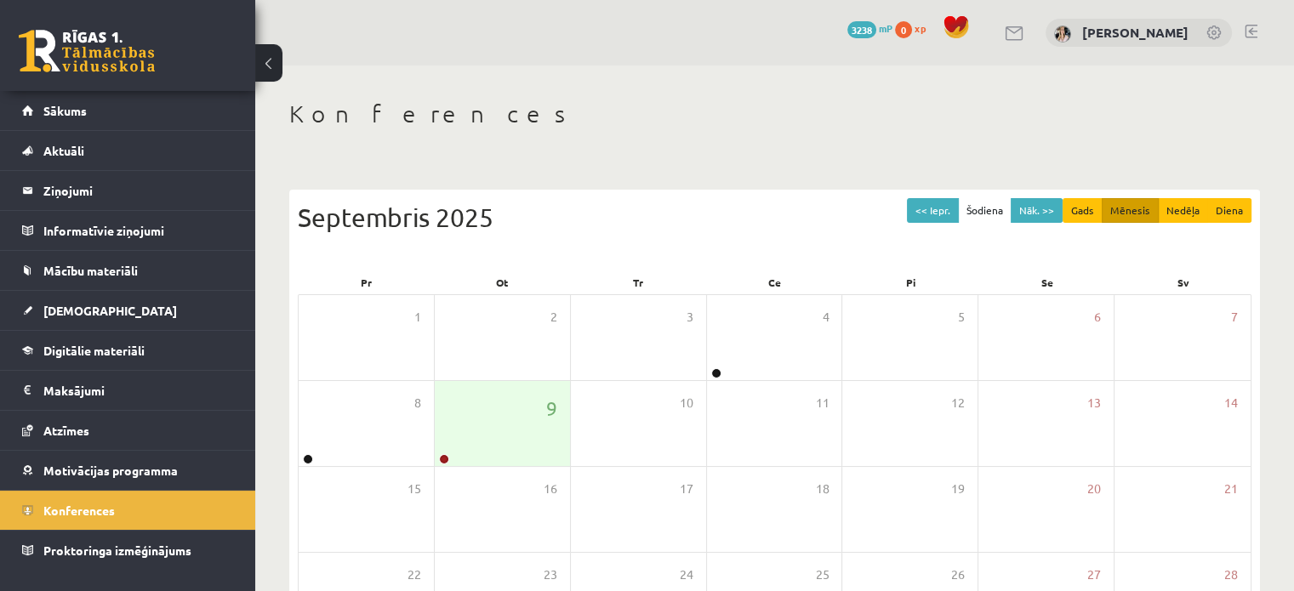
click at [1254, 31] on link at bounding box center [1250, 32] width 13 height 14
